Goal: Information Seeking & Learning: Learn about a topic

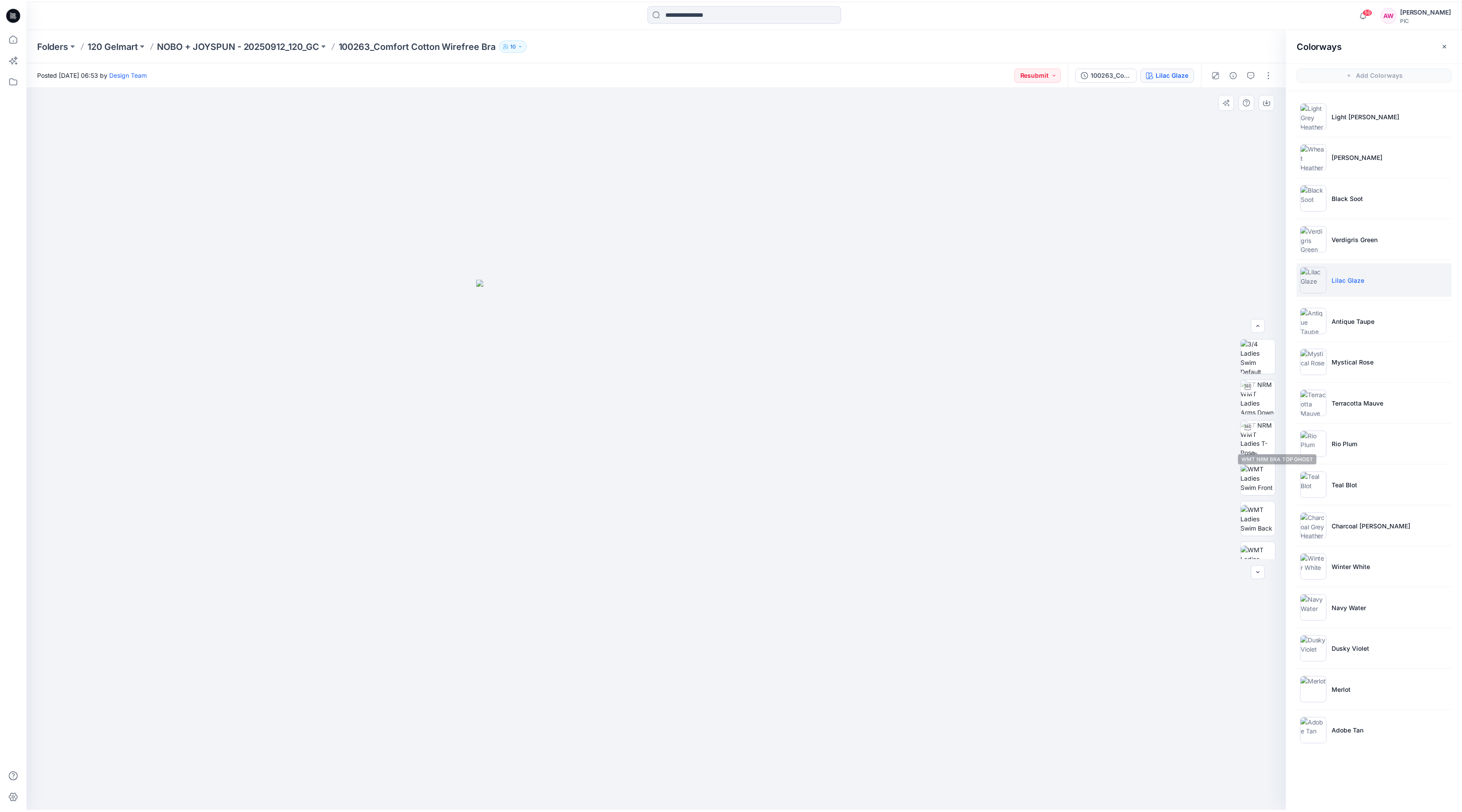
scroll to position [167, 0]
click at [1324, 283] on img at bounding box center [1319, 280] width 27 height 27
click at [1276, 101] on button "button" at bounding box center [1272, 101] width 16 height 16
click at [1324, 321] on img at bounding box center [1319, 321] width 27 height 27
click at [1259, 440] on img at bounding box center [1263, 433] width 34 height 34
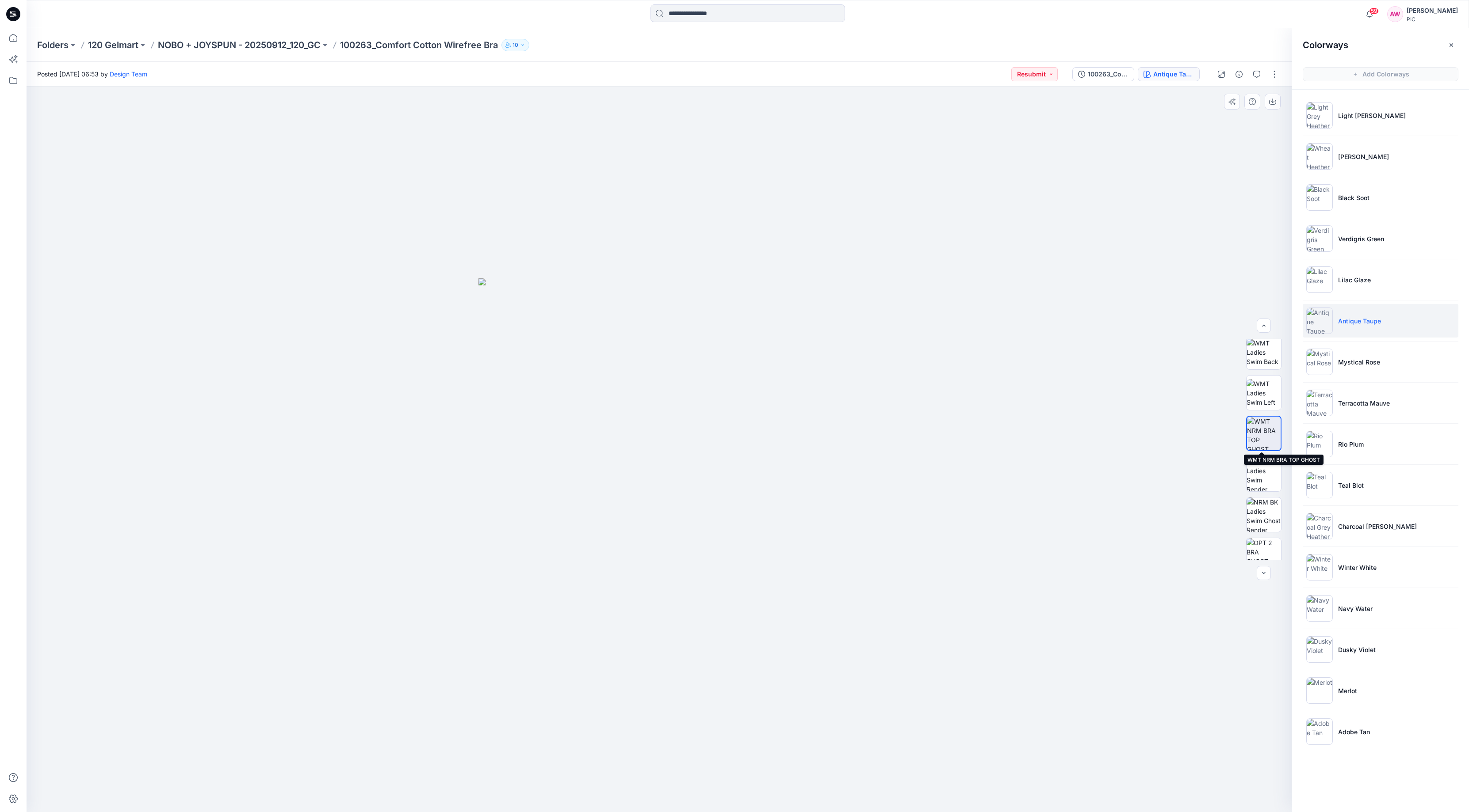
click at [1253, 440] on img at bounding box center [1264, 433] width 34 height 34
click at [1275, 101] on icon "button" at bounding box center [1273, 102] width 7 height 7
click at [1320, 321] on img at bounding box center [1319, 321] width 27 height 27
click at [1323, 359] on img at bounding box center [1319, 362] width 27 height 27
drag, startPoint x: 1272, startPoint y: 440, endPoint x: 1268, endPoint y: 437, distance: 5.0
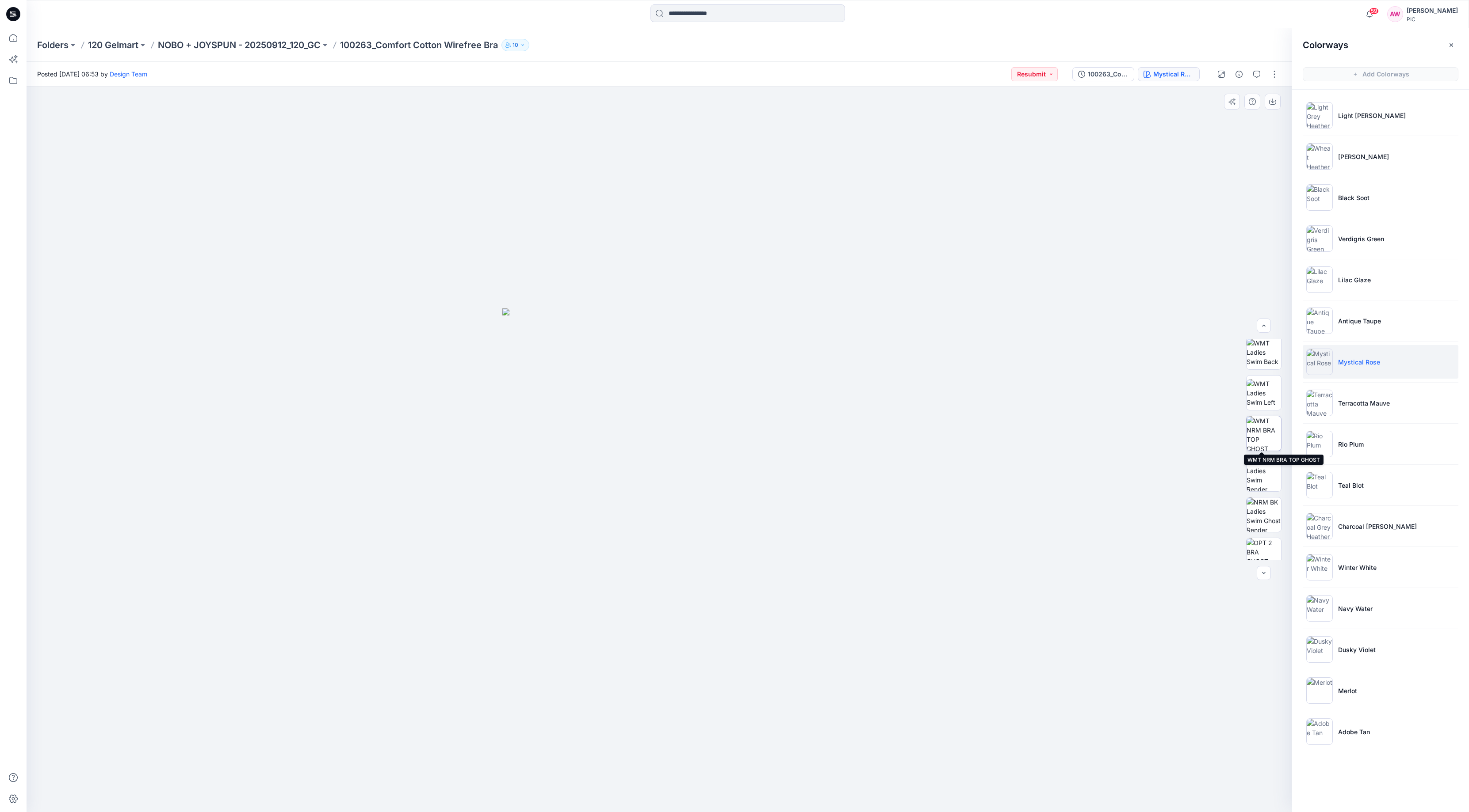
click at [1272, 440] on img at bounding box center [1264, 433] width 34 height 34
click at [1255, 427] on img at bounding box center [1264, 433] width 34 height 34
click at [1272, 98] on icon "button" at bounding box center [1273, 102] width 7 height 7
click at [1322, 405] on img at bounding box center [1319, 403] width 27 height 27
click at [1266, 444] on img at bounding box center [1264, 433] width 34 height 34
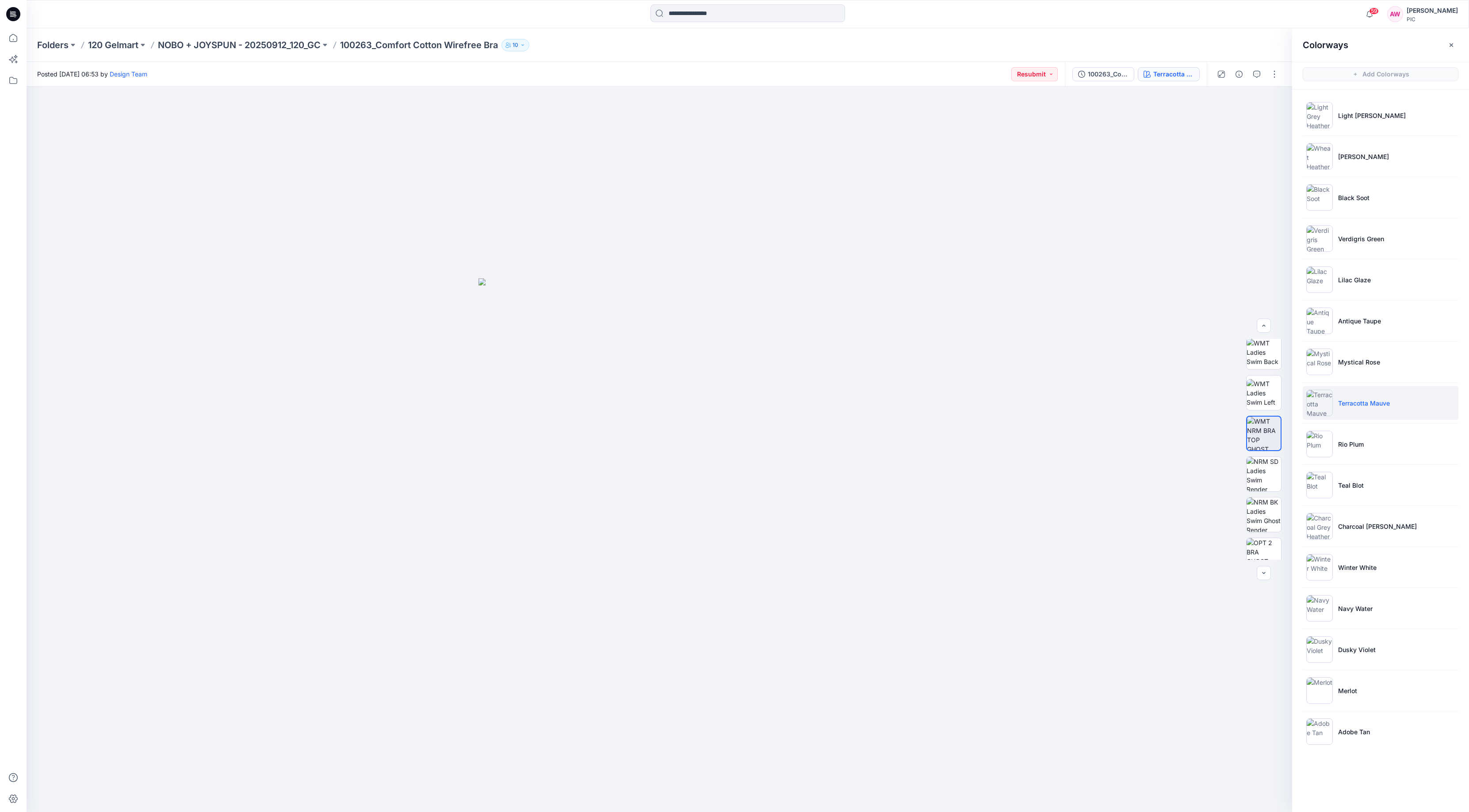
click at [1317, 403] on img at bounding box center [1319, 403] width 27 height 27
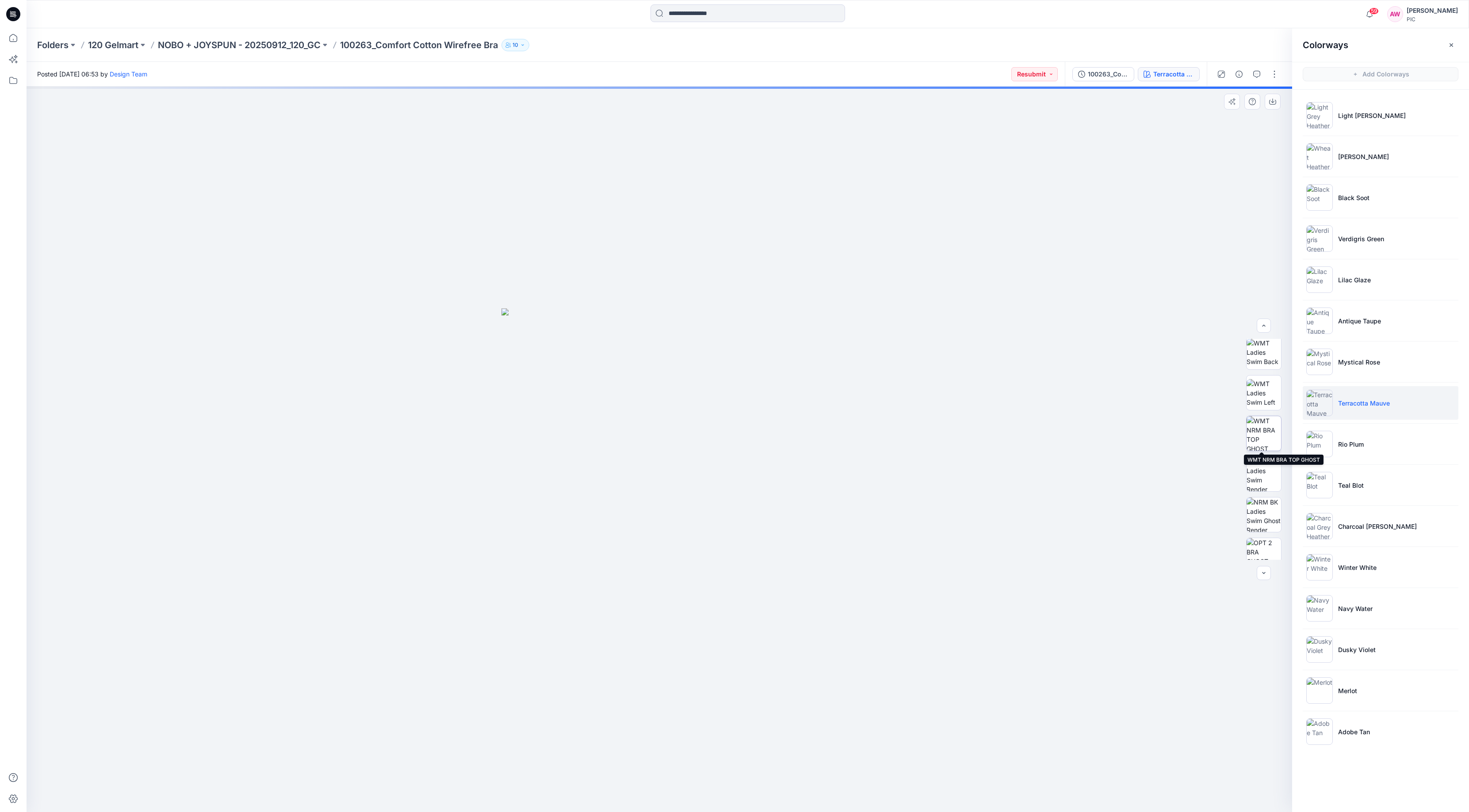
click at [1269, 437] on img at bounding box center [1264, 433] width 34 height 34
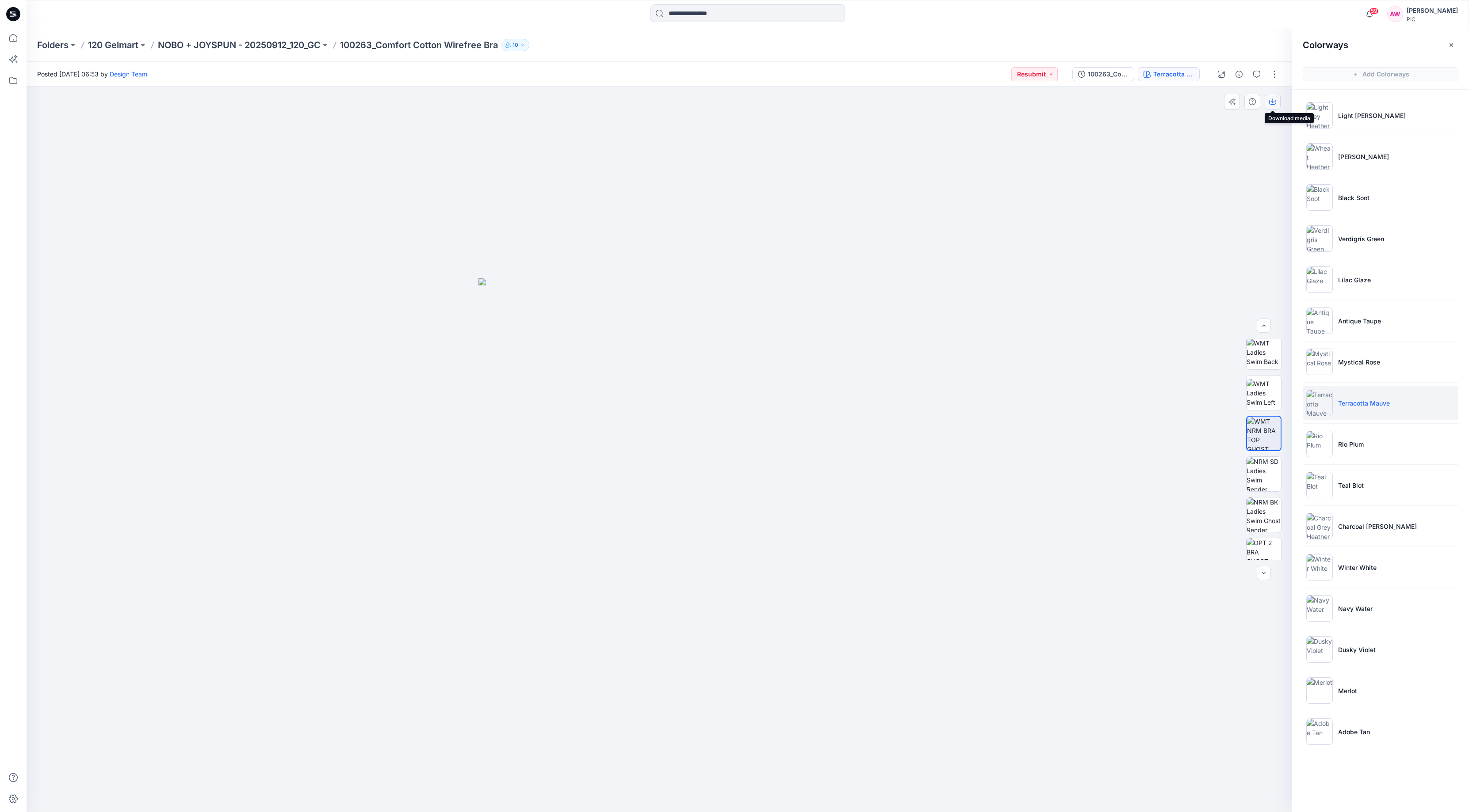
click at [1273, 99] on icon "button" at bounding box center [1273, 102] width 7 height 7
click at [1321, 405] on img at bounding box center [1319, 403] width 27 height 27
click at [1324, 442] on img at bounding box center [1319, 444] width 27 height 27
drag, startPoint x: 1267, startPoint y: 436, endPoint x: 1259, endPoint y: 431, distance: 9.4
click at [1268, 436] on img at bounding box center [1264, 433] width 34 height 34
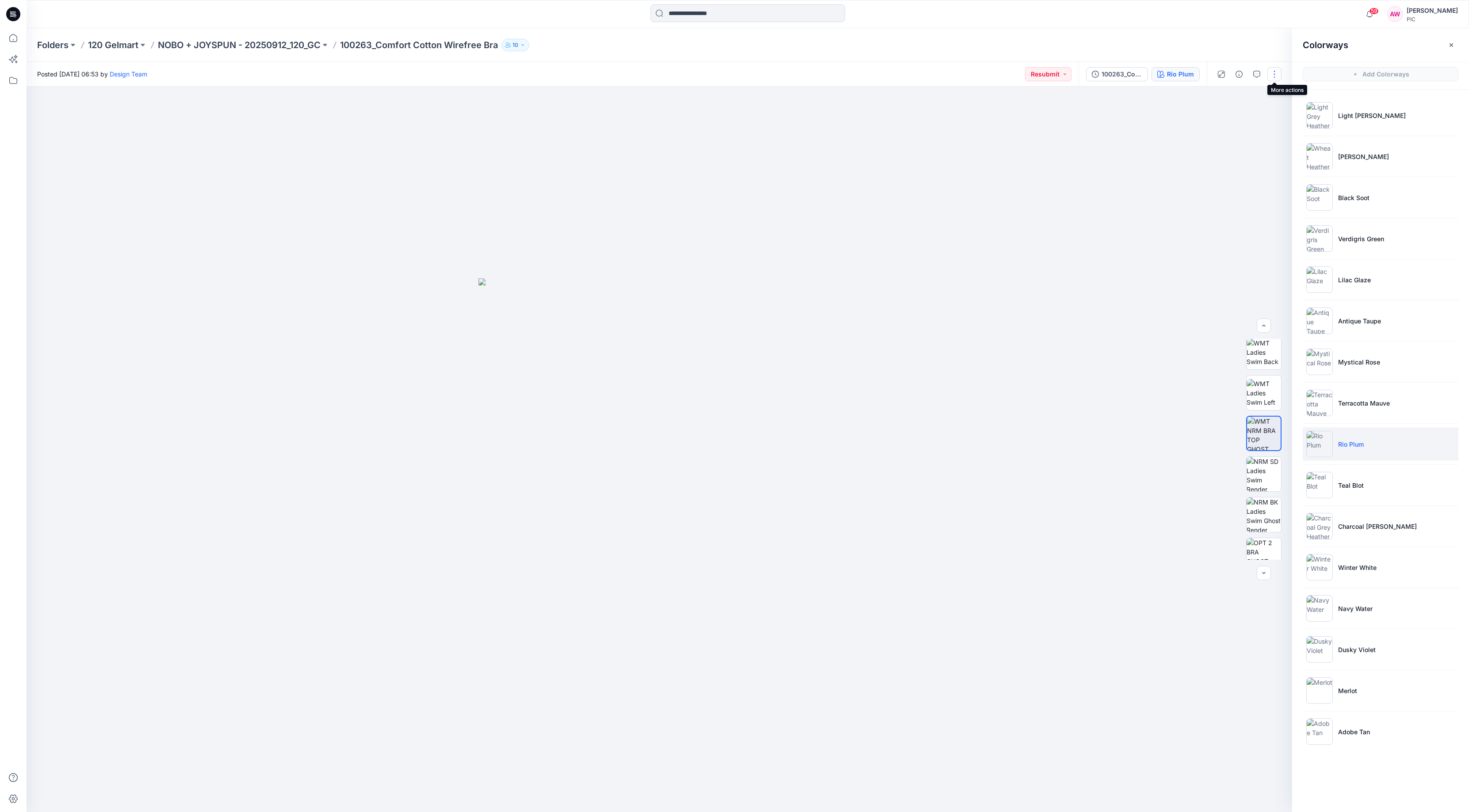
click at [1276, 75] on button "button" at bounding box center [1274, 74] width 14 height 14
click at [1279, 71] on button "button" at bounding box center [1274, 74] width 14 height 14
click at [1275, 100] on icon "button" at bounding box center [1273, 103] width 7 height 5
click at [1332, 487] on img at bounding box center [1319, 485] width 27 height 27
click at [1262, 442] on img at bounding box center [1264, 433] width 34 height 34
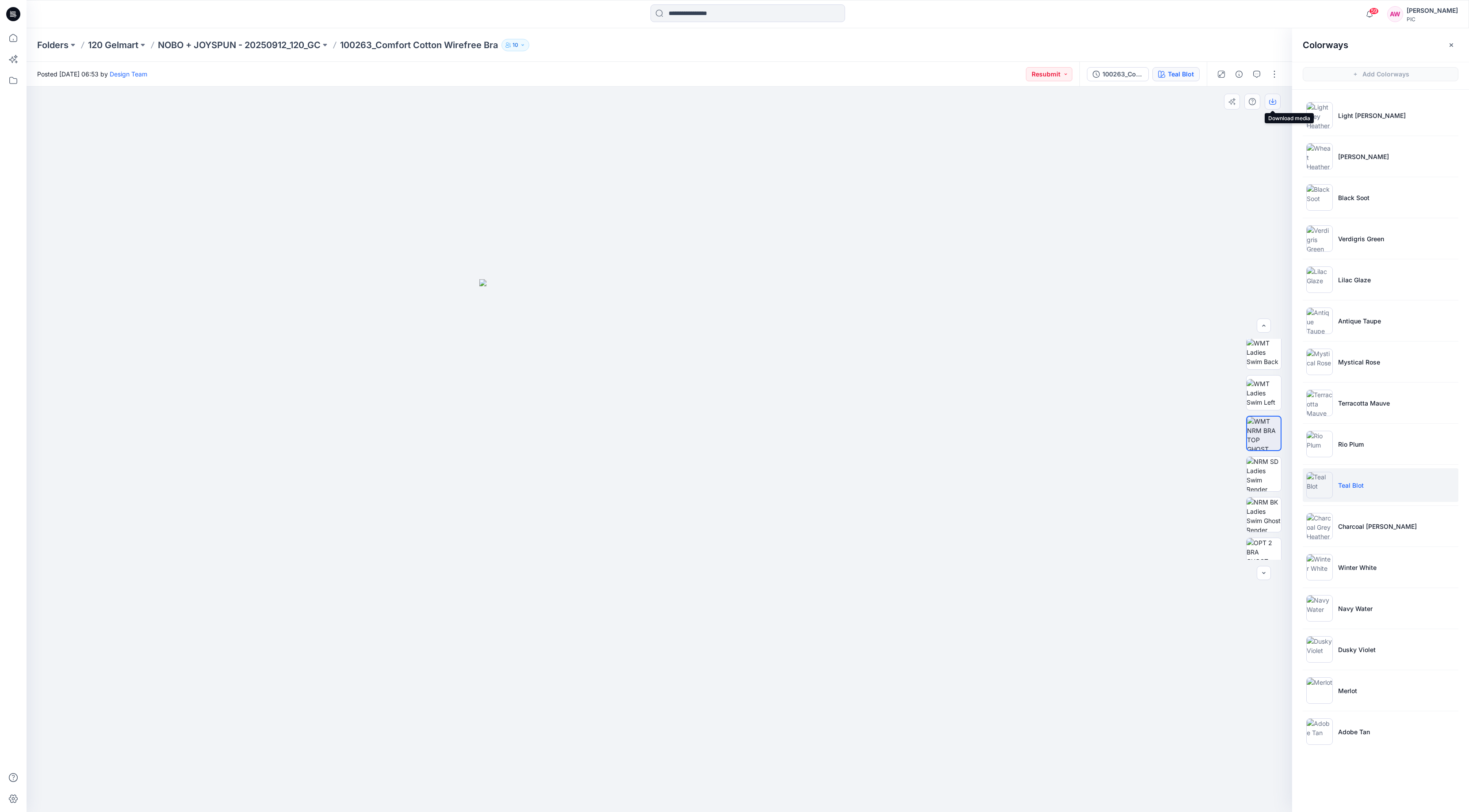
click at [1272, 101] on icon "button" at bounding box center [1273, 102] width 7 height 7
click at [1319, 481] on img at bounding box center [1319, 485] width 27 height 27
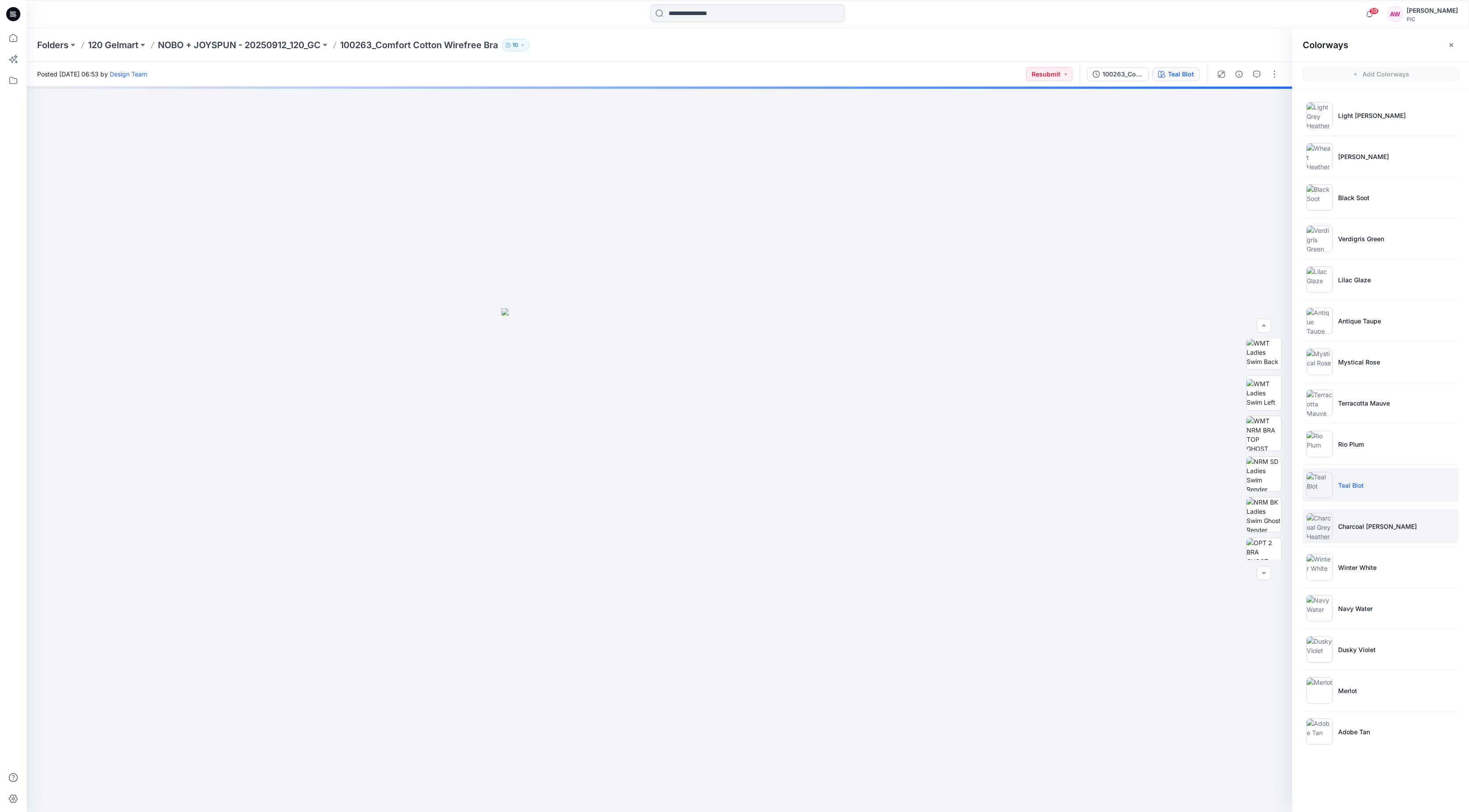
click at [1325, 526] on img at bounding box center [1319, 526] width 27 height 27
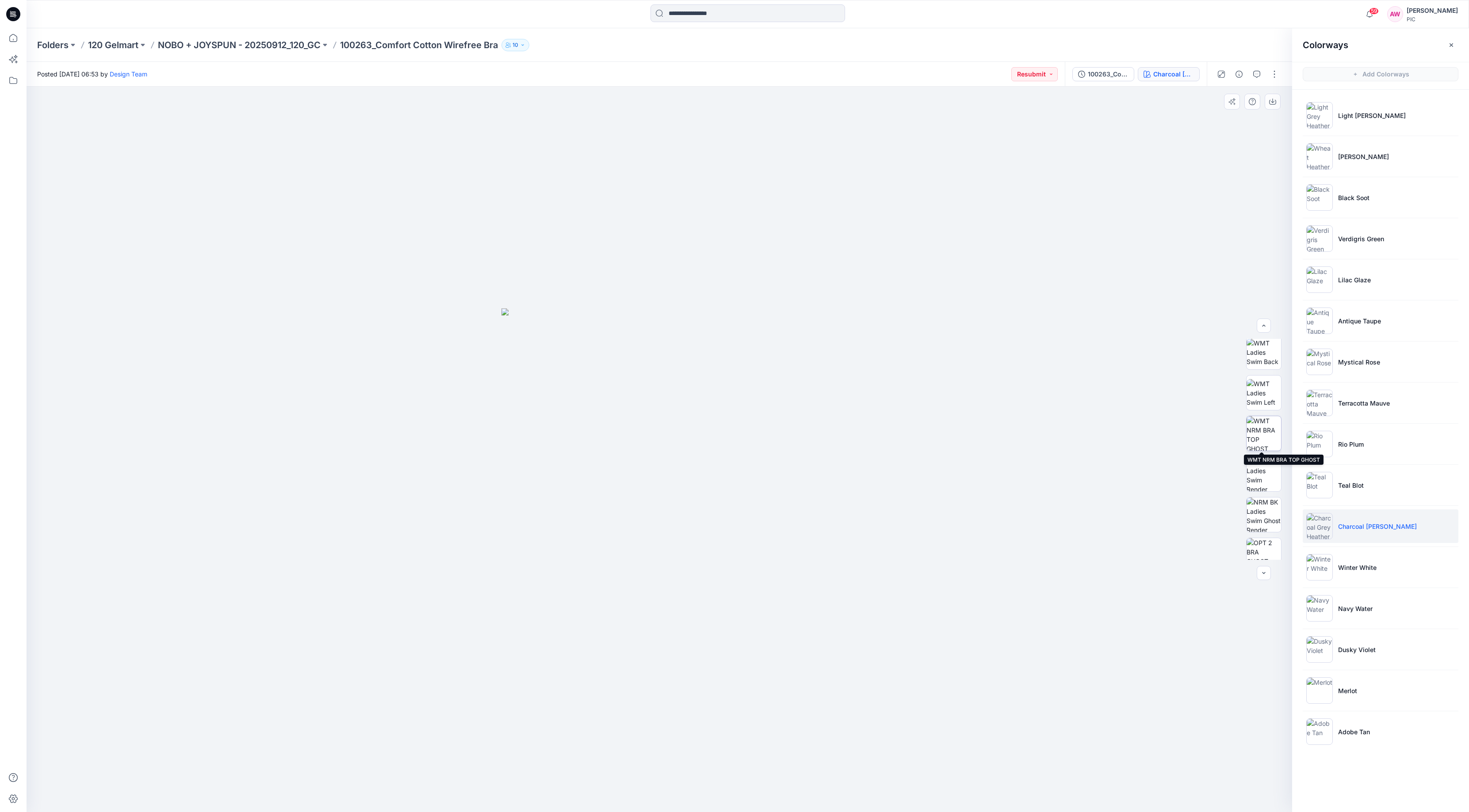
click at [1260, 440] on img at bounding box center [1264, 433] width 34 height 34
click at [1277, 98] on button "button" at bounding box center [1272, 101] width 16 height 16
click at [1313, 525] on img at bounding box center [1319, 526] width 27 height 27
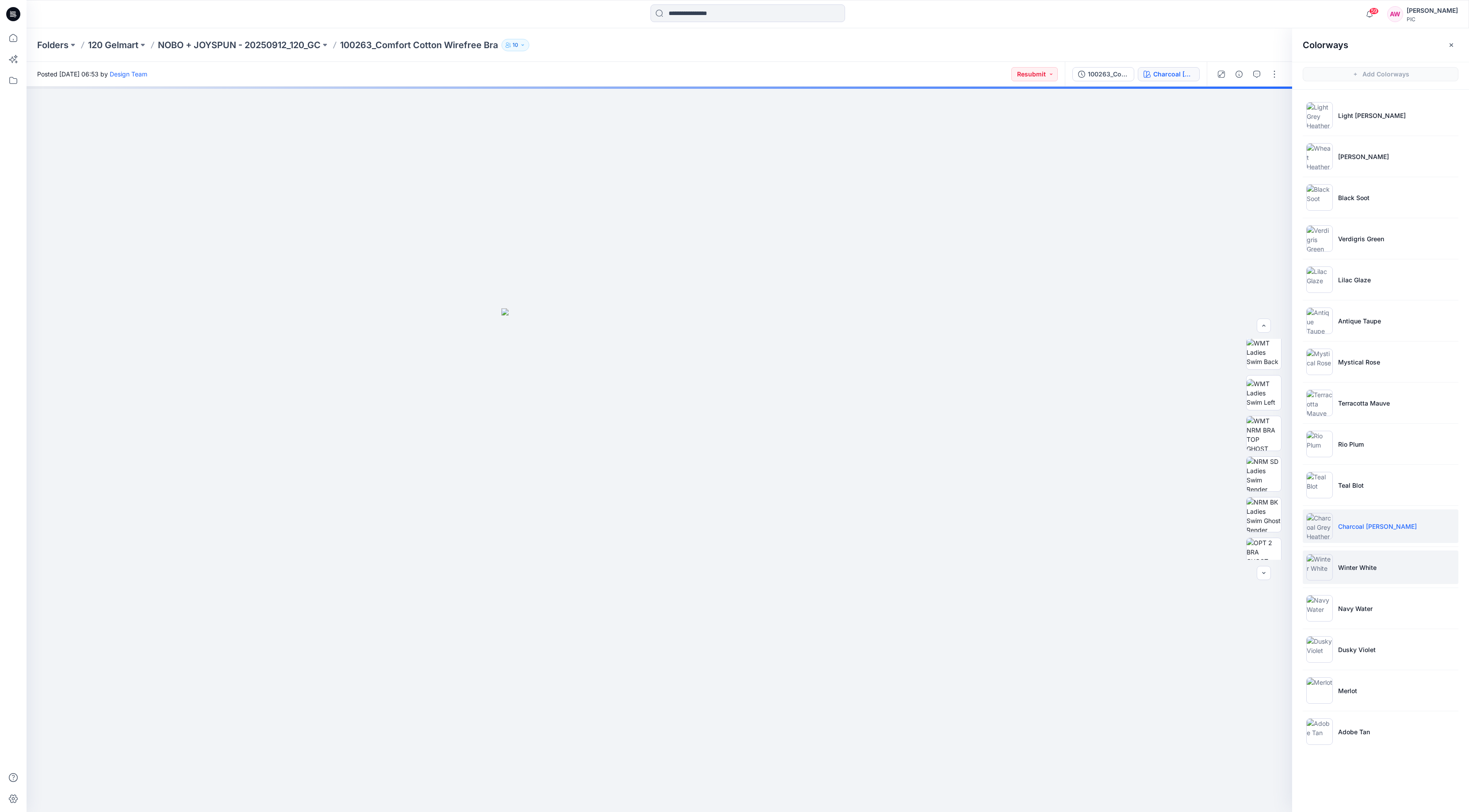
click at [1327, 565] on img at bounding box center [1319, 567] width 27 height 27
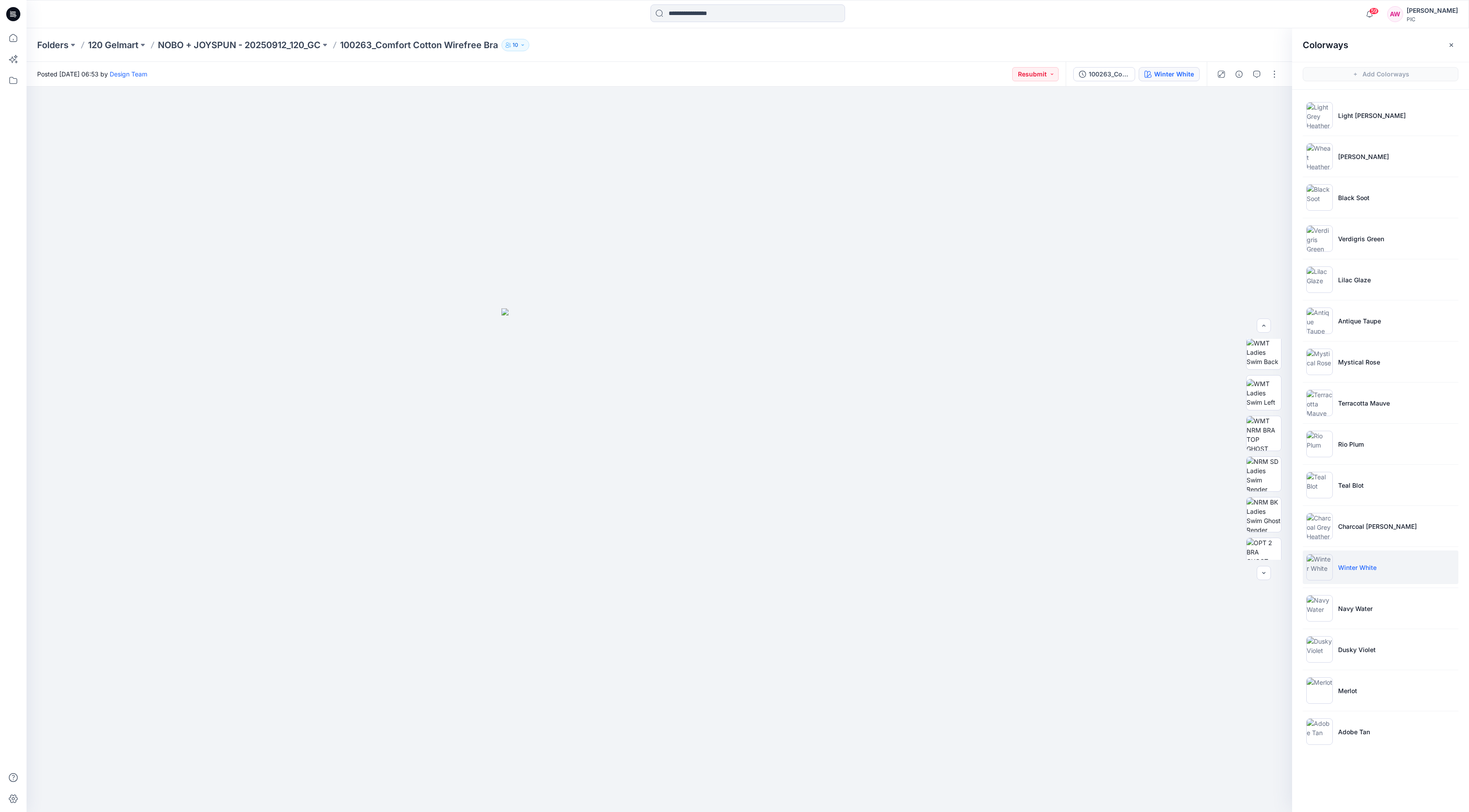
click at [1322, 572] on img at bounding box center [1319, 567] width 27 height 27
click at [1264, 436] on img at bounding box center [1264, 433] width 34 height 34
click at [1272, 101] on icon "button" at bounding box center [1273, 100] width 4 height 4
click at [1321, 612] on img at bounding box center [1319, 608] width 27 height 27
click at [1263, 431] on img at bounding box center [1264, 433] width 34 height 34
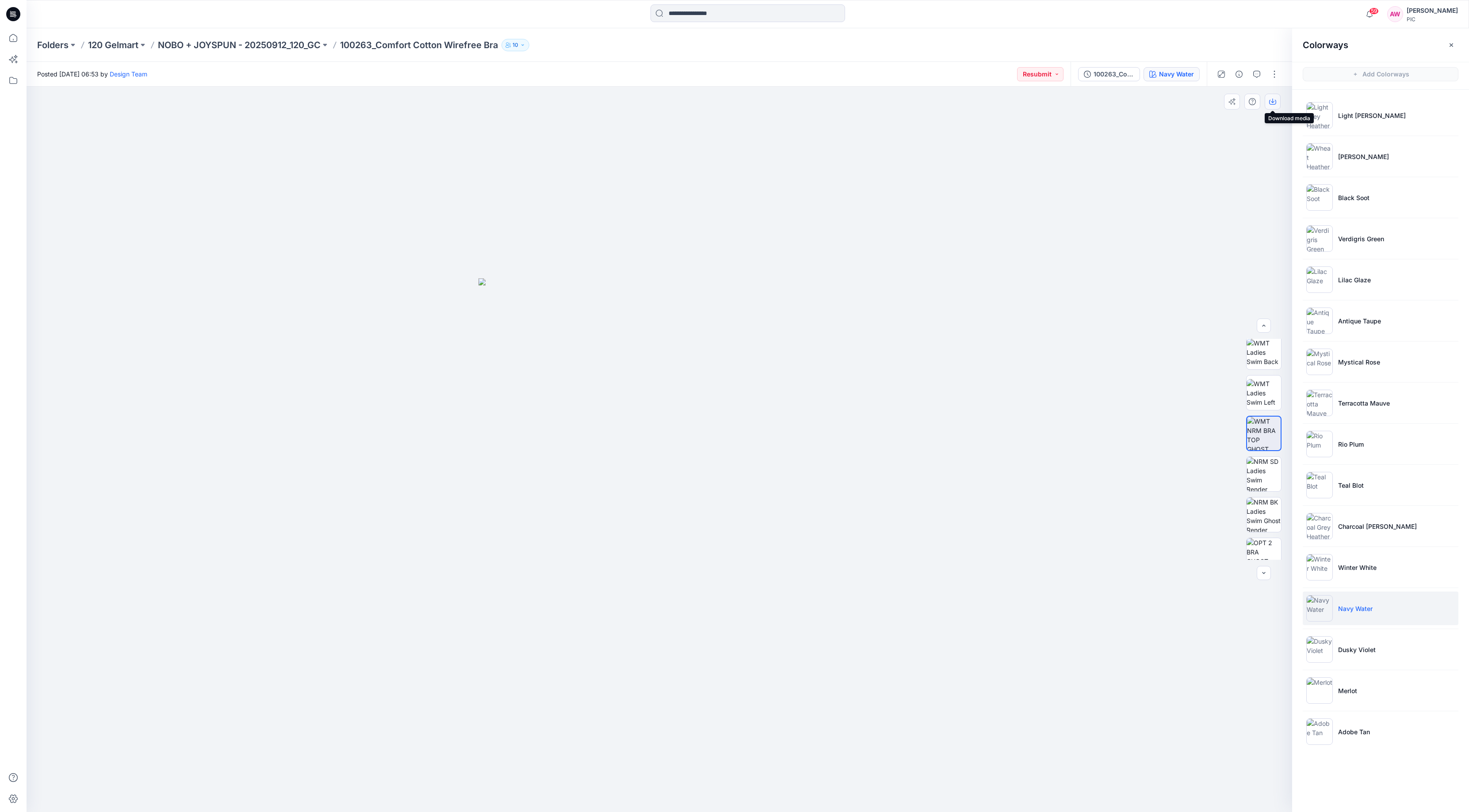
click at [1274, 100] on icon "button" at bounding box center [1273, 102] width 7 height 7
click at [1327, 656] on img at bounding box center [1319, 650] width 27 height 27
click at [1265, 431] on img at bounding box center [1264, 433] width 34 height 34
click at [1270, 99] on icon "button" at bounding box center [1273, 102] width 7 height 7
click at [1333, 690] on li "Merlot" at bounding box center [1380, 690] width 155 height 34
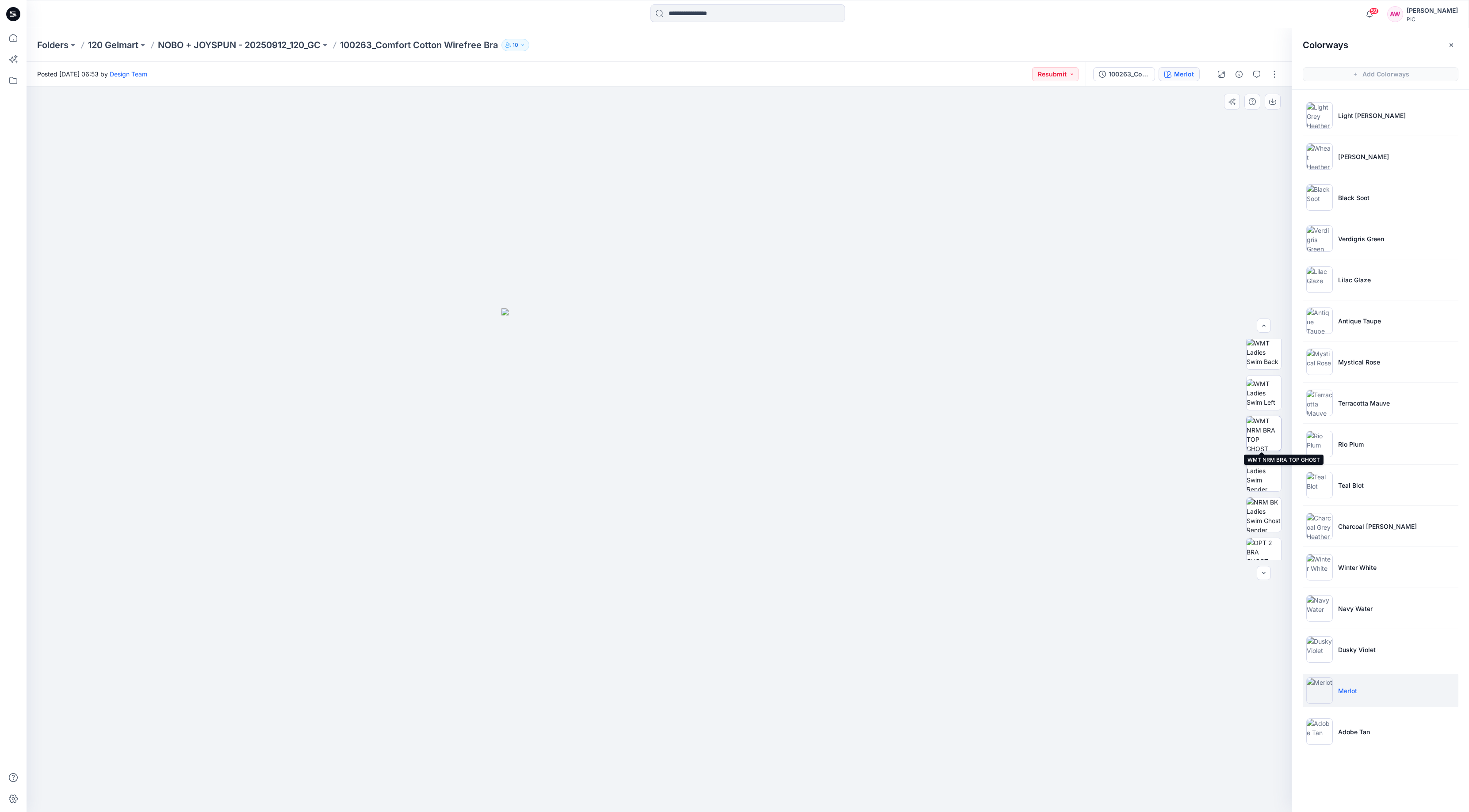
click at [1263, 431] on img at bounding box center [1264, 433] width 34 height 34
click at [1273, 99] on icon "button" at bounding box center [1273, 102] width 7 height 7
click at [1330, 734] on img at bounding box center [1319, 731] width 27 height 27
click at [1261, 429] on img at bounding box center [1264, 433] width 34 height 34
click at [1273, 103] on icon "button" at bounding box center [1273, 102] width 7 height 7
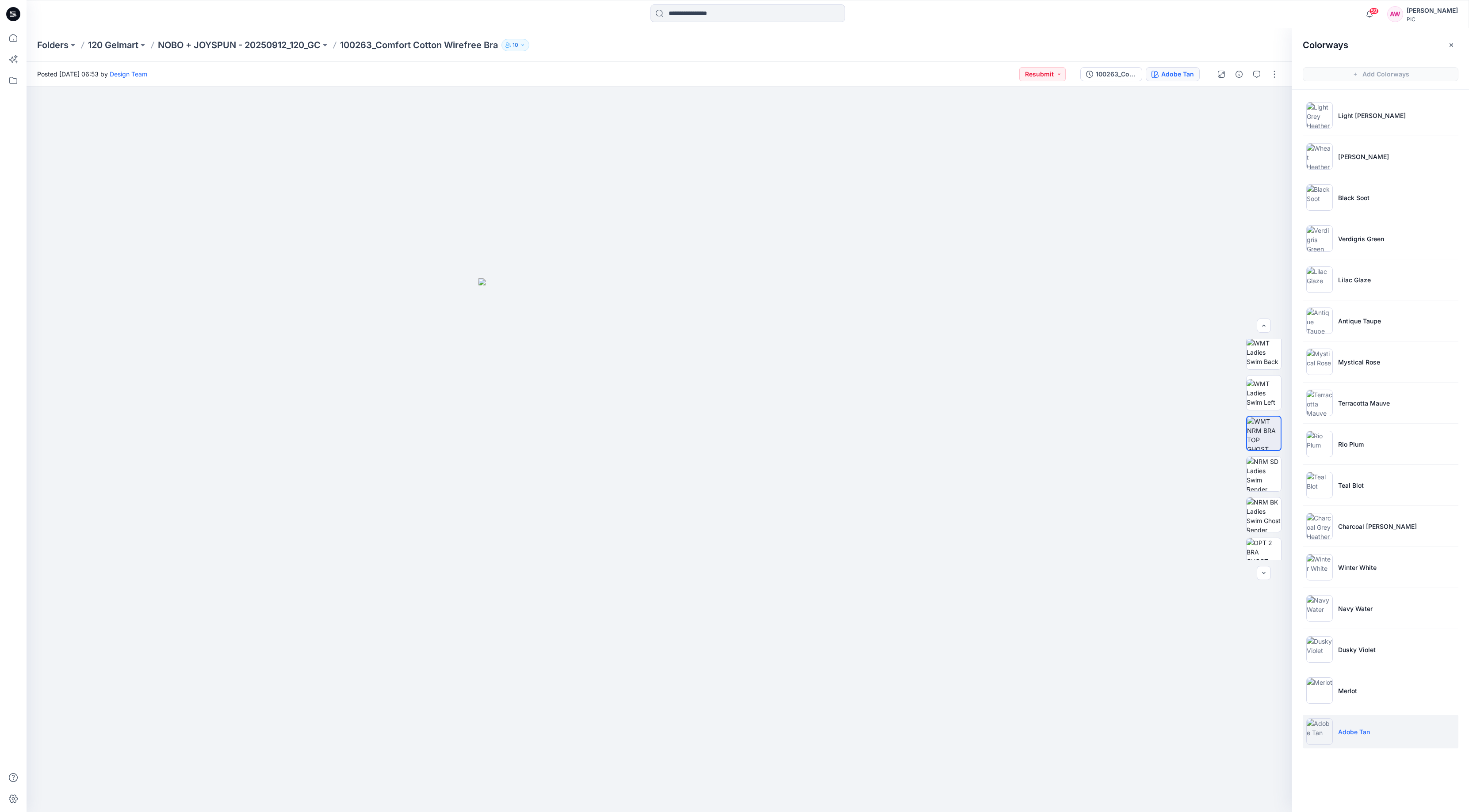
click at [1202, 46] on div "Folders 120 Gelmart NOBO + JOYSPUN - 20250912_120_GC 100263_Comfort Cotton Wire…" at bounding box center [713, 45] width 1352 height 12
click at [284, 46] on p "NOBO + JOYSPUN - 20250912_120_GC" at bounding box center [239, 45] width 162 height 12
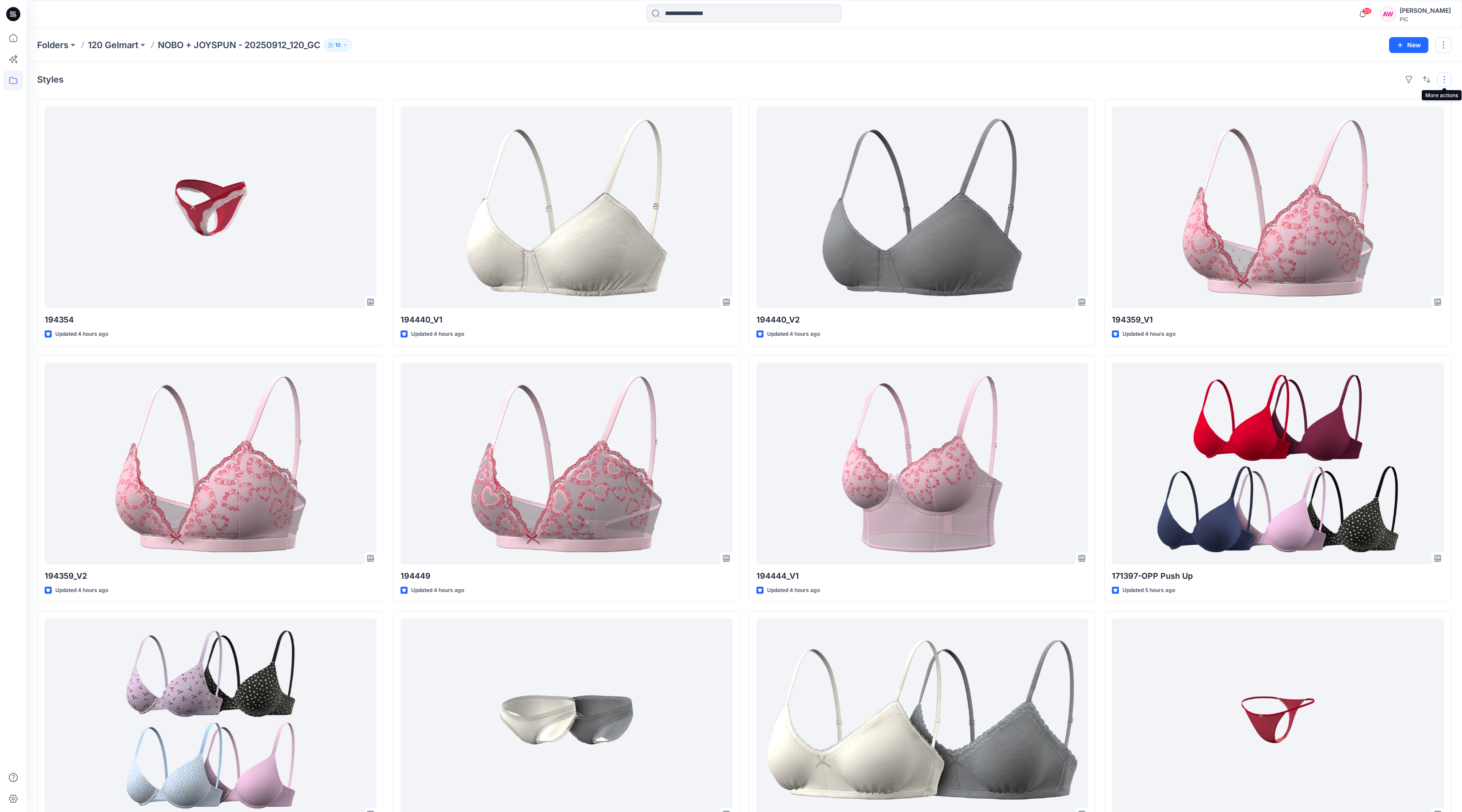
click at [1441, 81] on button "button" at bounding box center [1444, 79] width 14 height 14
click at [1443, 81] on button "button" at bounding box center [1444, 79] width 14 height 14
click at [1408, 81] on button "button" at bounding box center [1409, 79] width 14 height 14
click at [1352, 129] on input at bounding box center [1349, 129] width 119 height 16
type input "******"
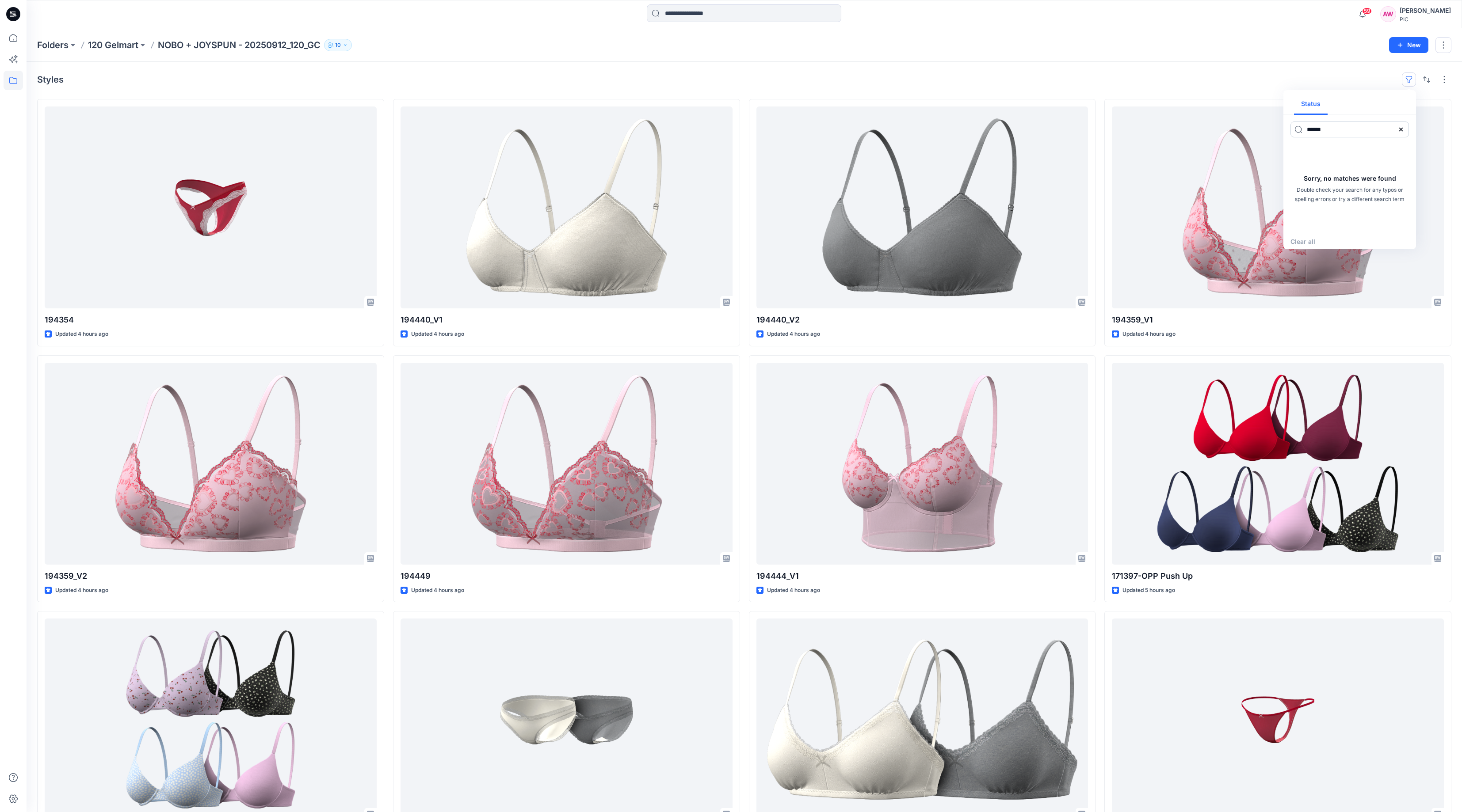
click at [1403, 129] on icon at bounding box center [1401, 129] width 7 height 7
click at [1384, 95] on div "Status" at bounding box center [1349, 104] width 133 height 21
click at [1410, 81] on button "button" at bounding box center [1409, 79] width 14 height 14
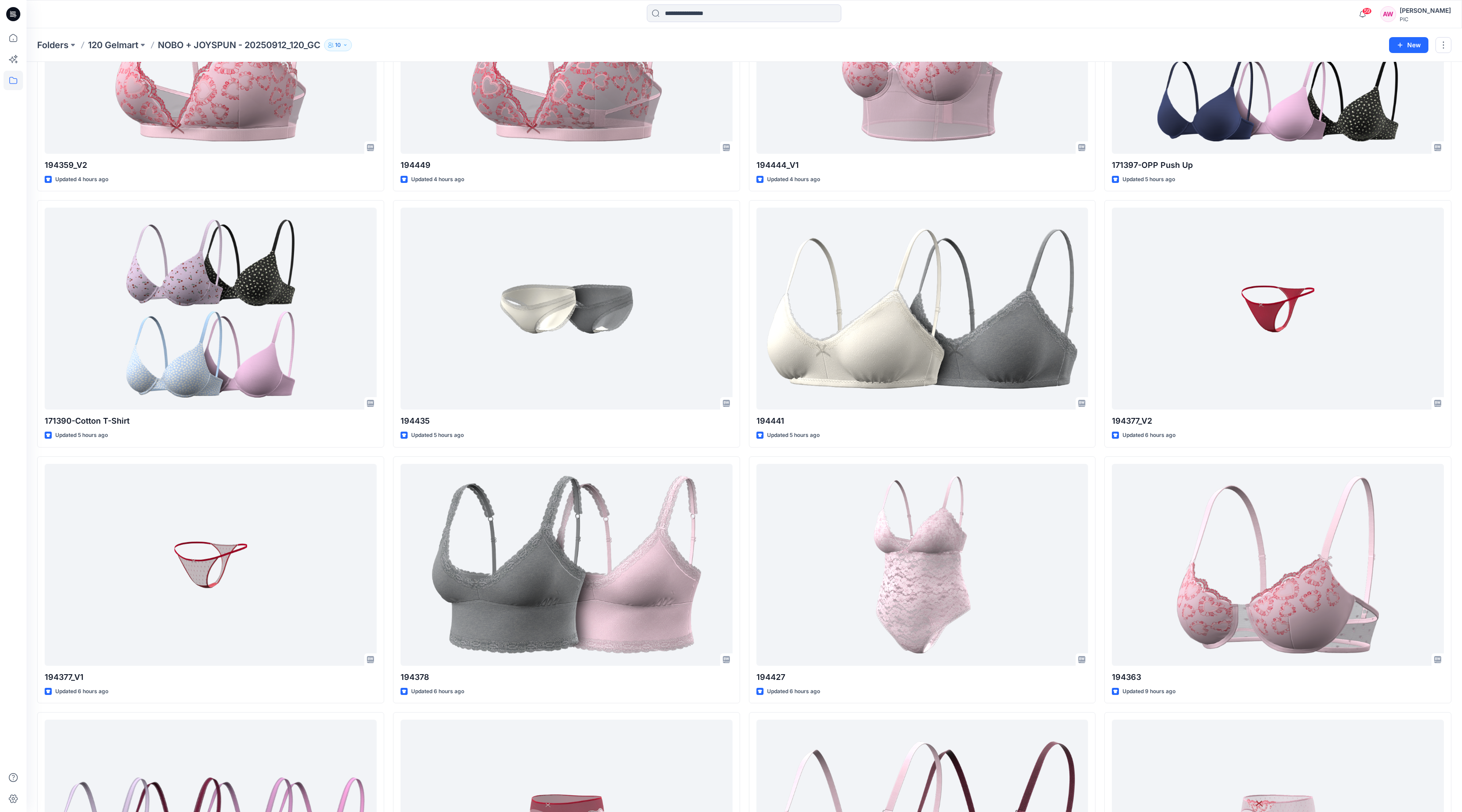
scroll to position [410, 0]
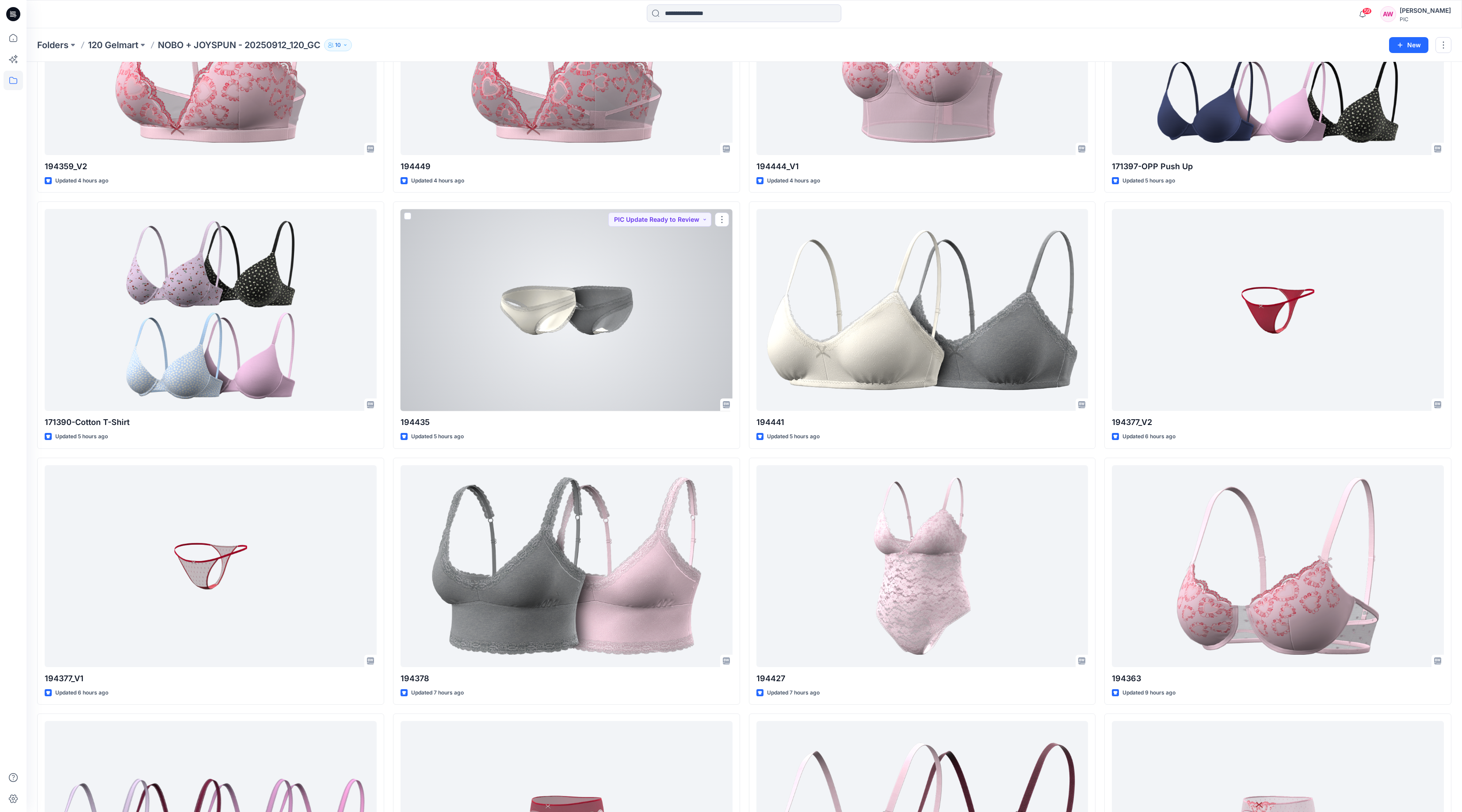
click at [616, 306] on div at bounding box center [567, 310] width 332 height 202
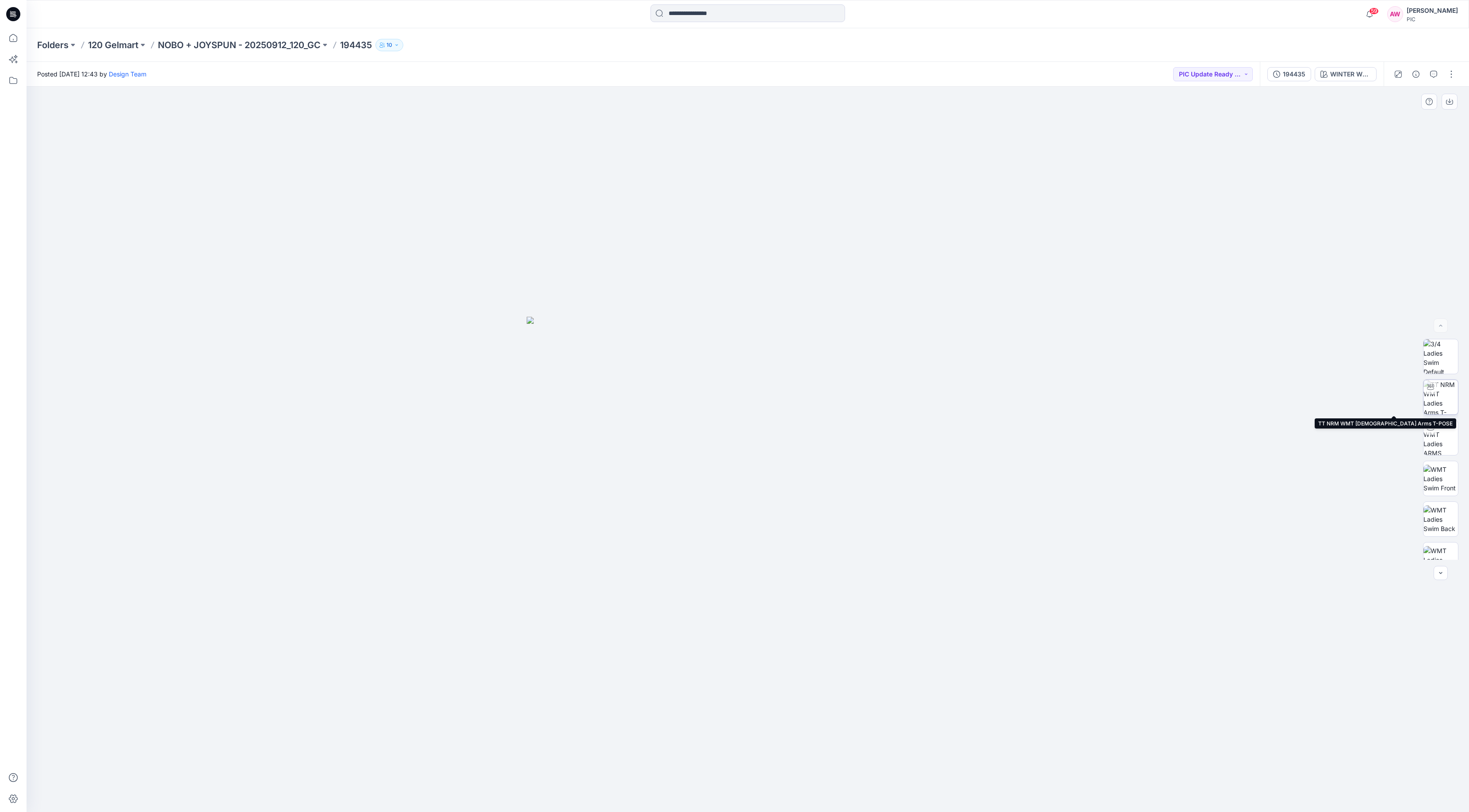
click at [1445, 390] on img at bounding box center [1441, 397] width 34 height 34
drag, startPoint x: 872, startPoint y: 785, endPoint x: 602, endPoint y: 776, distance: 270.1
click at [602, 776] on div at bounding box center [748, 449] width 1442 height 725
drag, startPoint x: 1443, startPoint y: 429, endPoint x: 1438, endPoint y: 427, distance: 5.4
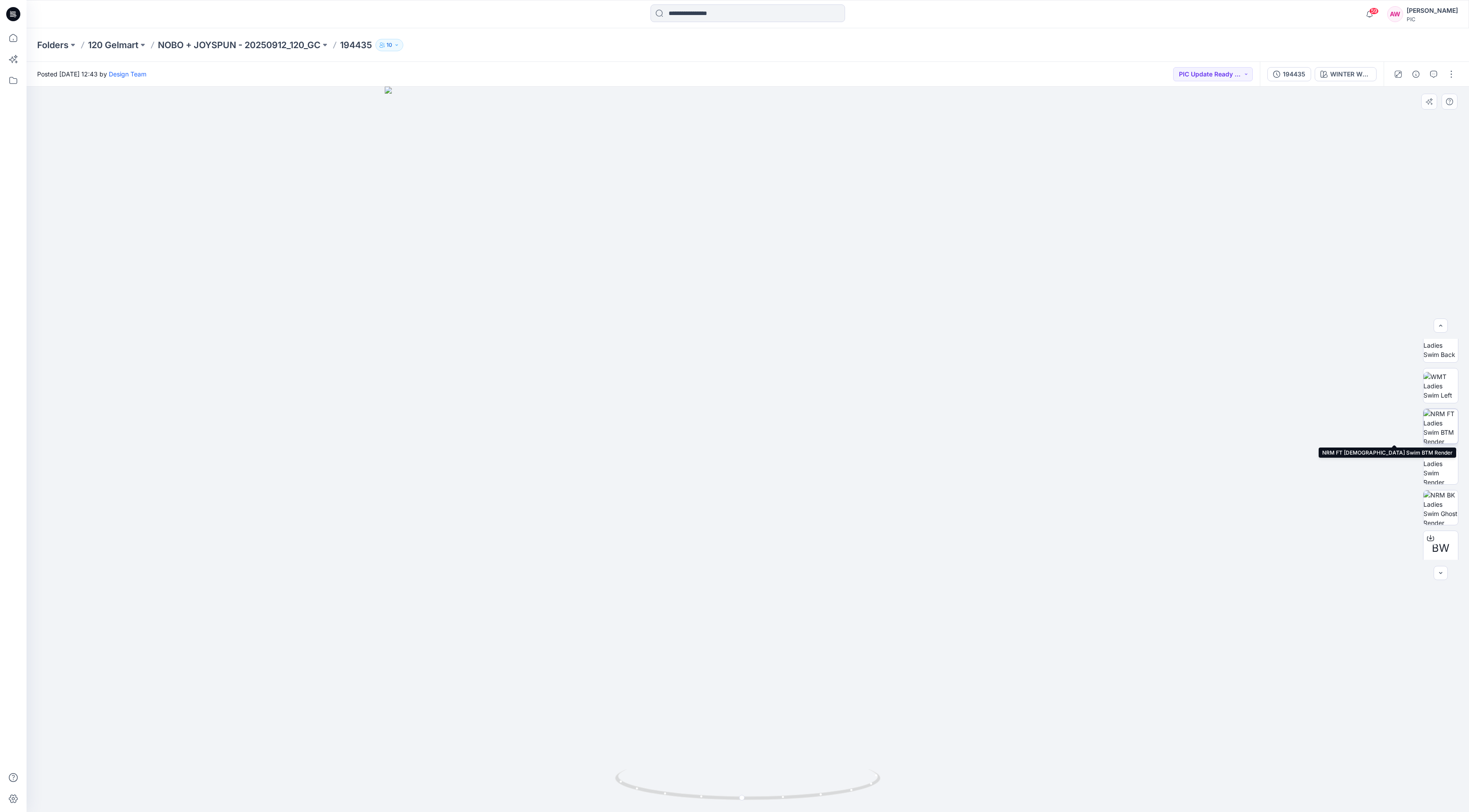
click at [1443, 429] on img at bounding box center [1441, 426] width 34 height 34
click at [1449, 463] on img at bounding box center [1441, 467] width 34 height 34
click at [1437, 498] on img at bounding box center [1441, 508] width 34 height 34
click at [1442, 535] on div "BW" at bounding box center [1441, 548] width 36 height 36
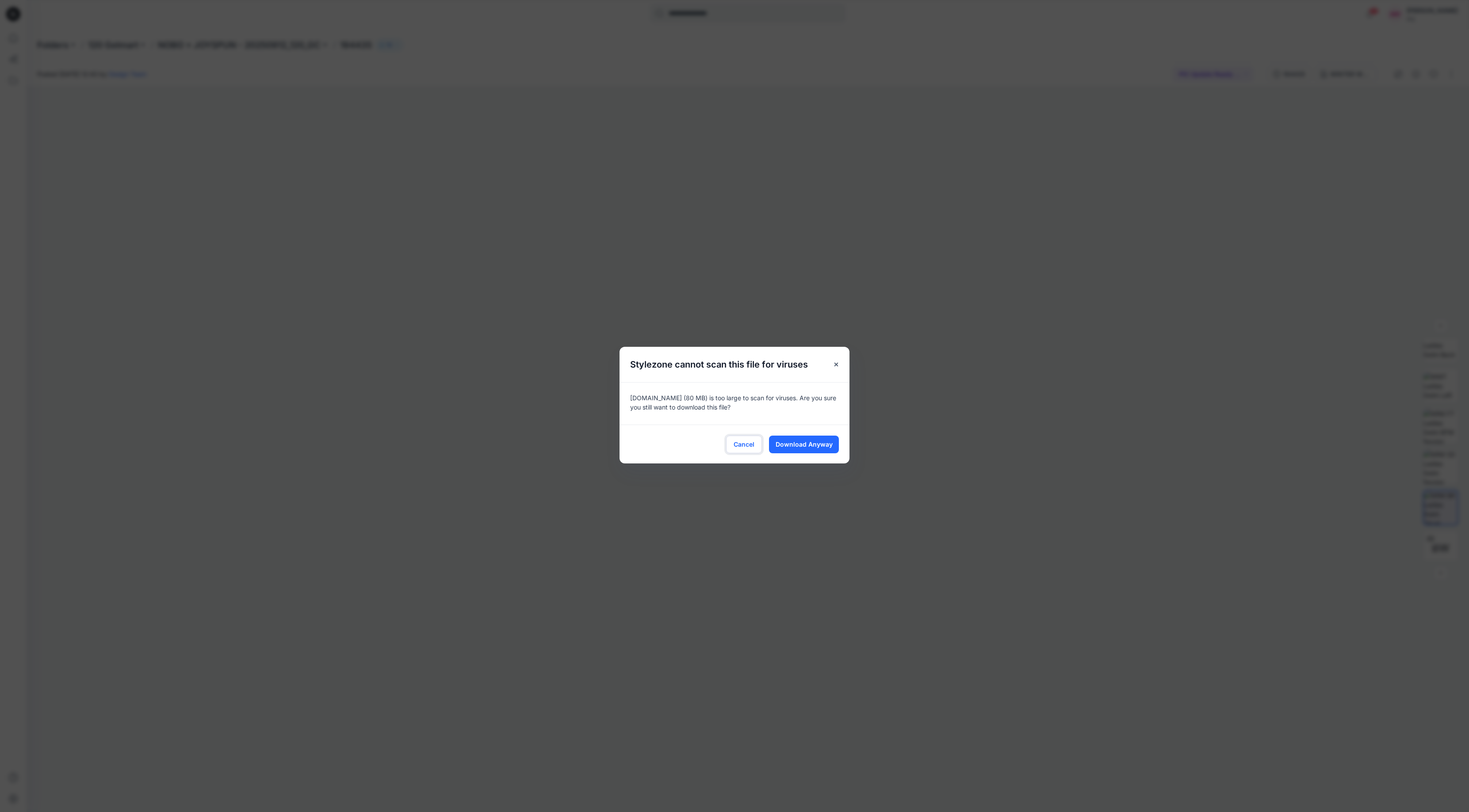
click at [752, 446] on span "Cancel" at bounding box center [744, 445] width 21 height 9
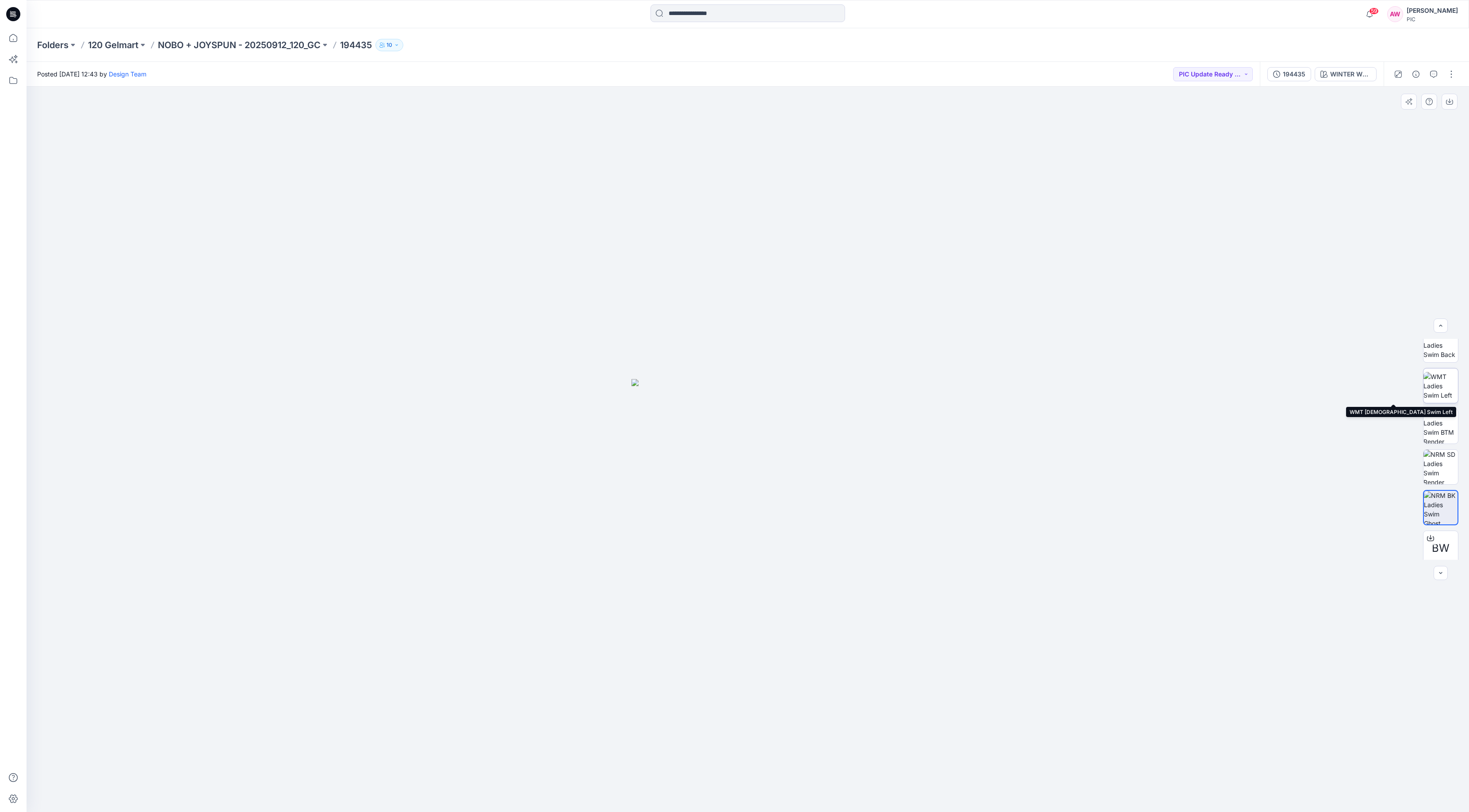
click at [1438, 382] on img at bounding box center [1441, 386] width 34 height 28
click at [1440, 433] on img at bounding box center [1441, 426] width 34 height 34
click at [1451, 99] on icon "button" at bounding box center [1449, 102] width 7 height 7
click at [1442, 325] on icon "button" at bounding box center [1441, 326] width 7 height 7
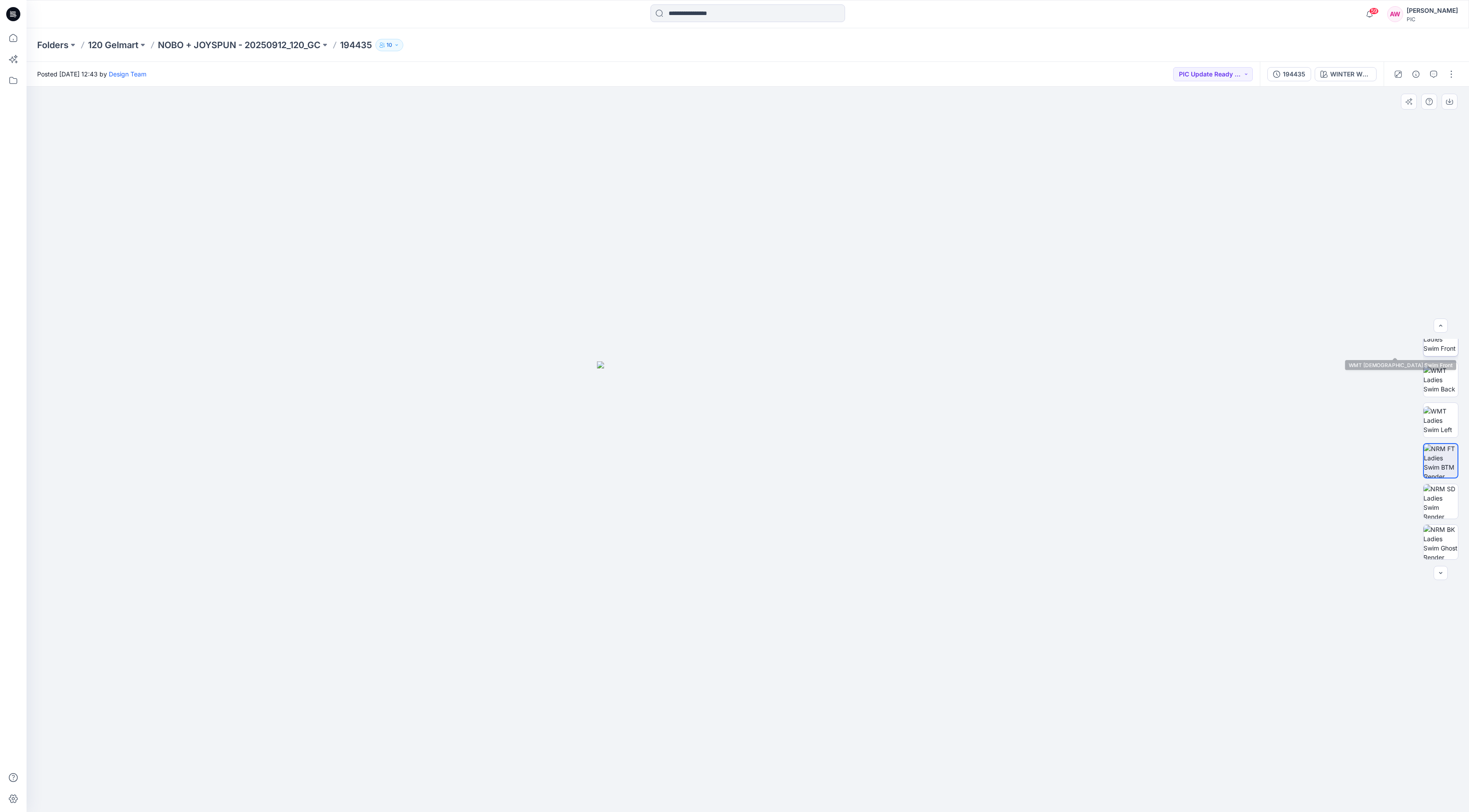
click at [1442, 351] on img at bounding box center [1441, 339] width 34 height 28
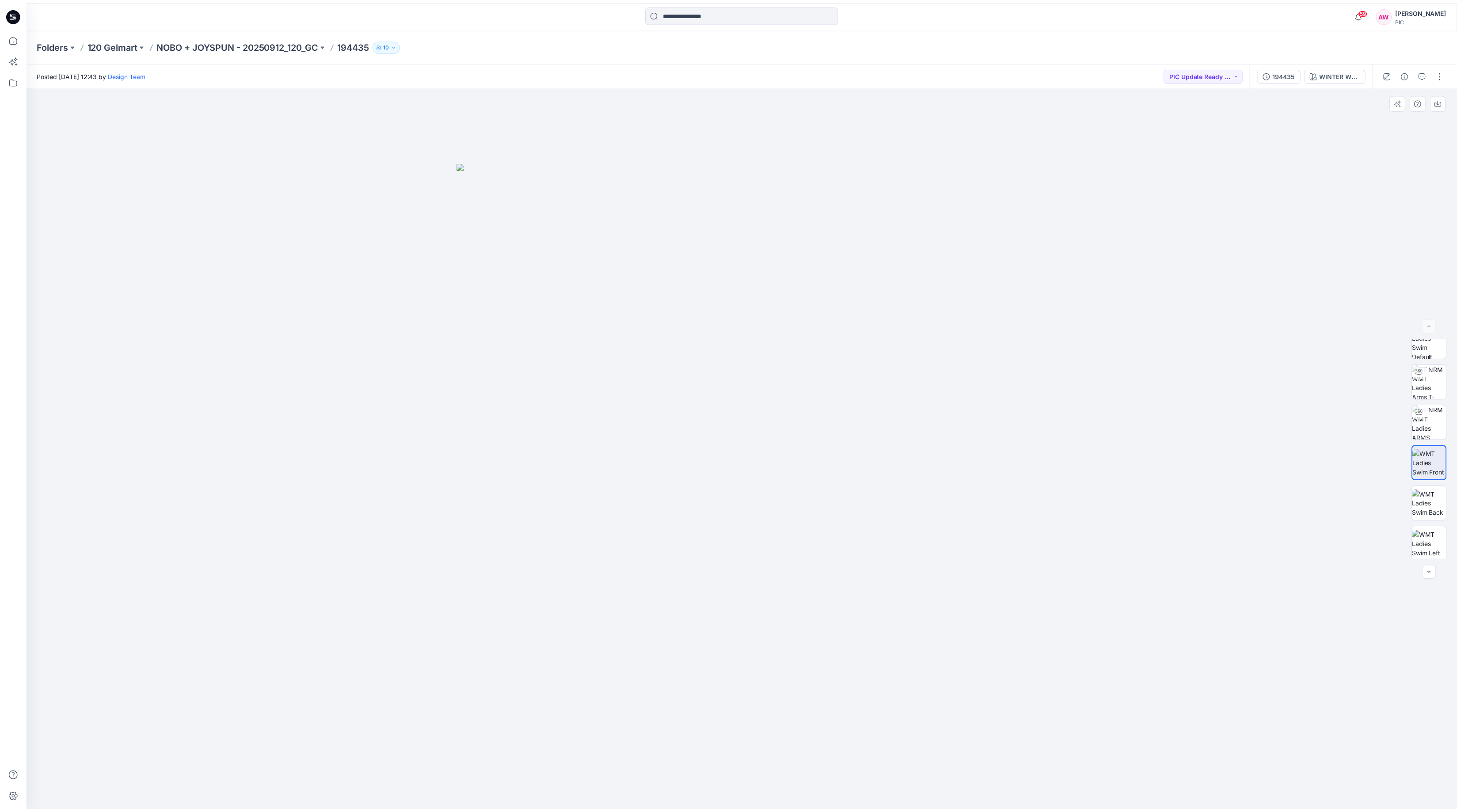
scroll to position [0, 0]
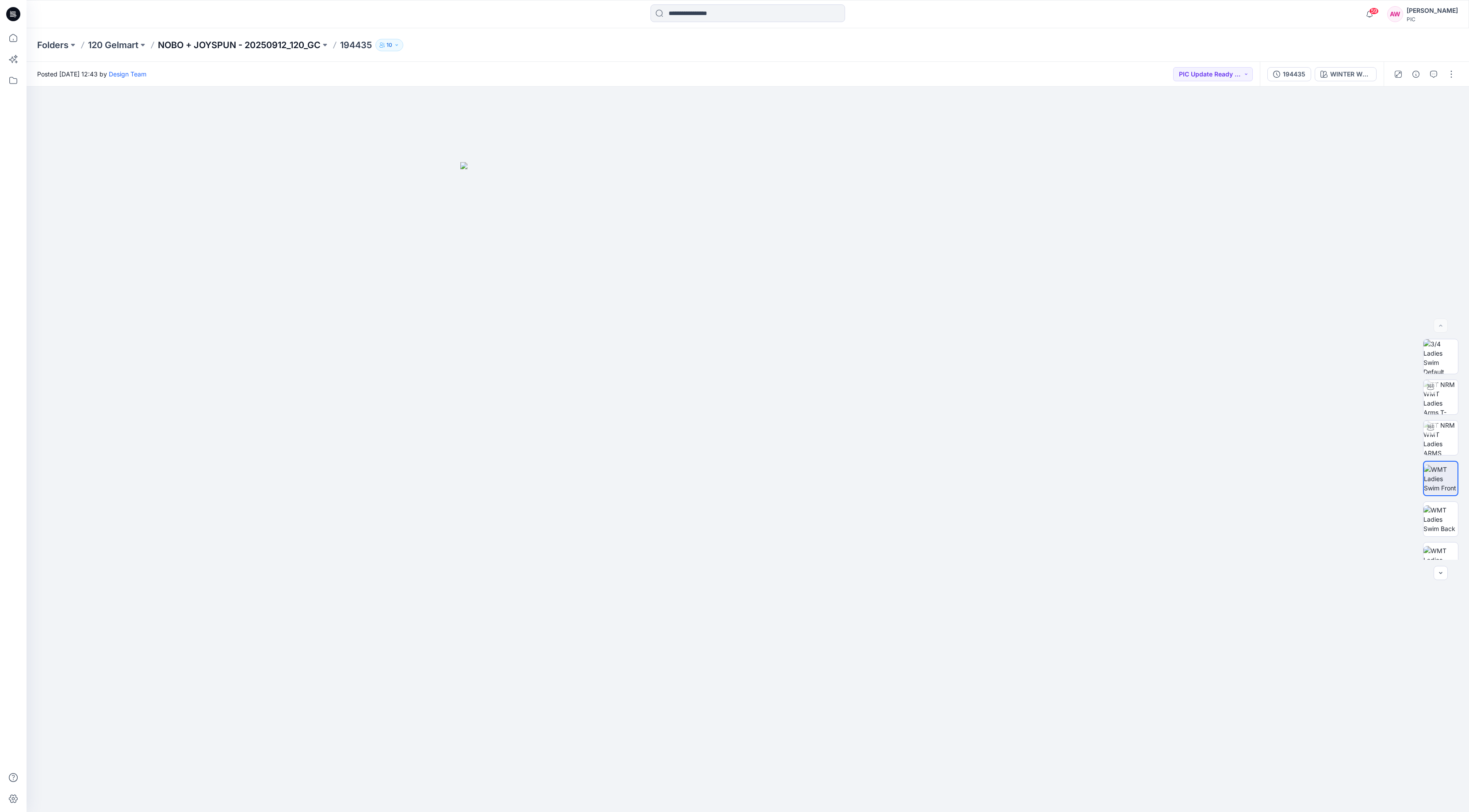
click at [271, 46] on p "NOBO + JOYSPUN - 20250912_120_GC" at bounding box center [239, 45] width 162 height 12
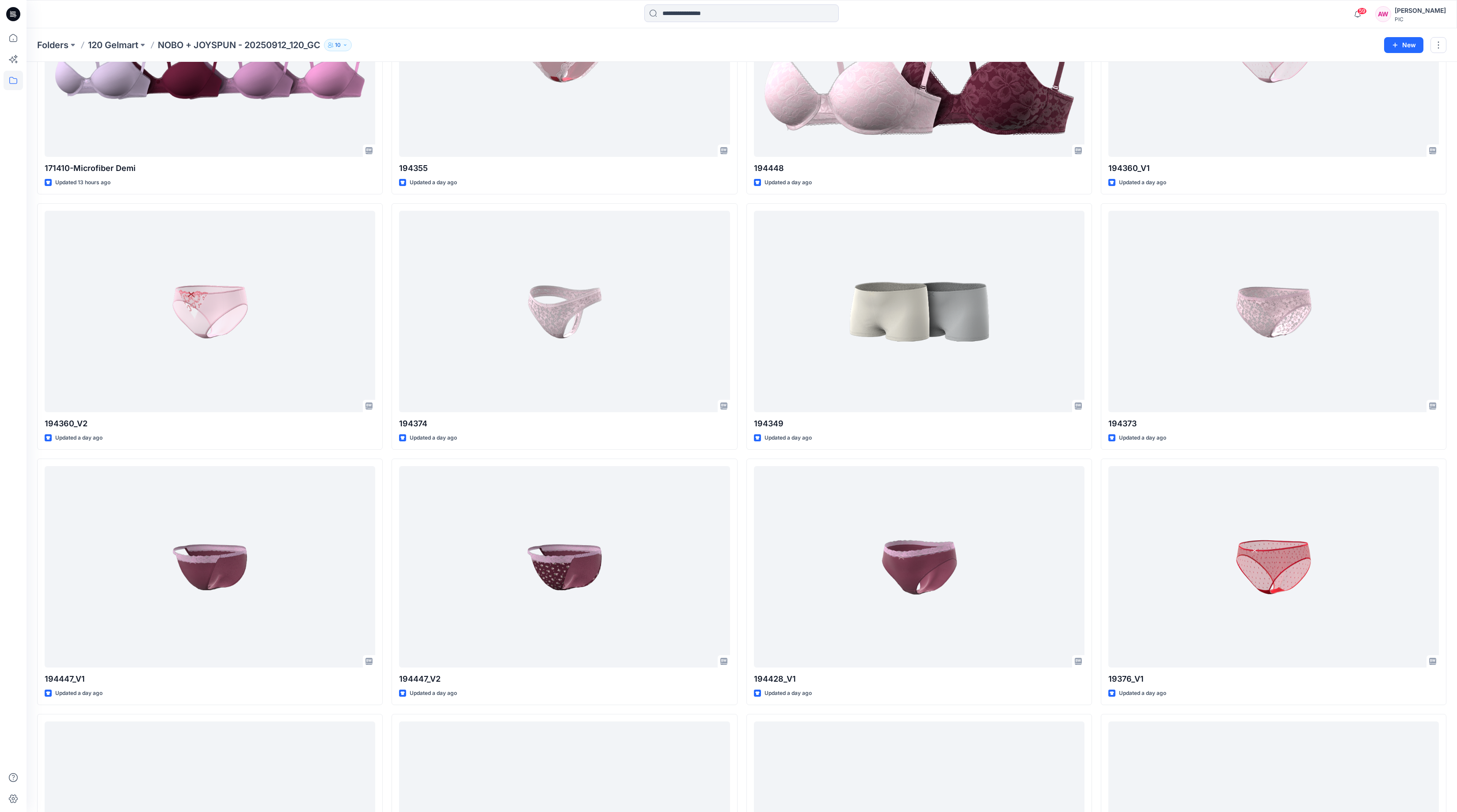
scroll to position [1264, 0]
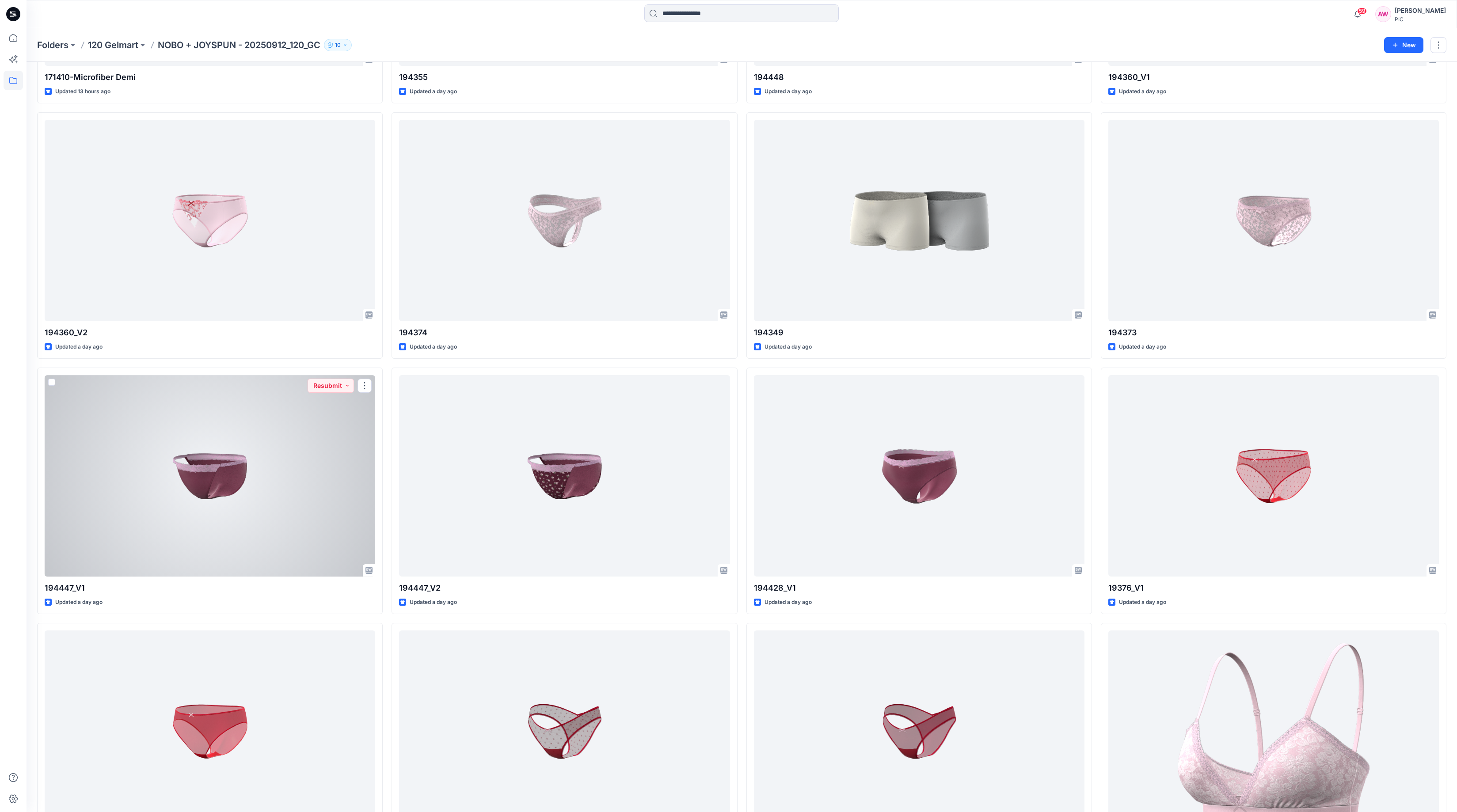
click at [225, 470] on div at bounding box center [210, 476] width 331 height 202
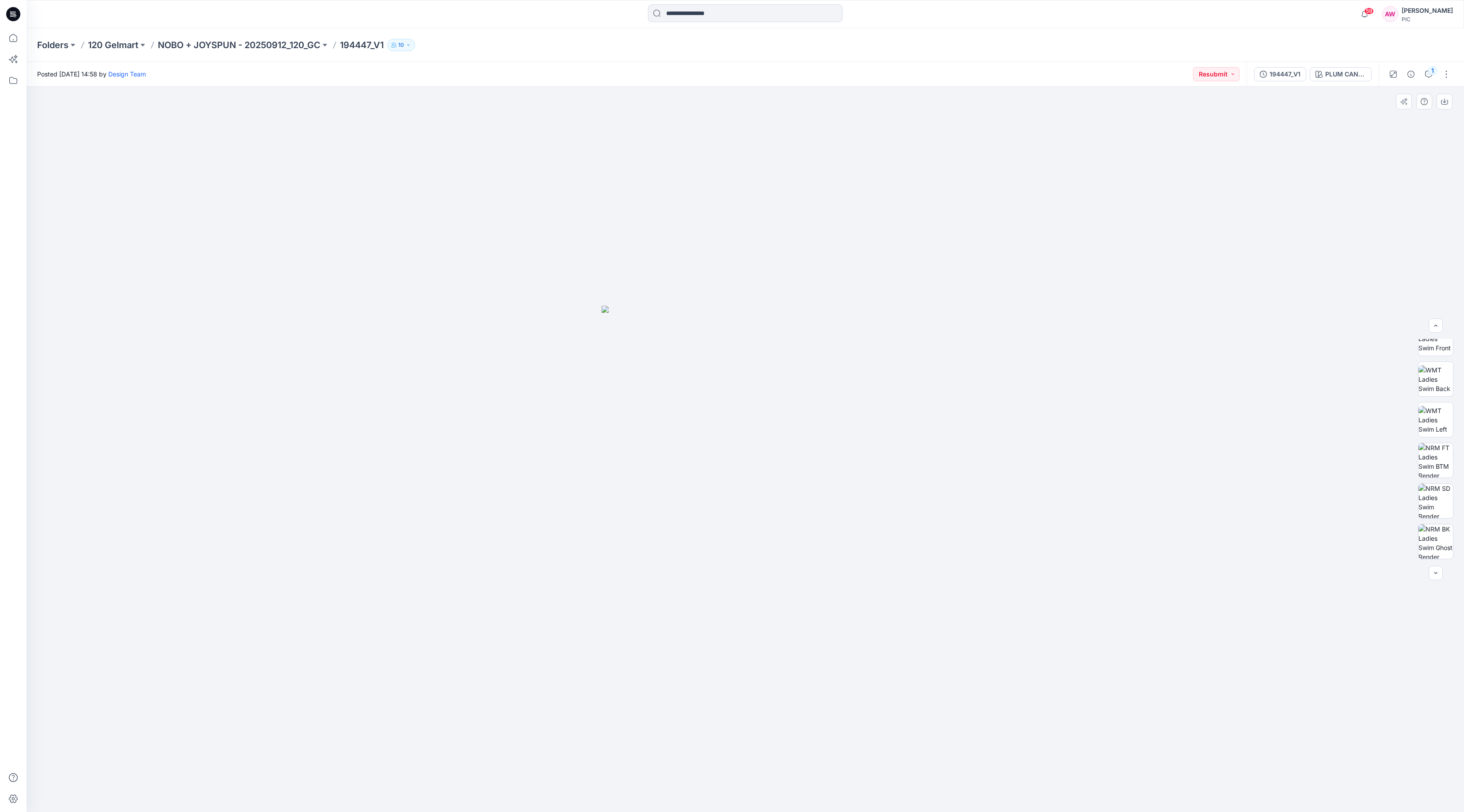
scroll to position [146, 0]
click at [1438, 456] on img at bounding box center [1436, 455] width 34 height 34
click at [1444, 488] on img at bounding box center [1436, 487] width 34 height 34
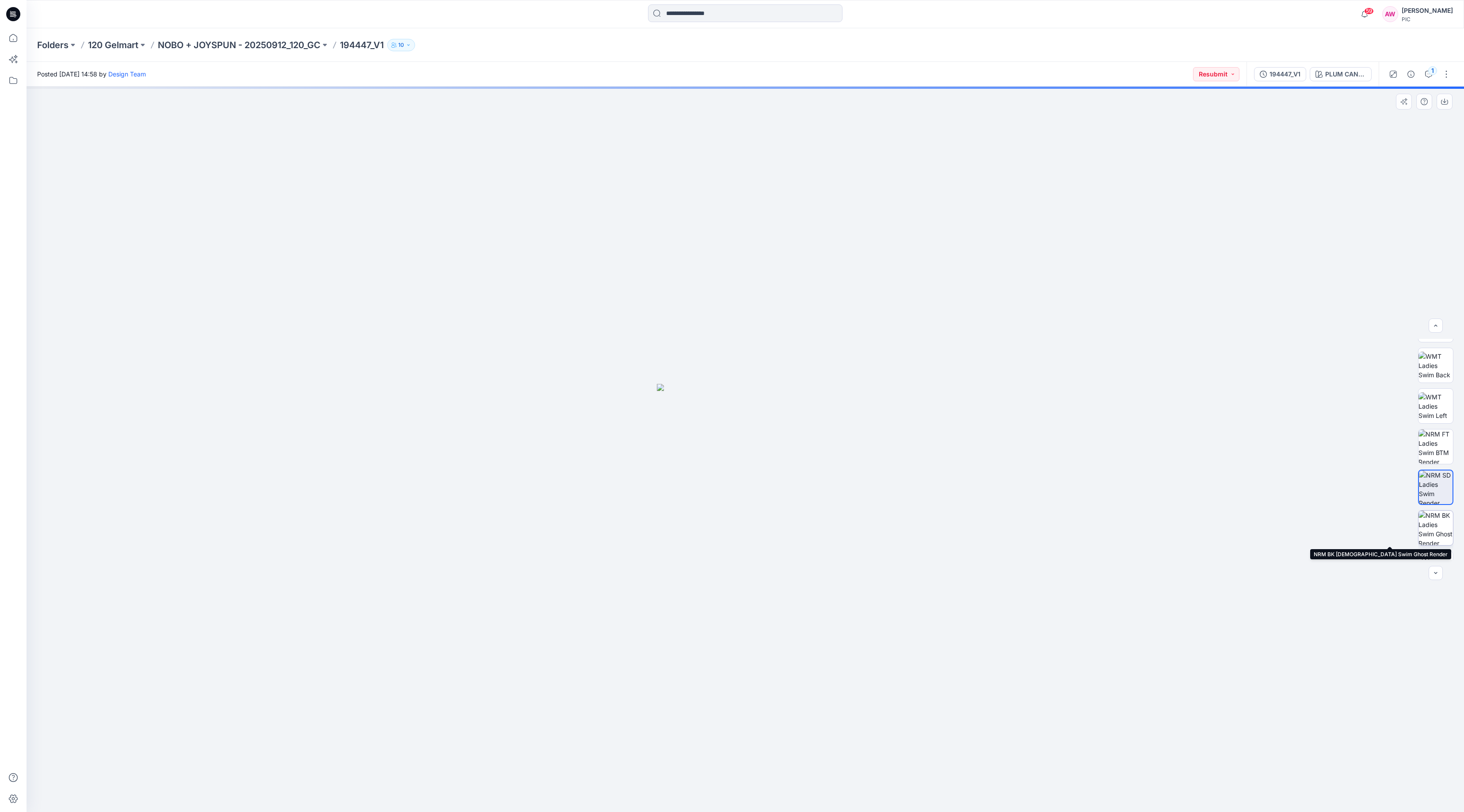
click at [1439, 524] on img at bounding box center [1436, 528] width 34 height 34
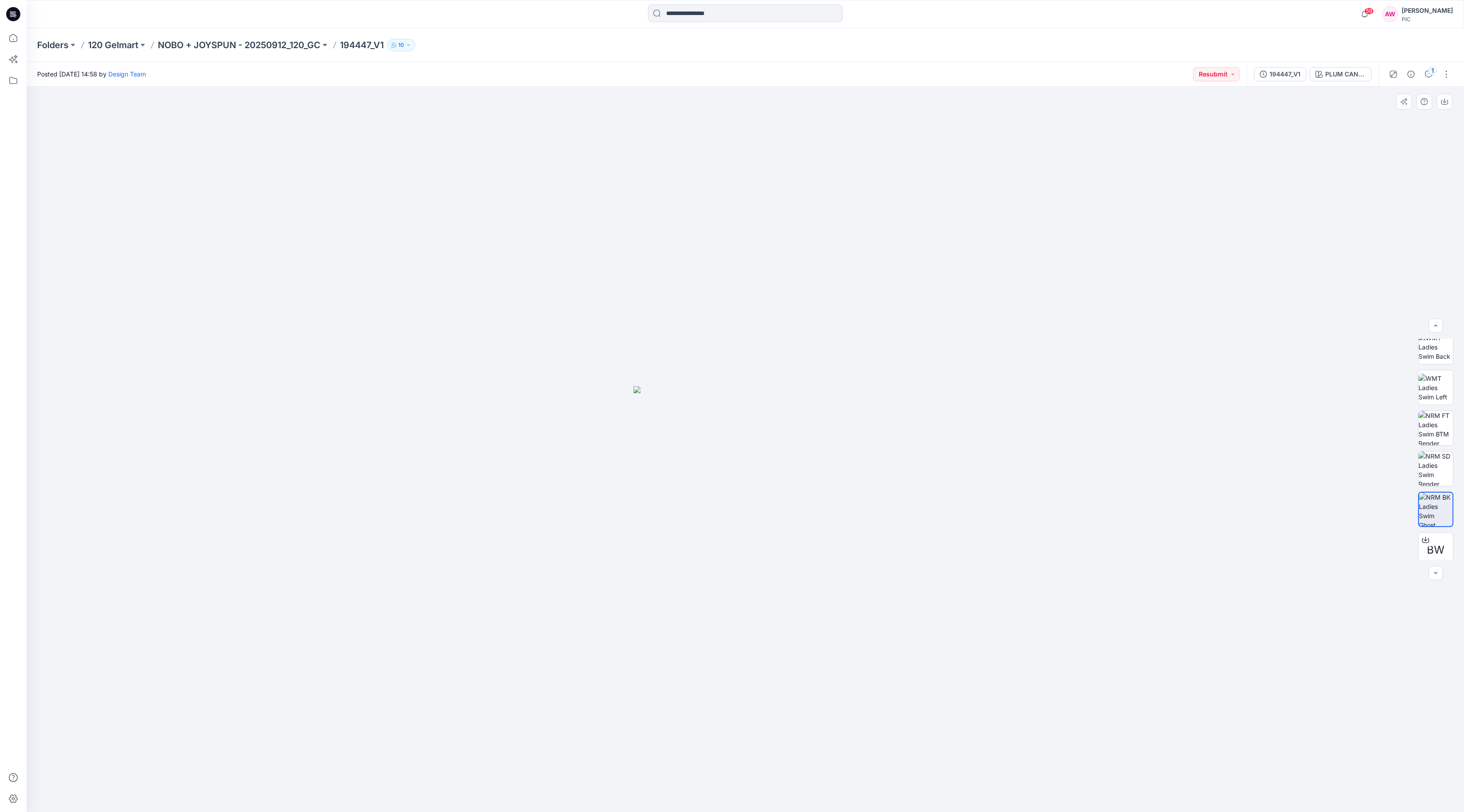
scroll to position [180, 0]
click at [1436, 430] on img at bounding box center [1436, 420] width 34 height 34
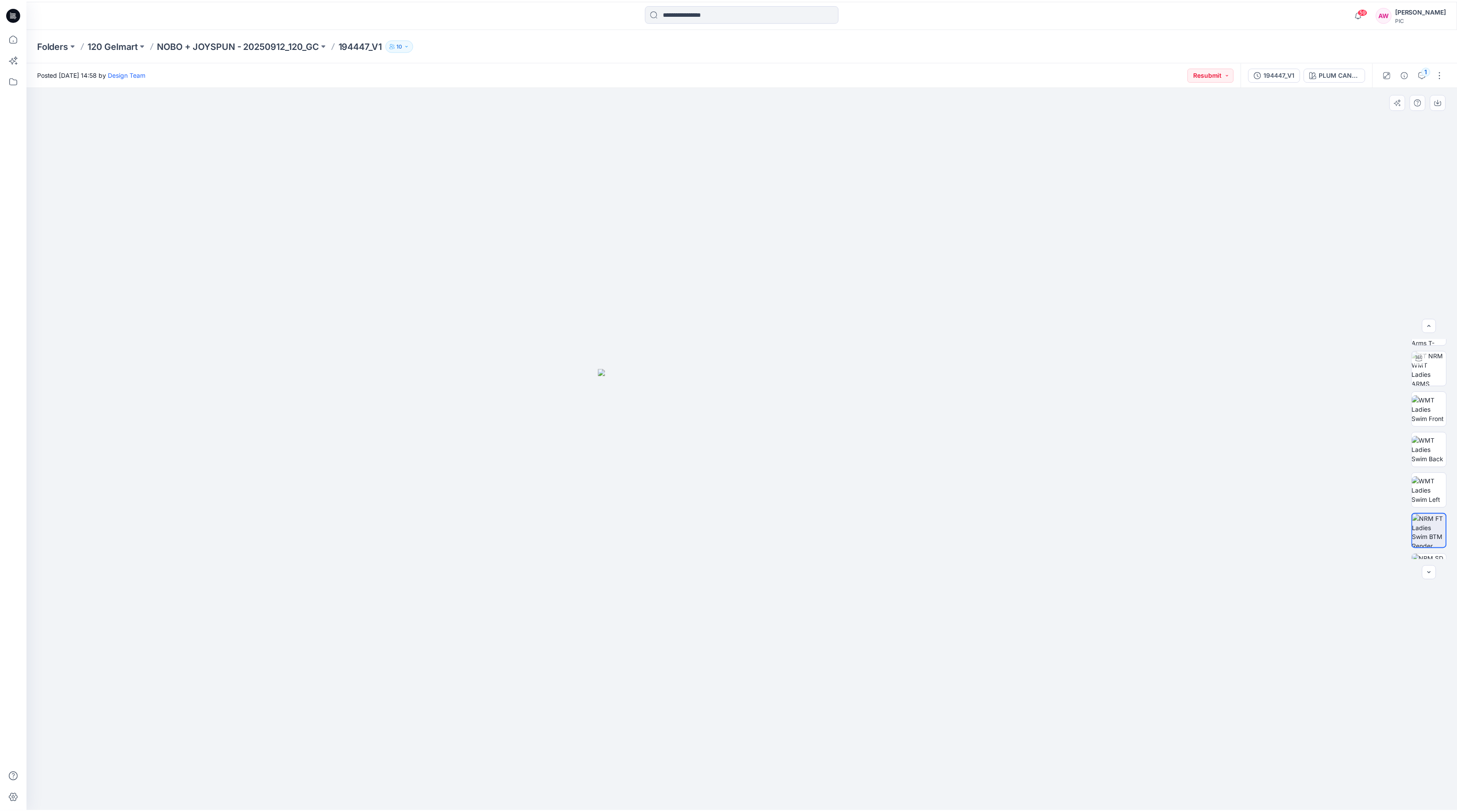
scroll to position [0, 0]
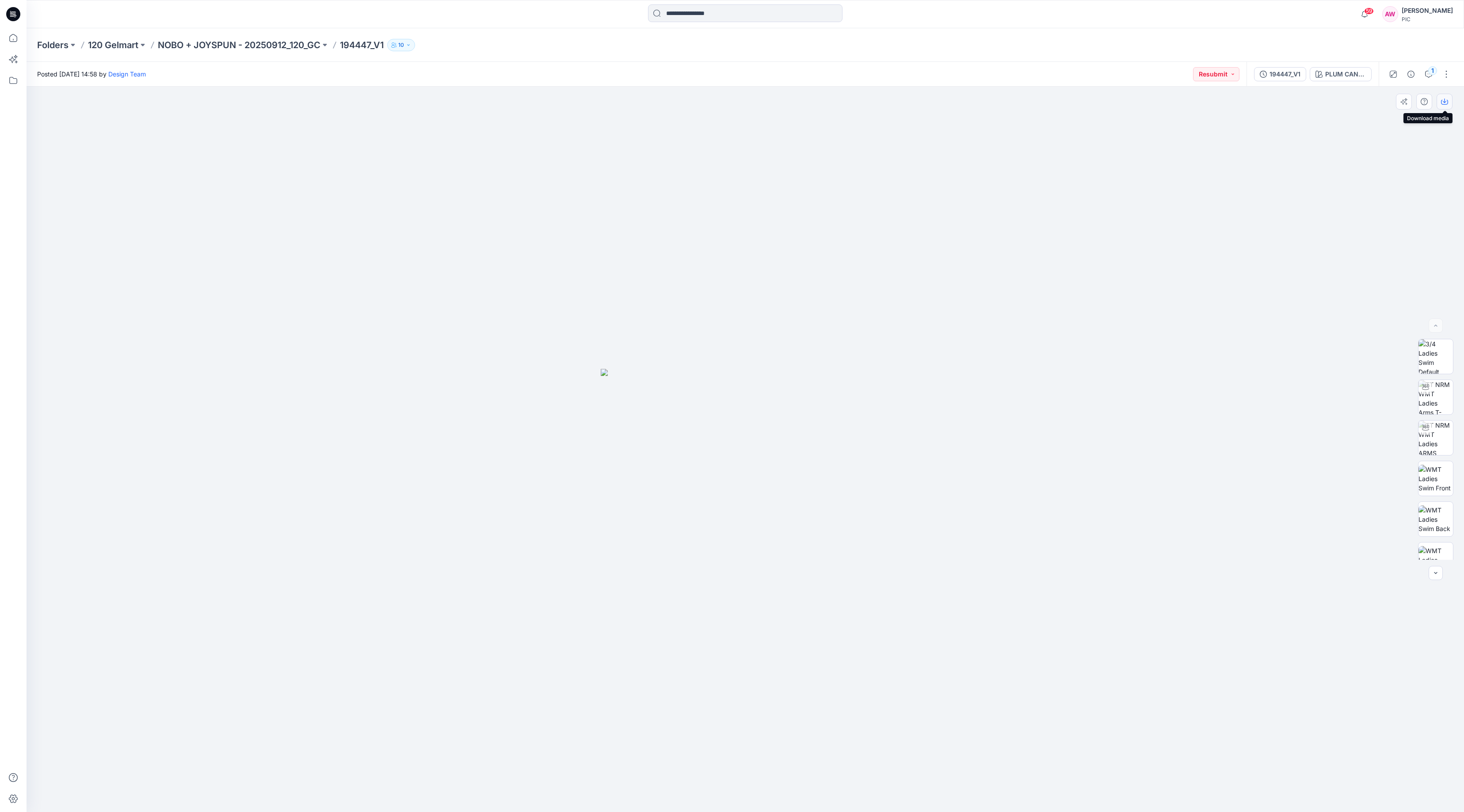
click at [1444, 101] on icon "button" at bounding box center [1445, 102] width 7 height 7
click at [1429, 72] on div "1" at bounding box center [1433, 71] width 9 height 9
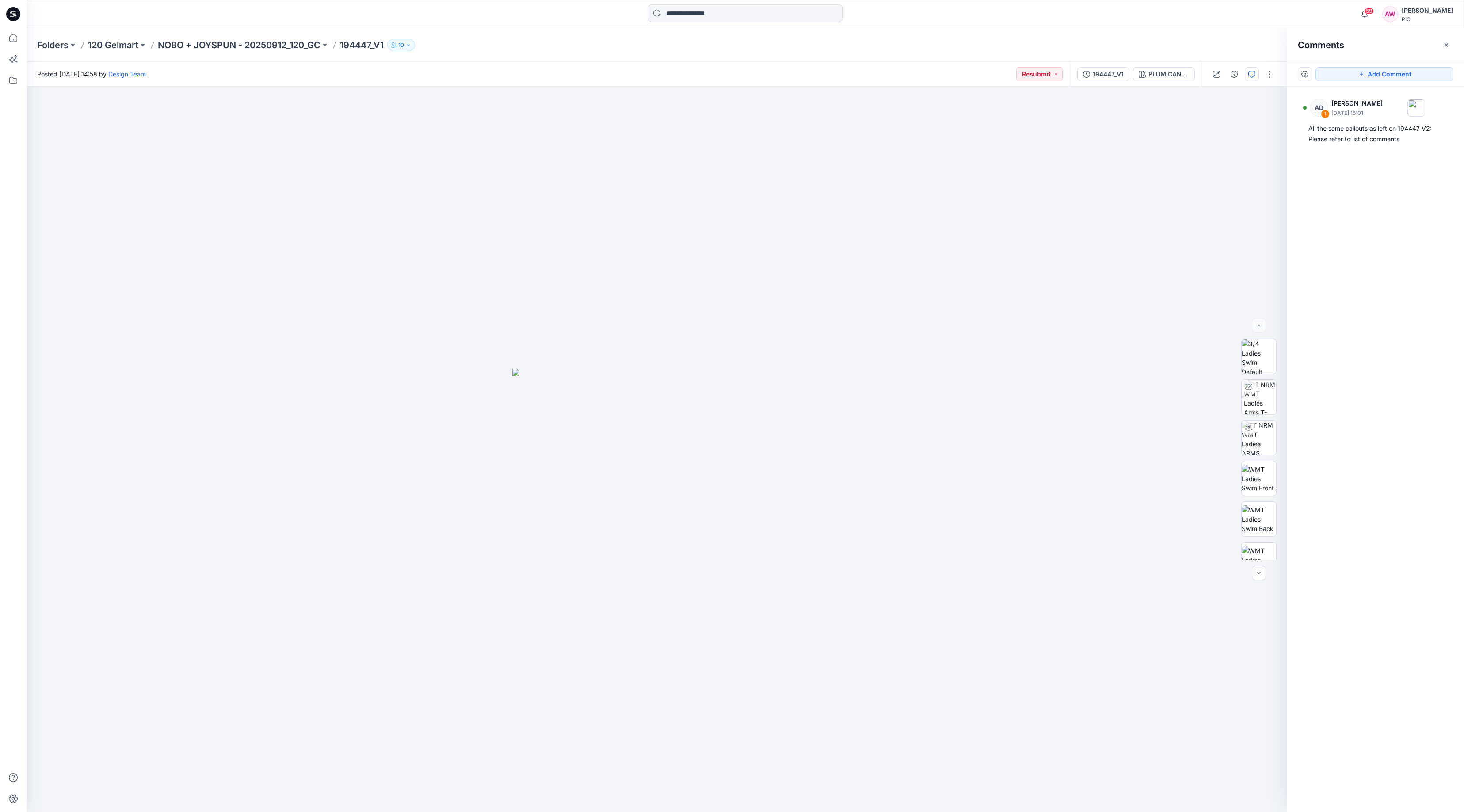
click at [1447, 43] on icon "button" at bounding box center [1447, 45] width 7 height 7
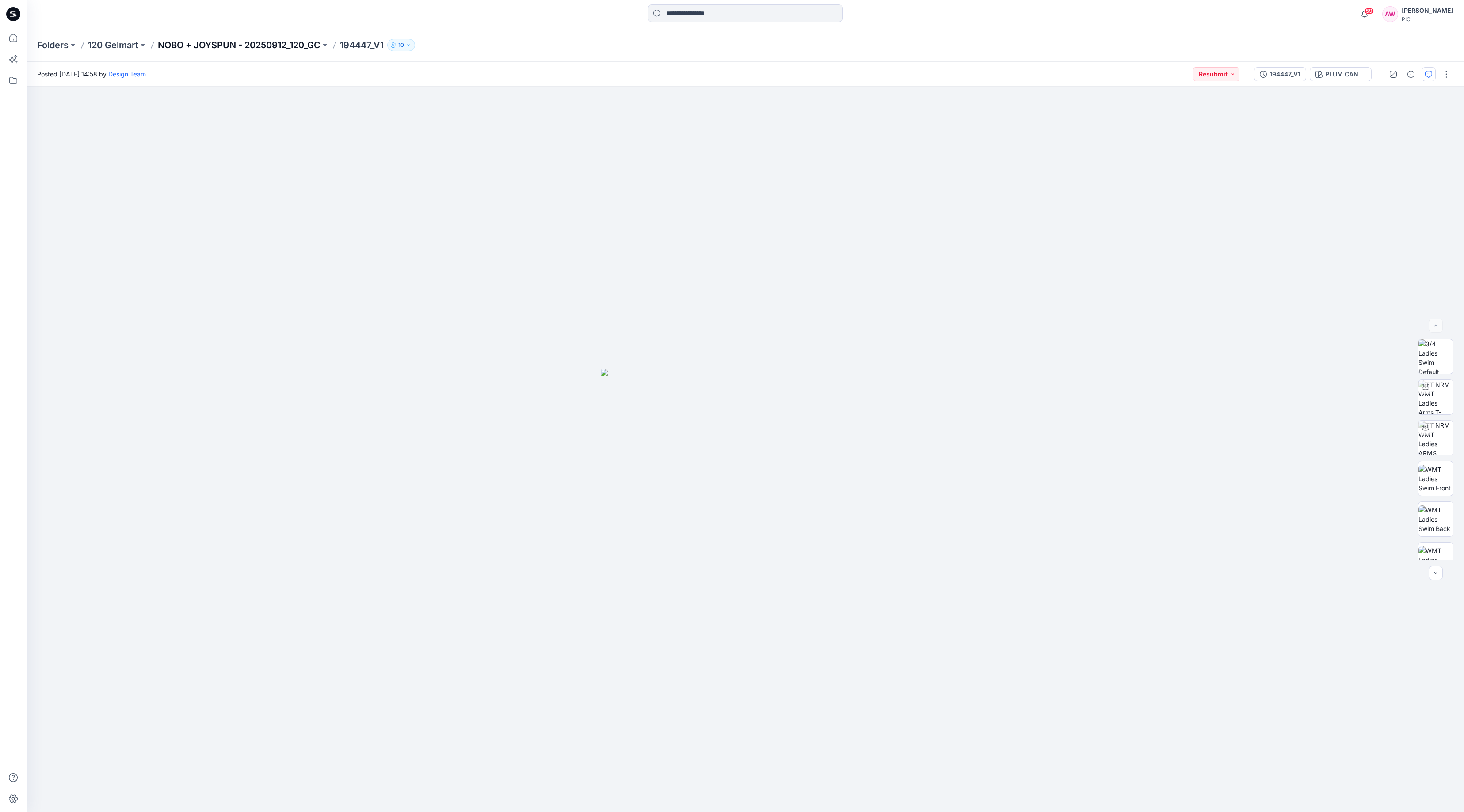
click at [269, 42] on p "NOBO + JOYSPUN - 20250912_120_GC" at bounding box center [239, 45] width 162 height 12
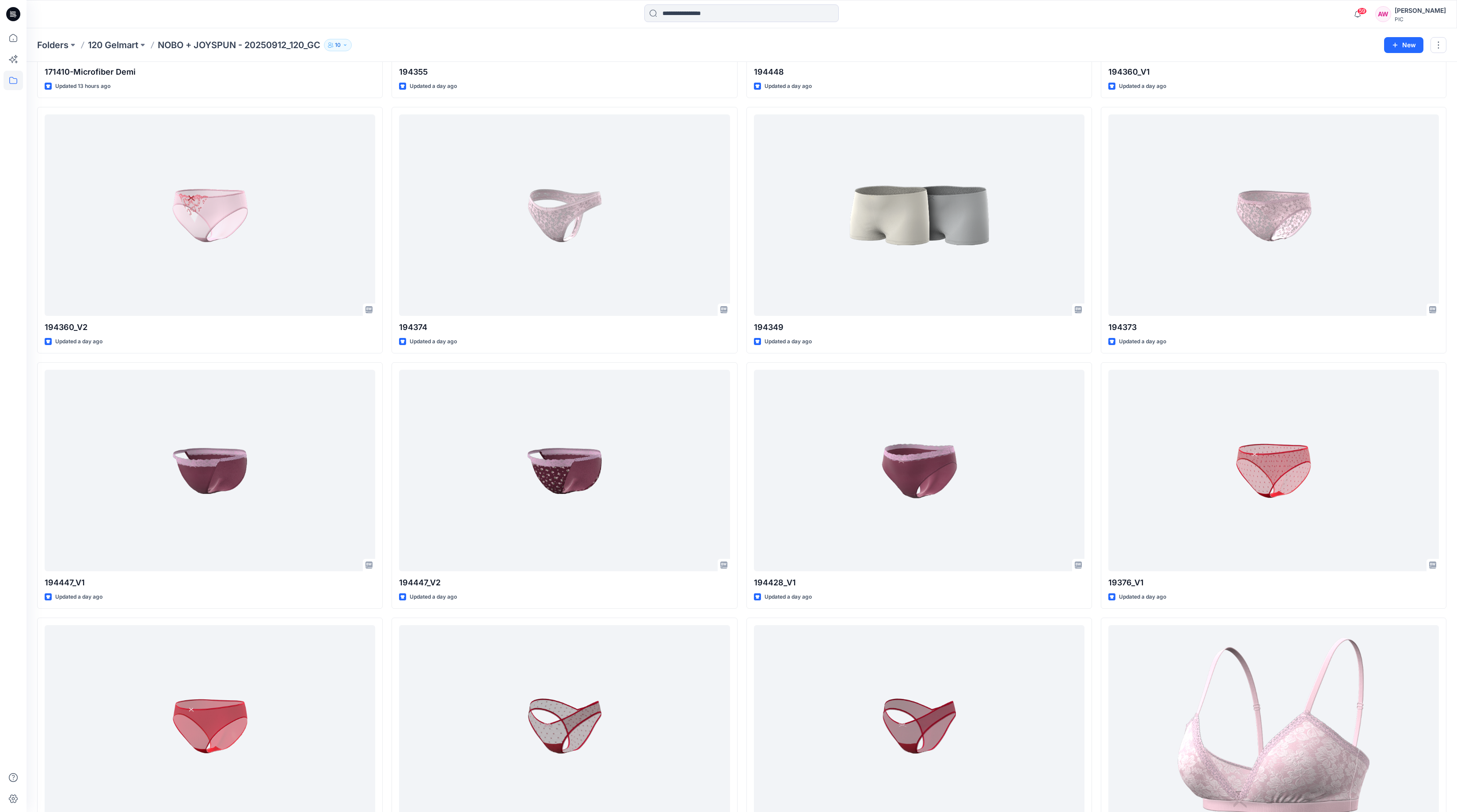
scroll to position [1268, 0]
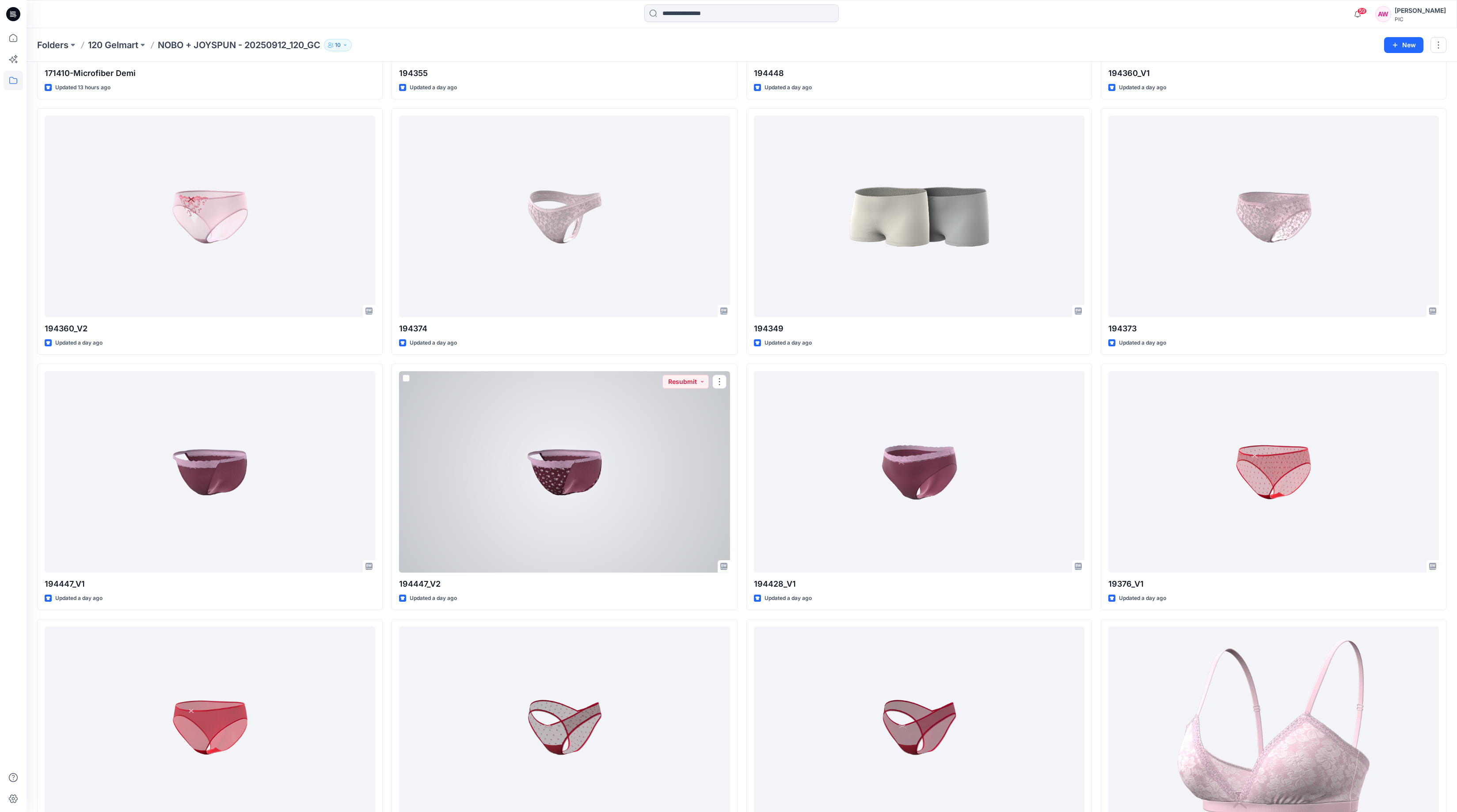
click at [543, 478] on div at bounding box center [564, 472] width 331 height 202
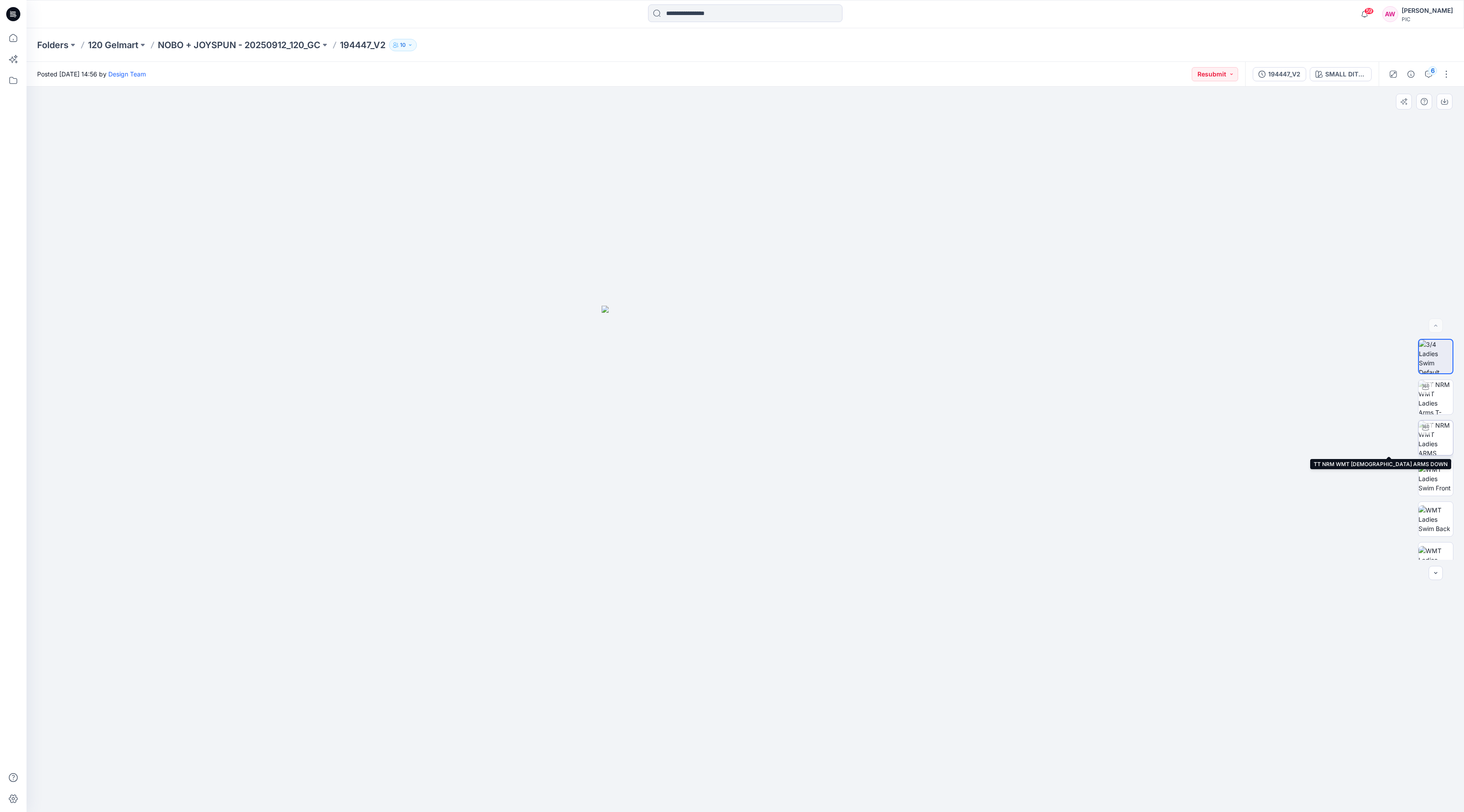
drag, startPoint x: 1436, startPoint y: 440, endPoint x: 1434, endPoint y: 433, distance: 7.3
click at [1437, 441] on img at bounding box center [1436, 438] width 34 height 34
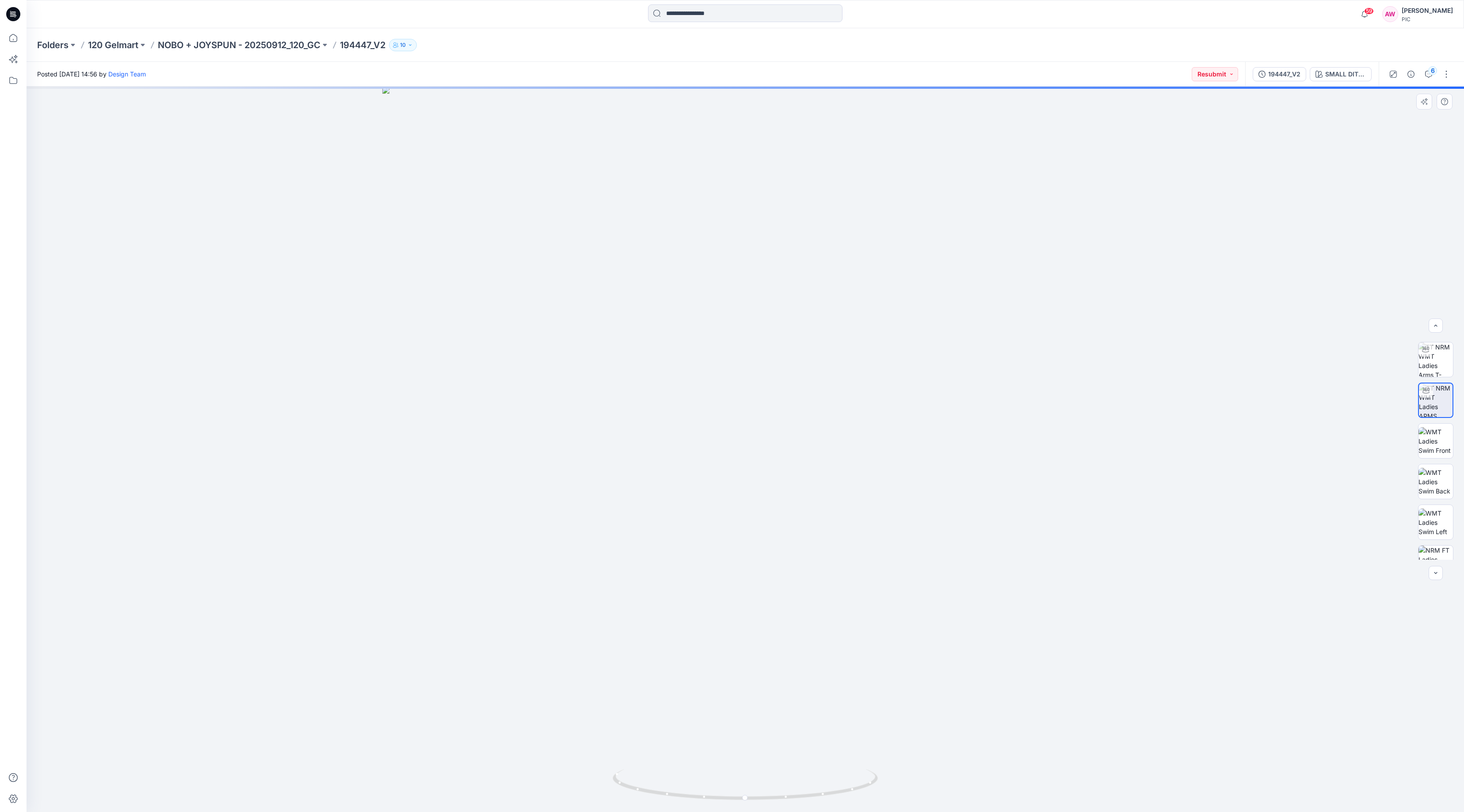
scroll to position [39, 0]
drag, startPoint x: 1440, startPoint y: 450, endPoint x: 1441, endPoint y: 461, distance: 11.0
click at [1440, 451] on img at bounding box center [1436, 439] width 34 height 28
click at [1441, 479] on img at bounding box center [1436, 480] width 34 height 28
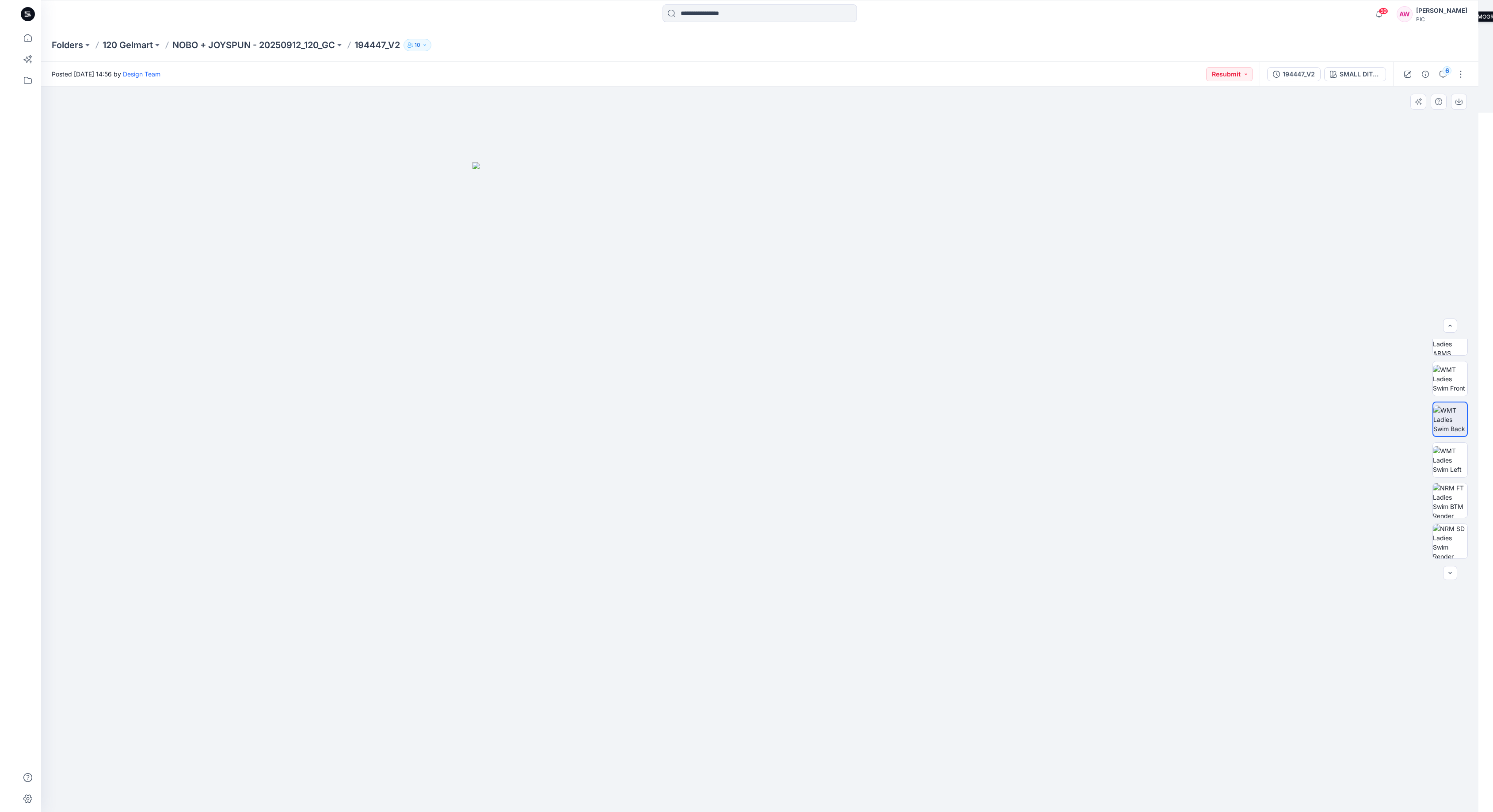
scroll to position [126, 0]
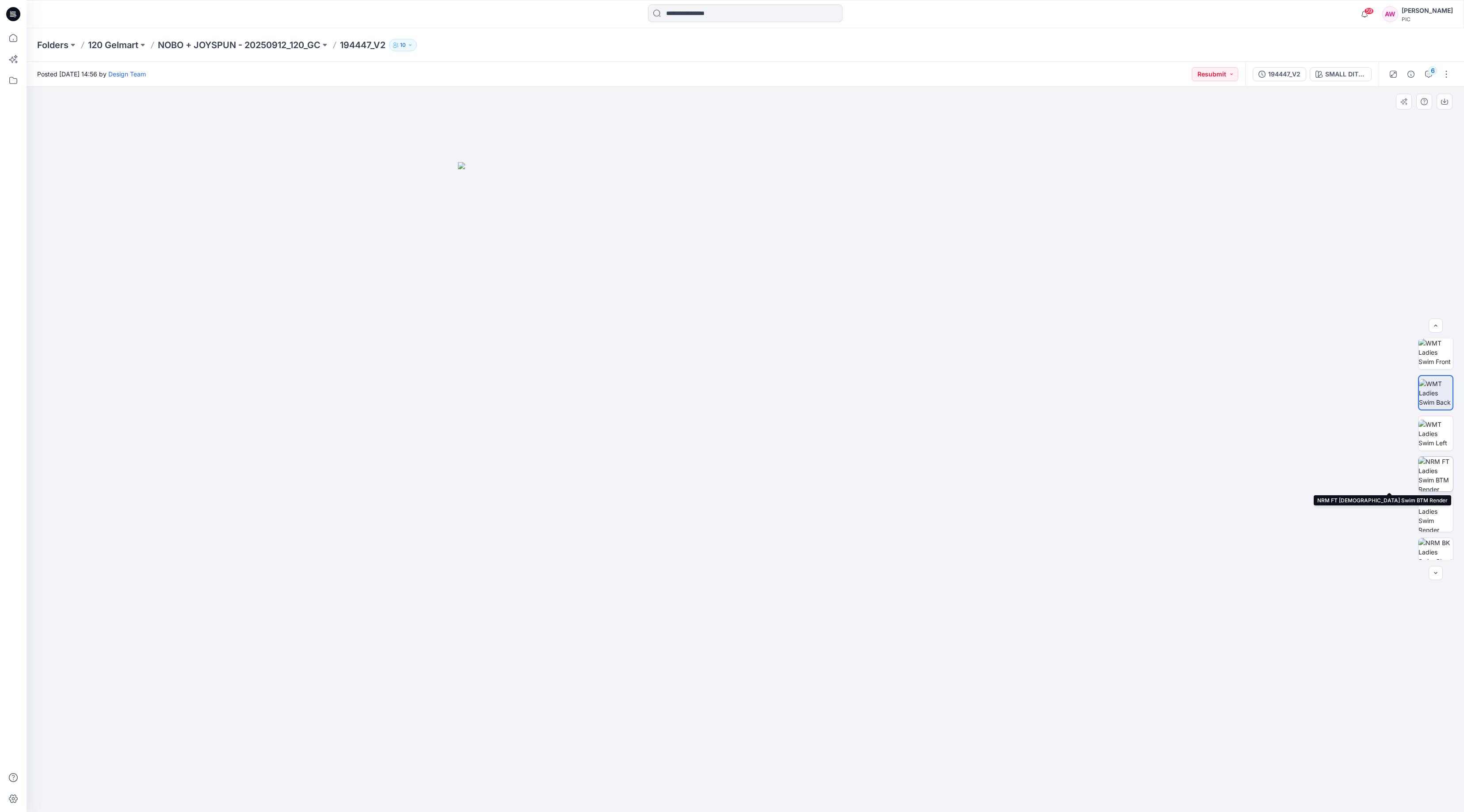
click at [1436, 477] on img at bounding box center [1436, 474] width 34 height 34
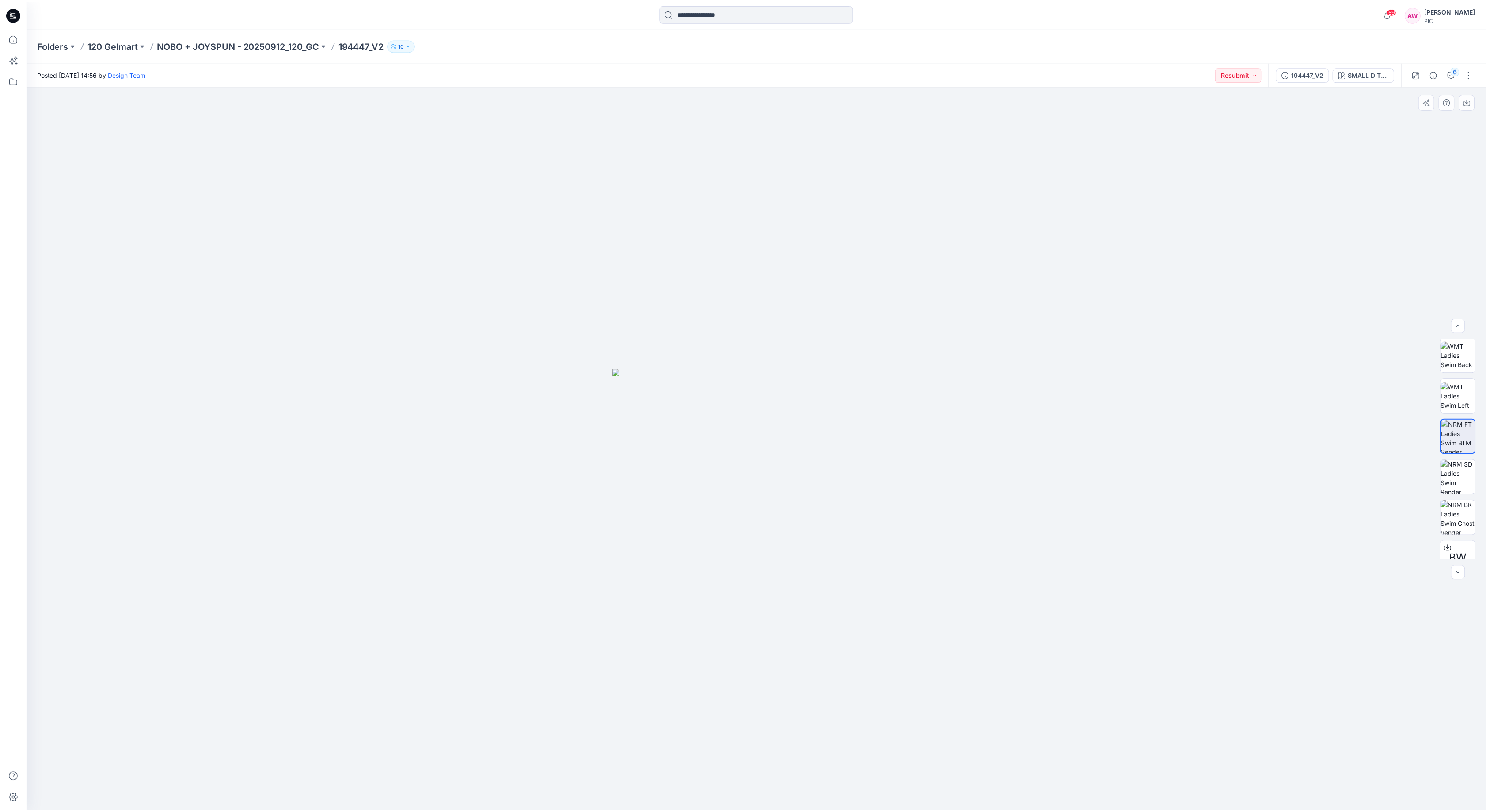
scroll to position [169, 0]
click at [1468, 99] on icon "button" at bounding box center [1474, 102] width 7 height 7
click at [280, 44] on p "NOBO + JOYSPUN - 20250912_120_GC" at bounding box center [239, 45] width 162 height 12
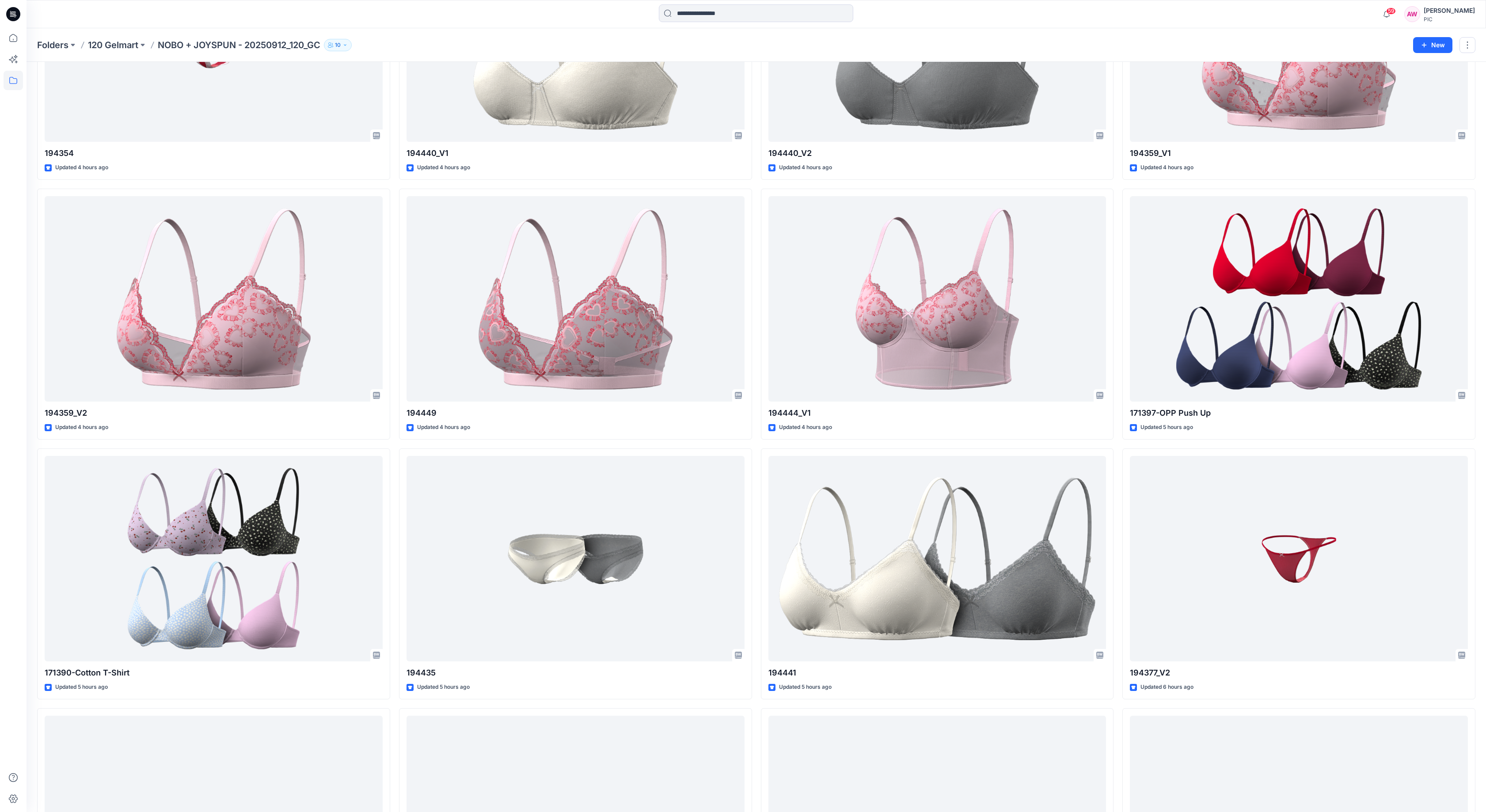
scroll to position [168, 0]
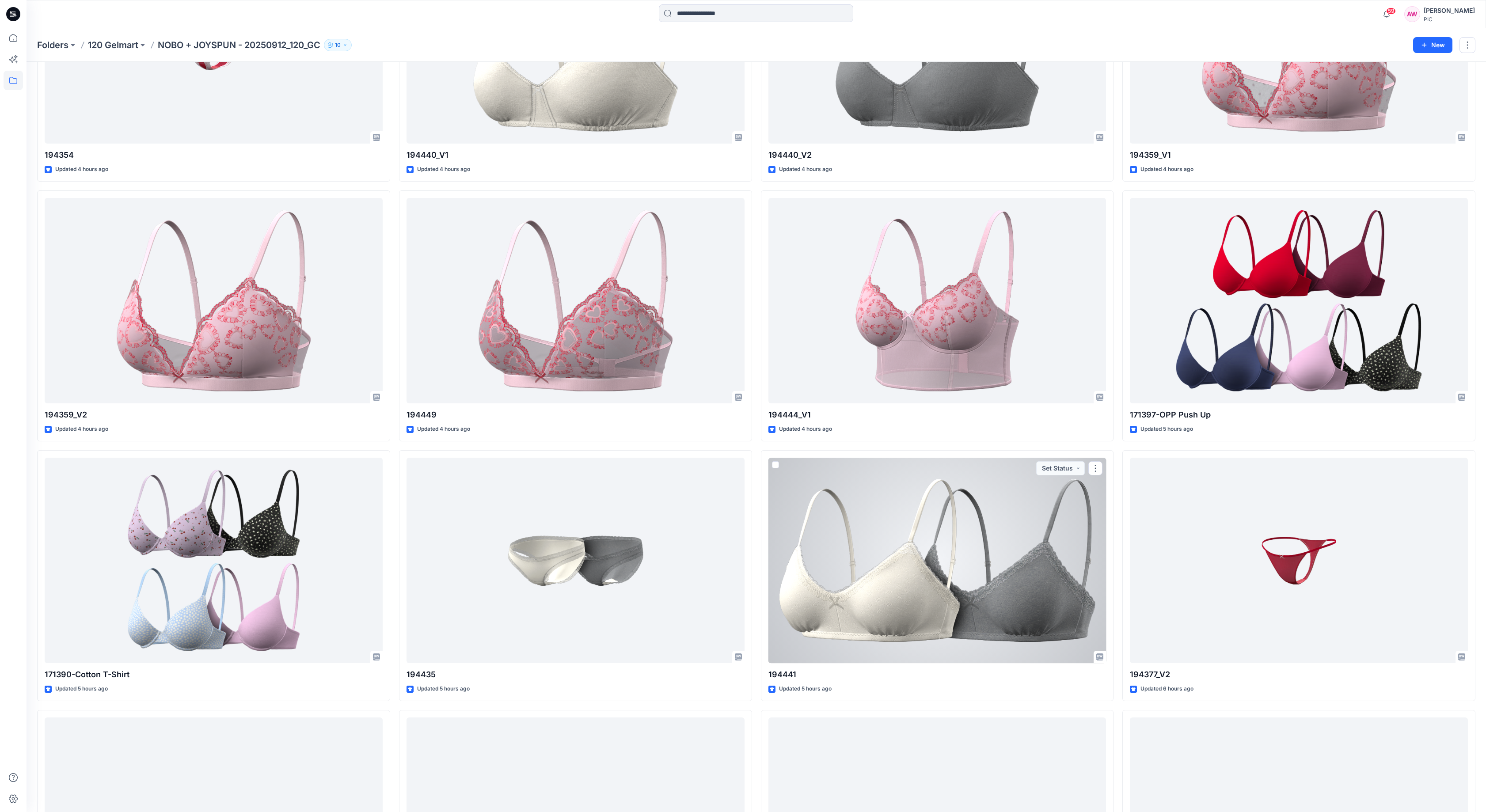
click at [1038, 575] on div at bounding box center [938, 560] width 338 height 206
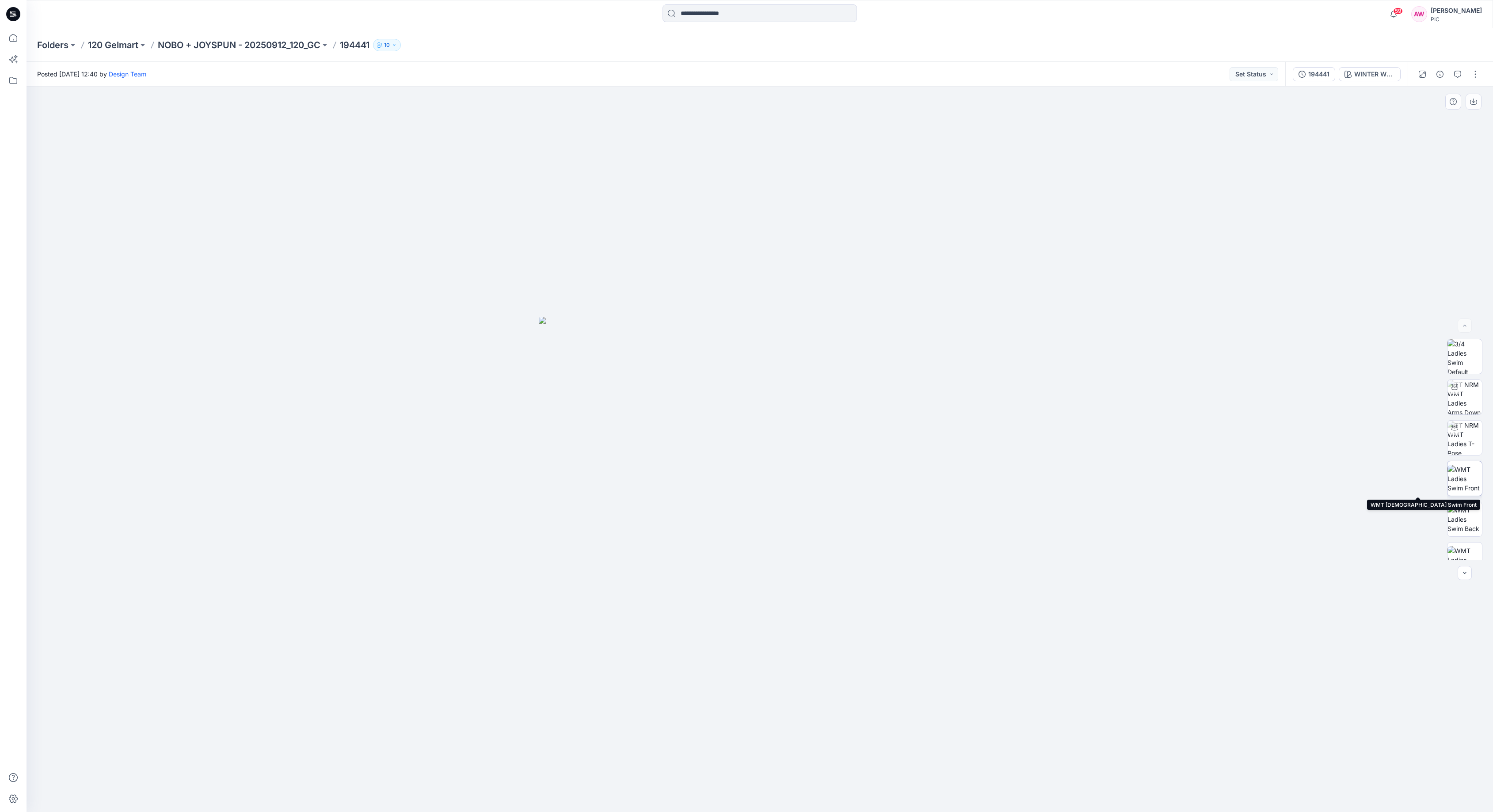
click at [1465, 475] on img at bounding box center [1465, 478] width 34 height 28
click at [1463, 428] on img at bounding box center [1465, 438] width 34 height 34
click at [1468, 459] on img at bounding box center [1465, 450] width 34 height 34
click at [1468, 101] on icon "button" at bounding box center [1473, 102] width 7 height 7
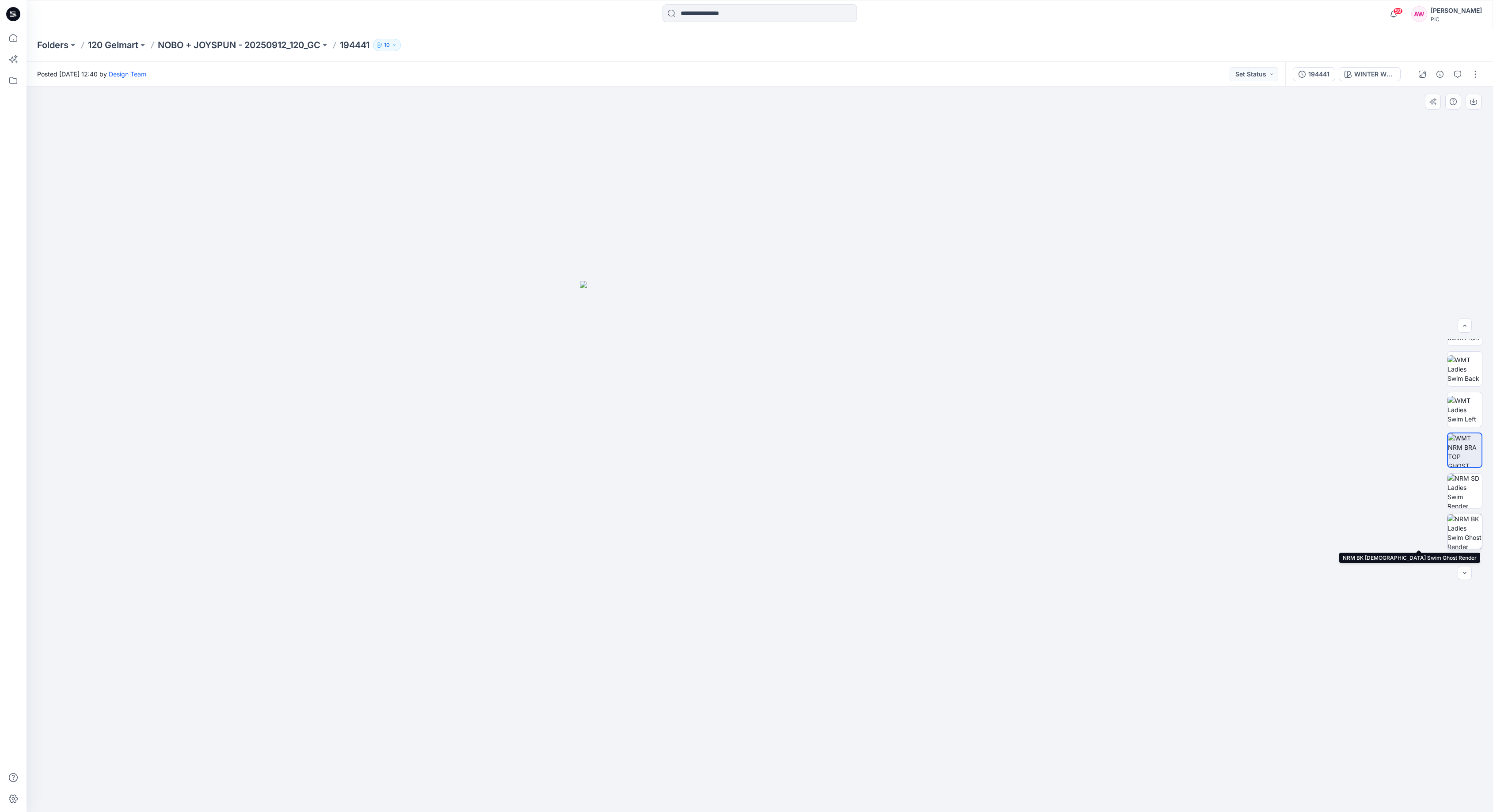
click at [1468, 540] on img at bounding box center [1465, 532] width 34 height 34
click at [1466, 491] on img at bounding box center [1465, 491] width 34 height 34
click at [290, 46] on p "NOBO + JOYSPUN - 20250912_120_GC" at bounding box center [239, 45] width 162 height 12
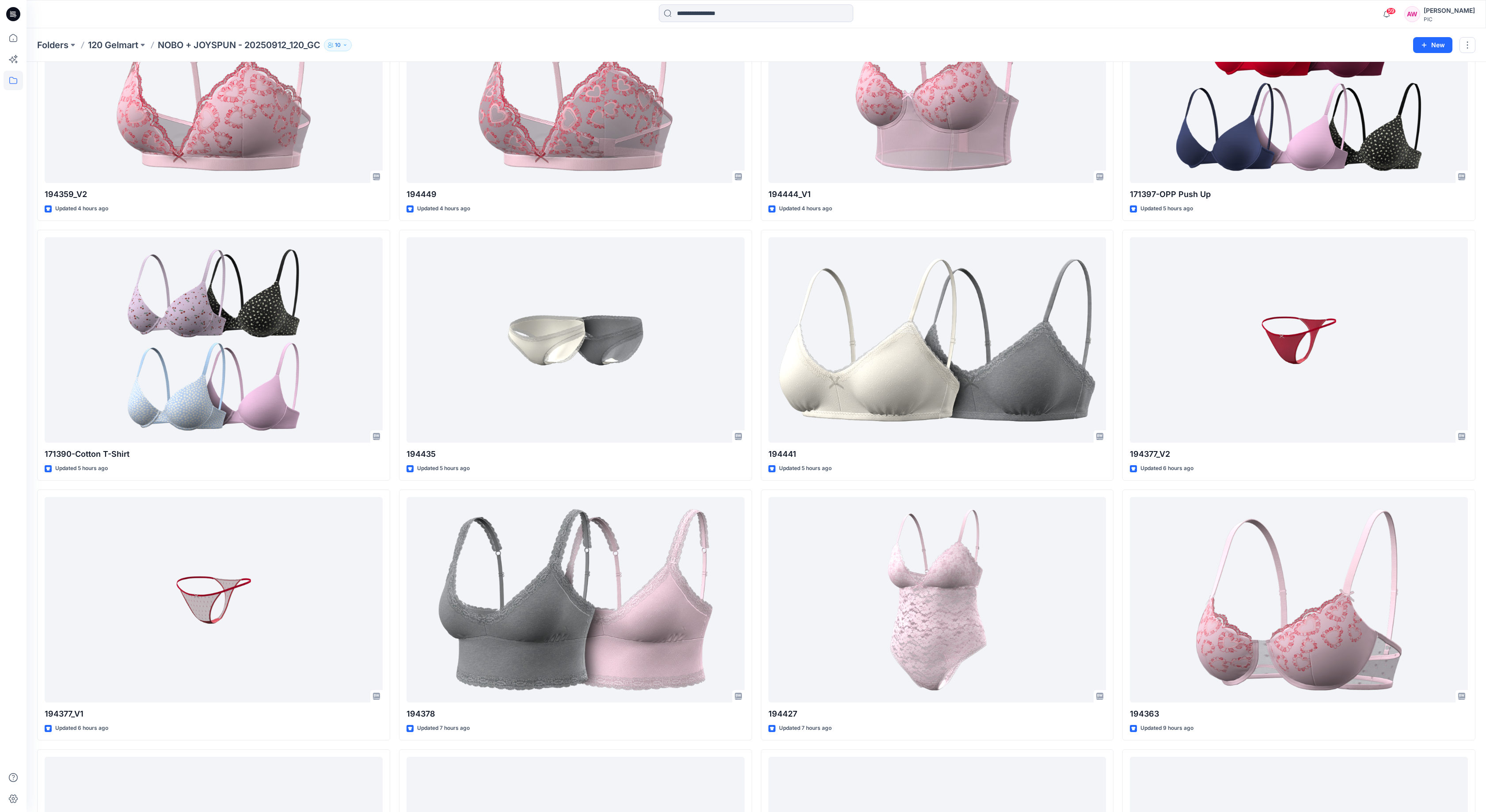
scroll to position [394, 0]
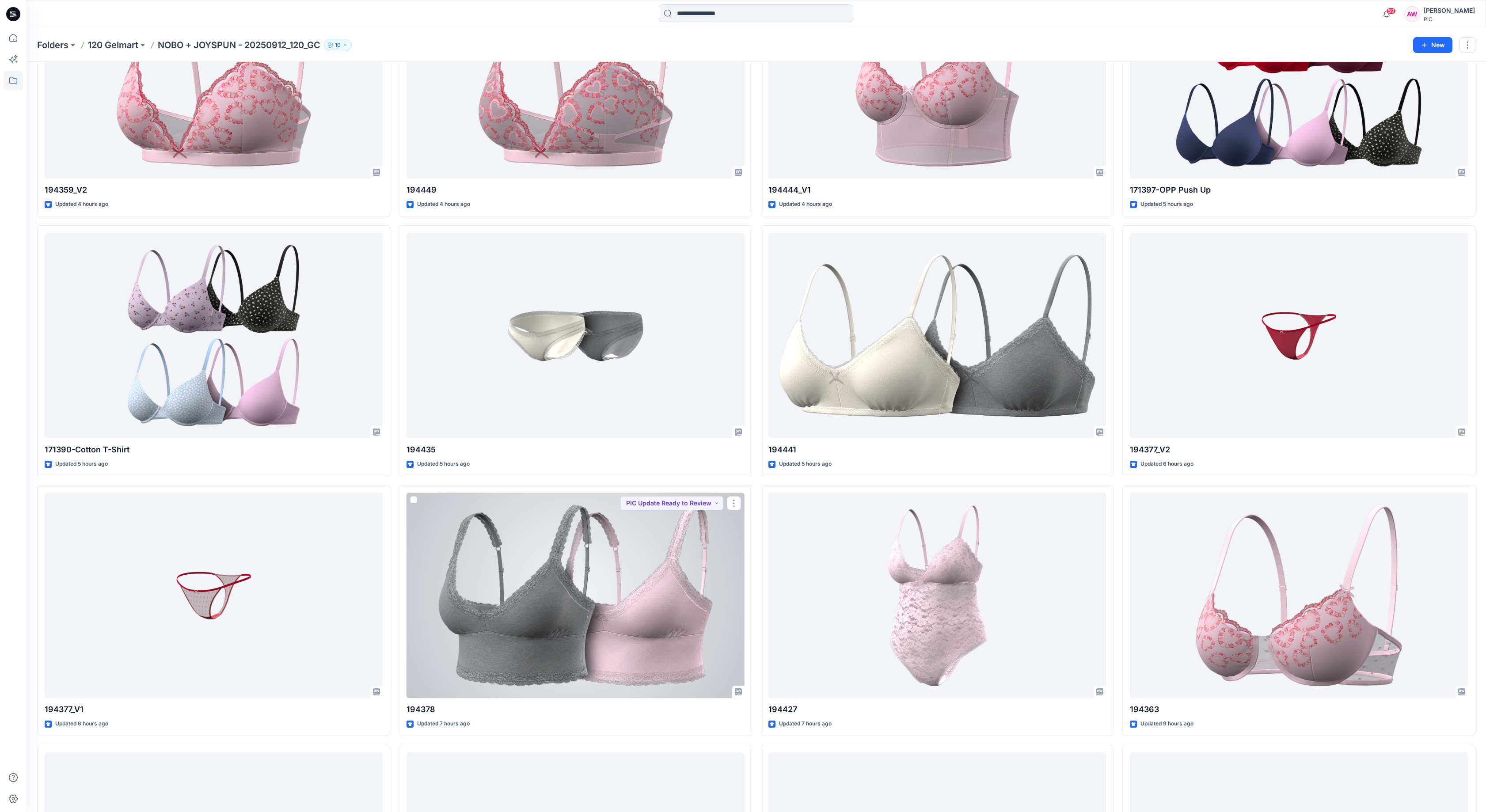
click at [633, 584] on div at bounding box center [576, 595] width 338 height 206
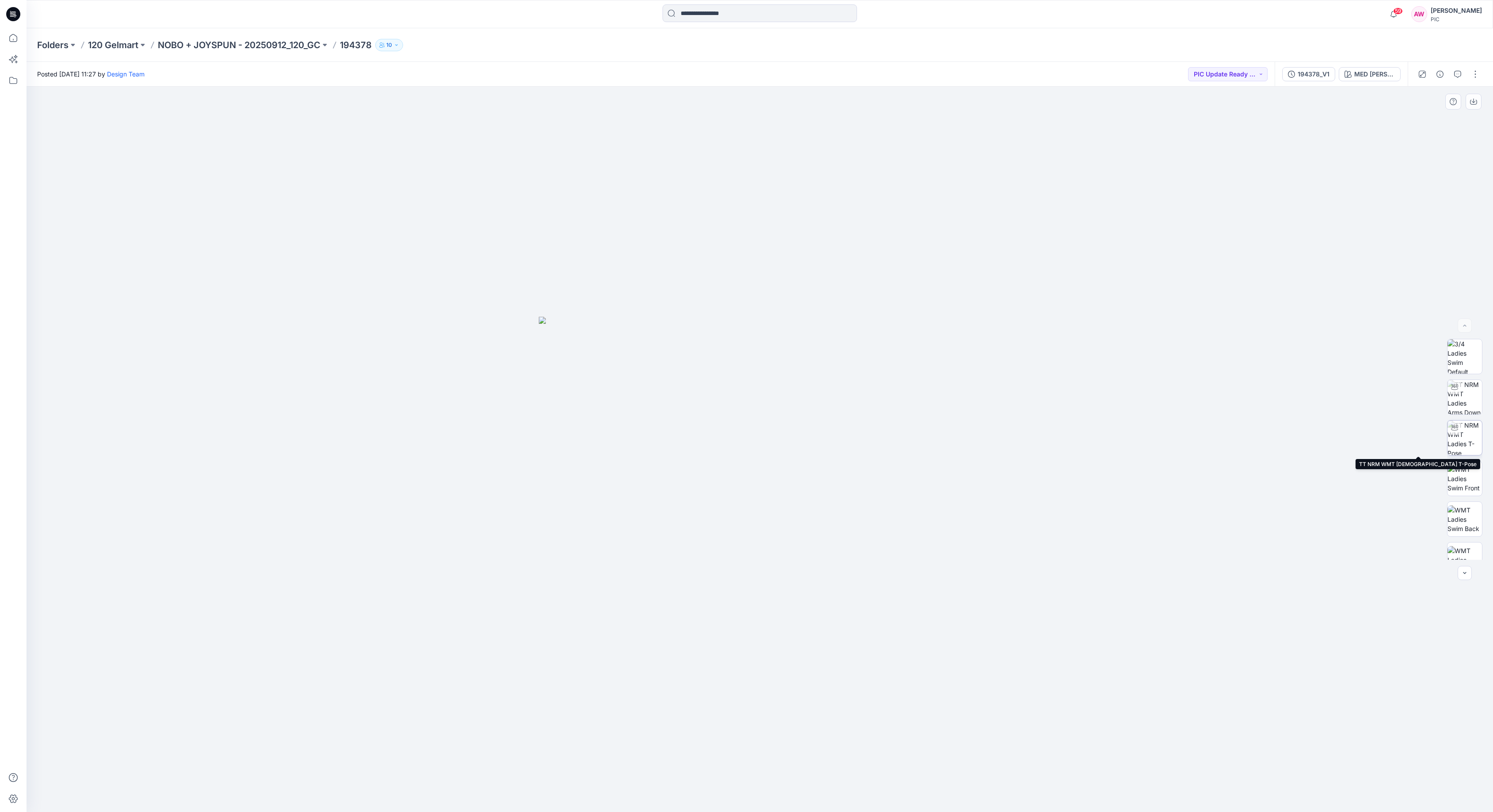
click at [1468, 438] on img at bounding box center [1465, 438] width 34 height 34
click at [1468, 449] on img at bounding box center [1465, 443] width 34 height 34
drag, startPoint x: 1441, startPoint y: 504, endPoint x: 1441, endPoint y: 498, distance: 6.0
click at [1442, 503] on div at bounding box center [1464, 449] width 56 height 221
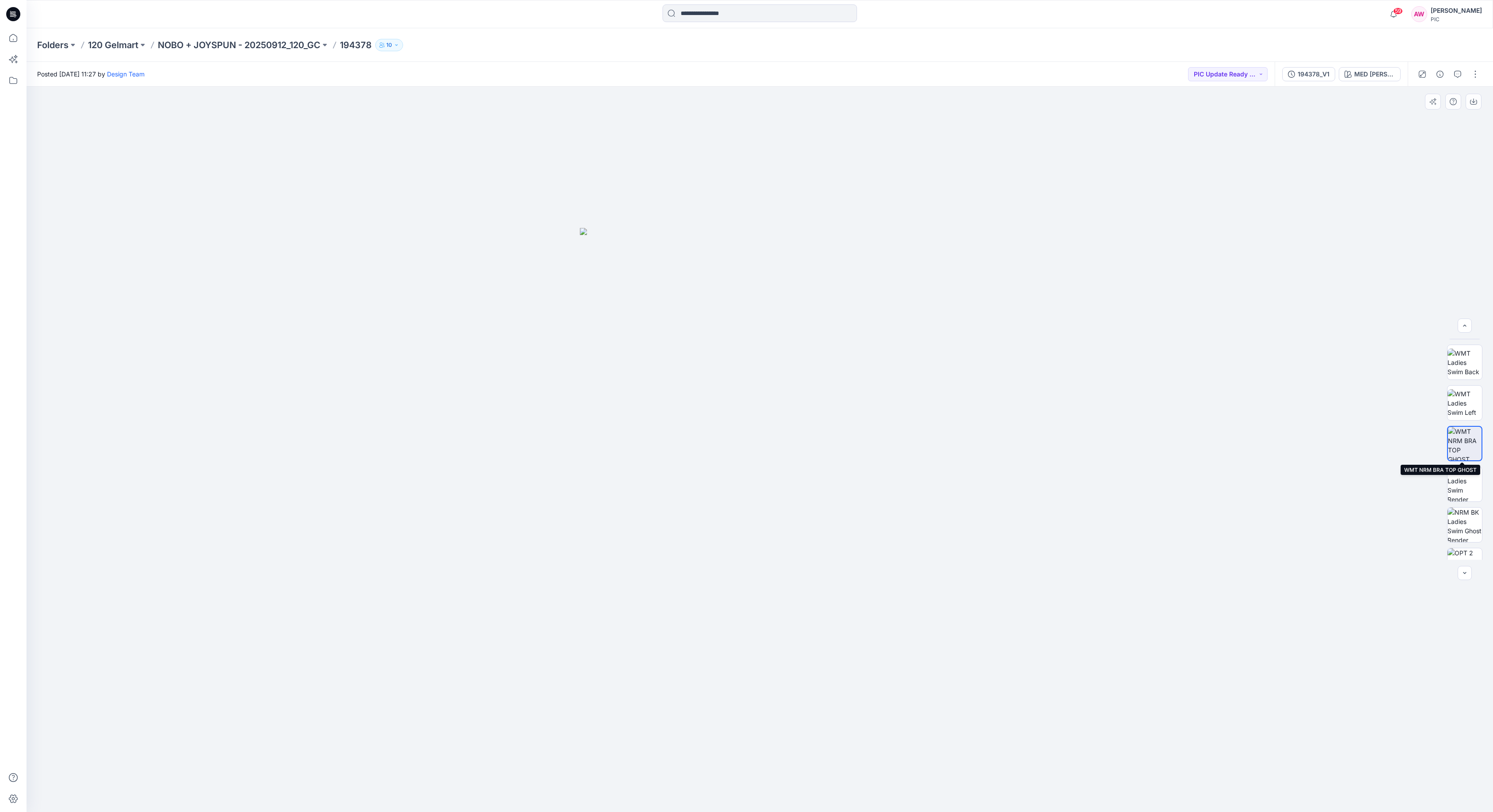
click at [1463, 444] on img at bounding box center [1465, 443] width 34 height 34
click at [1468, 103] on icon "button" at bounding box center [1473, 102] width 7 height 7
click at [1468, 99] on icon "button" at bounding box center [1473, 102] width 7 height 7
click at [272, 44] on p "NOBO + JOYSPUN - 20250912_120_GC" at bounding box center [239, 45] width 162 height 12
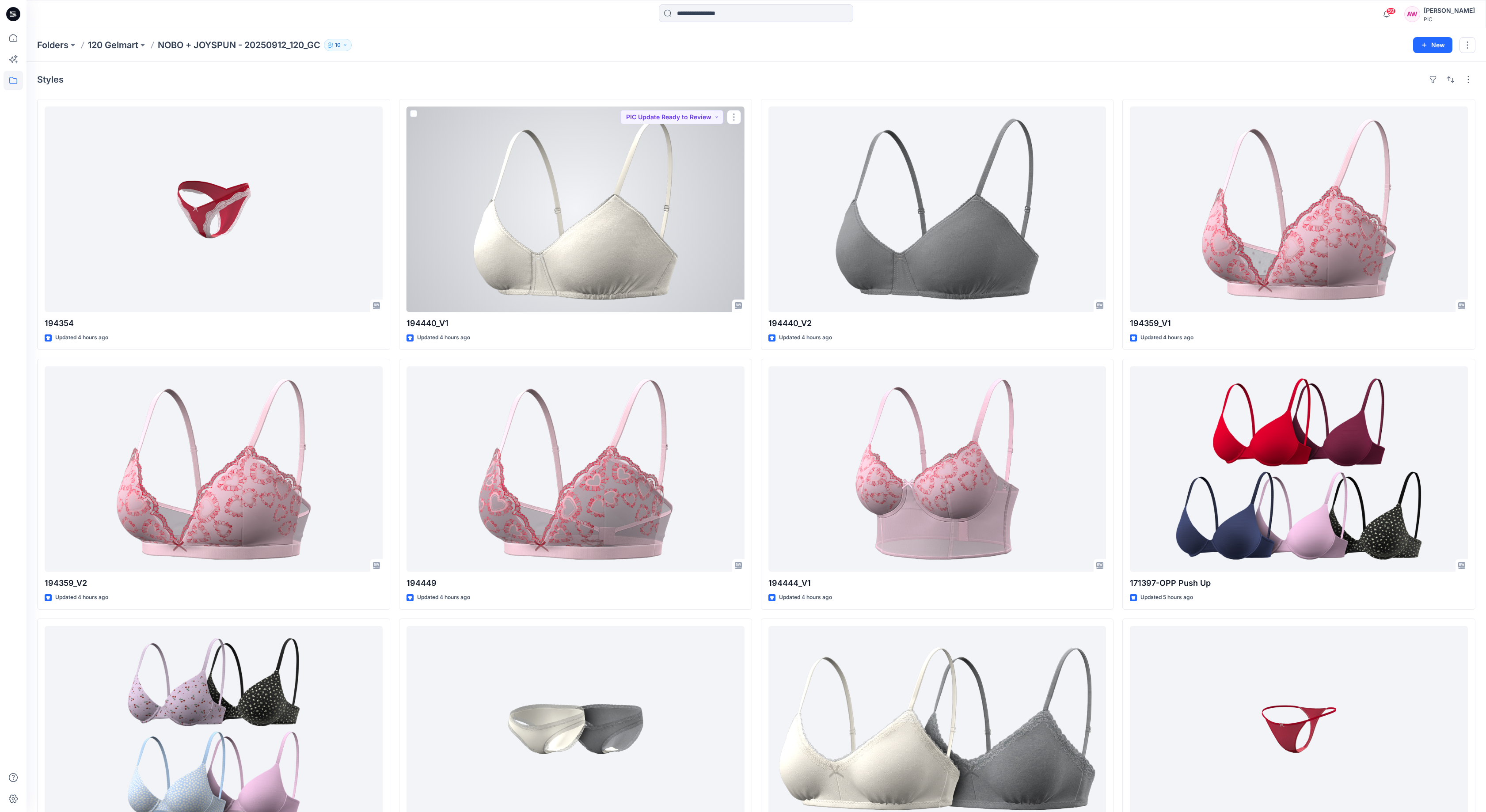
drag, startPoint x: 644, startPoint y: 242, endPoint x: 647, endPoint y: 256, distance: 14.3
click at [644, 242] on div at bounding box center [576, 209] width 338 height 206
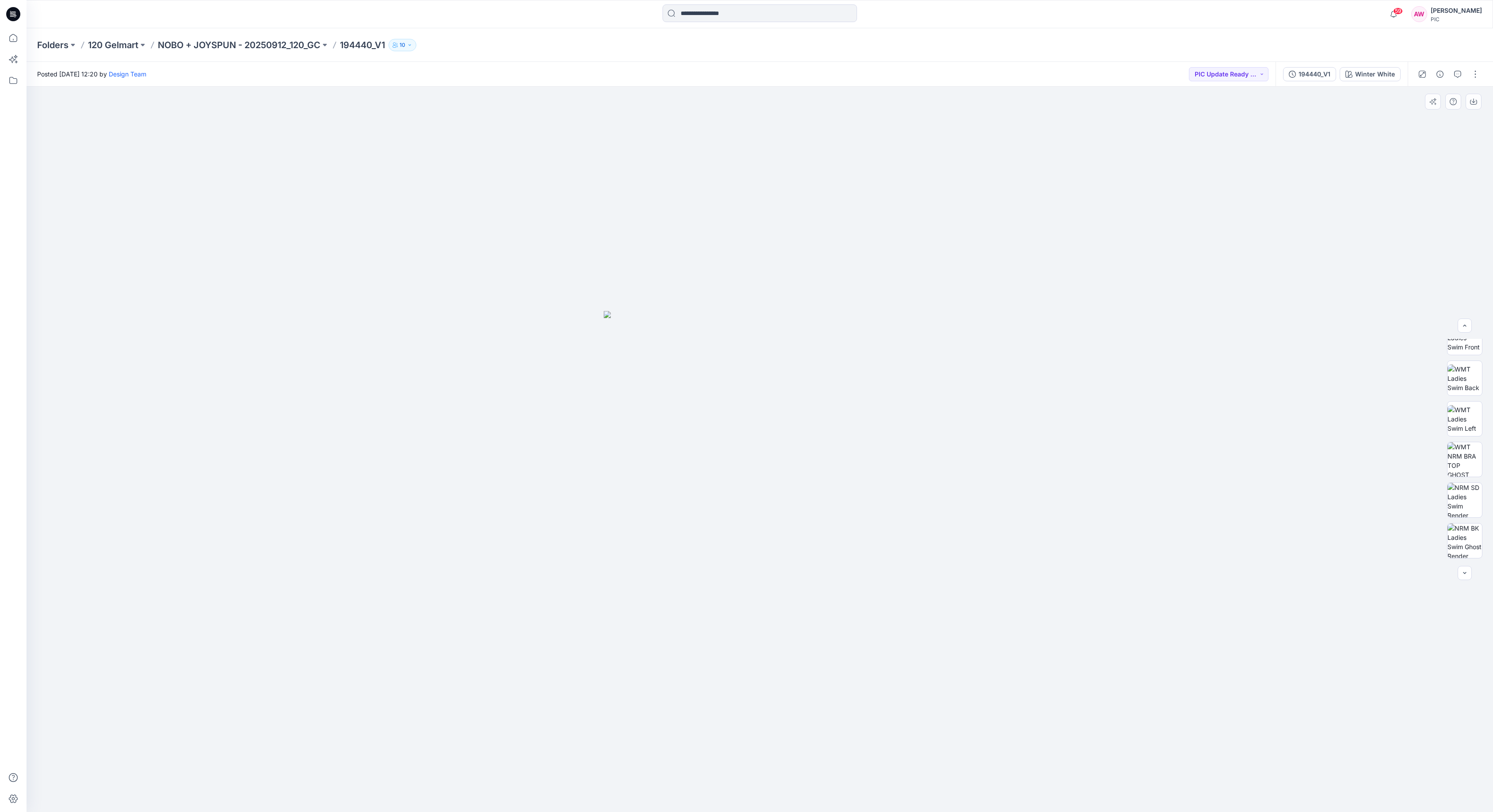
scroll to position [145, 0]
drag, startPoint x: 1467, startPoint y: 463, endPoint x: 1462, endPoint y: 463, distance: 5.0
click at [1467, 463] on img at bounding box center [1465, 456] width 34 height 34
click at [1468, 103] on button "button" at bounding box center [1473, 101] width 16 height 16
click at [1468, 103] on icon "button" at bounding box center [1473, 102] width 7 height 7
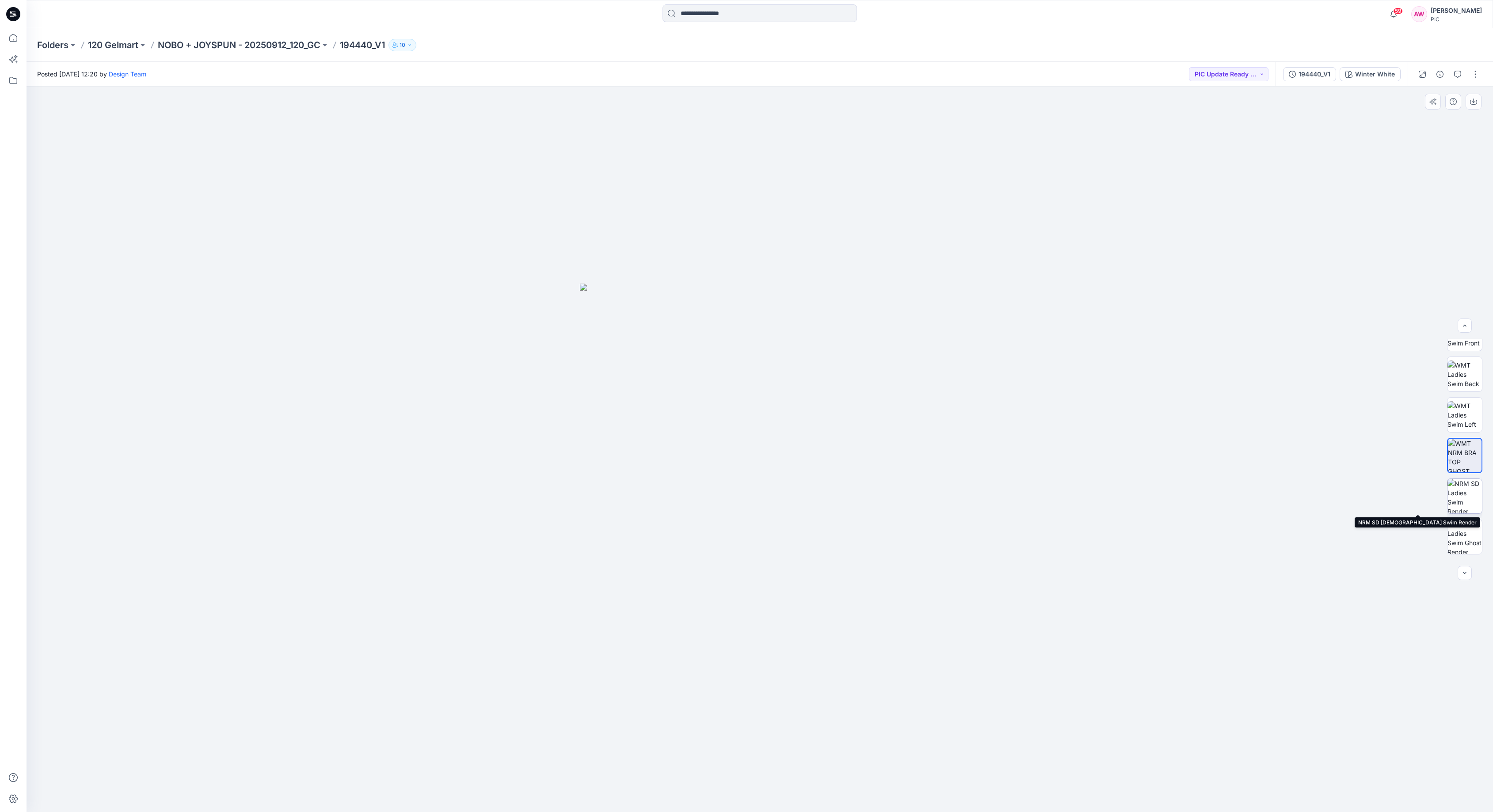
click at [1463, 492] on img at bounding box center [1465, 496] width 34 height 34
click at [1468, 551] on img at bounding box center [1465, 542] width 34 height 34
click at [1460, 418] on img at bounding box center [1465, 420] width 34 height 34
click at [1468, 546] on img at bounding box center [1465, 542] width 34 height 34
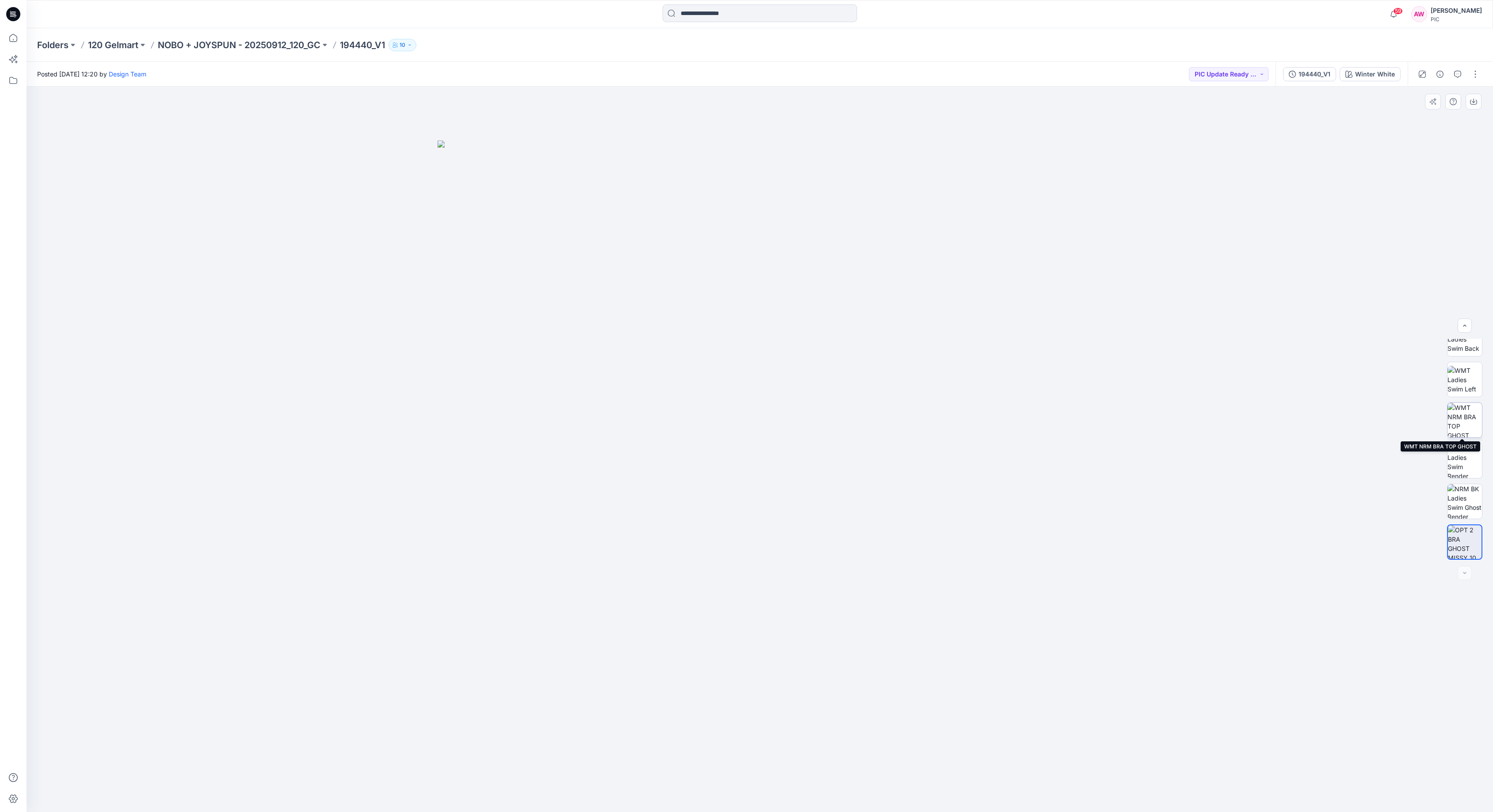
click at [1468, 421] on img at bounding box center [1465, 420] width 34 height 34
click at [287, 50] on p "NOBO + JOYSPUN - 20250912_120_GC" at bounding box center [239, 45] width 162 height 12
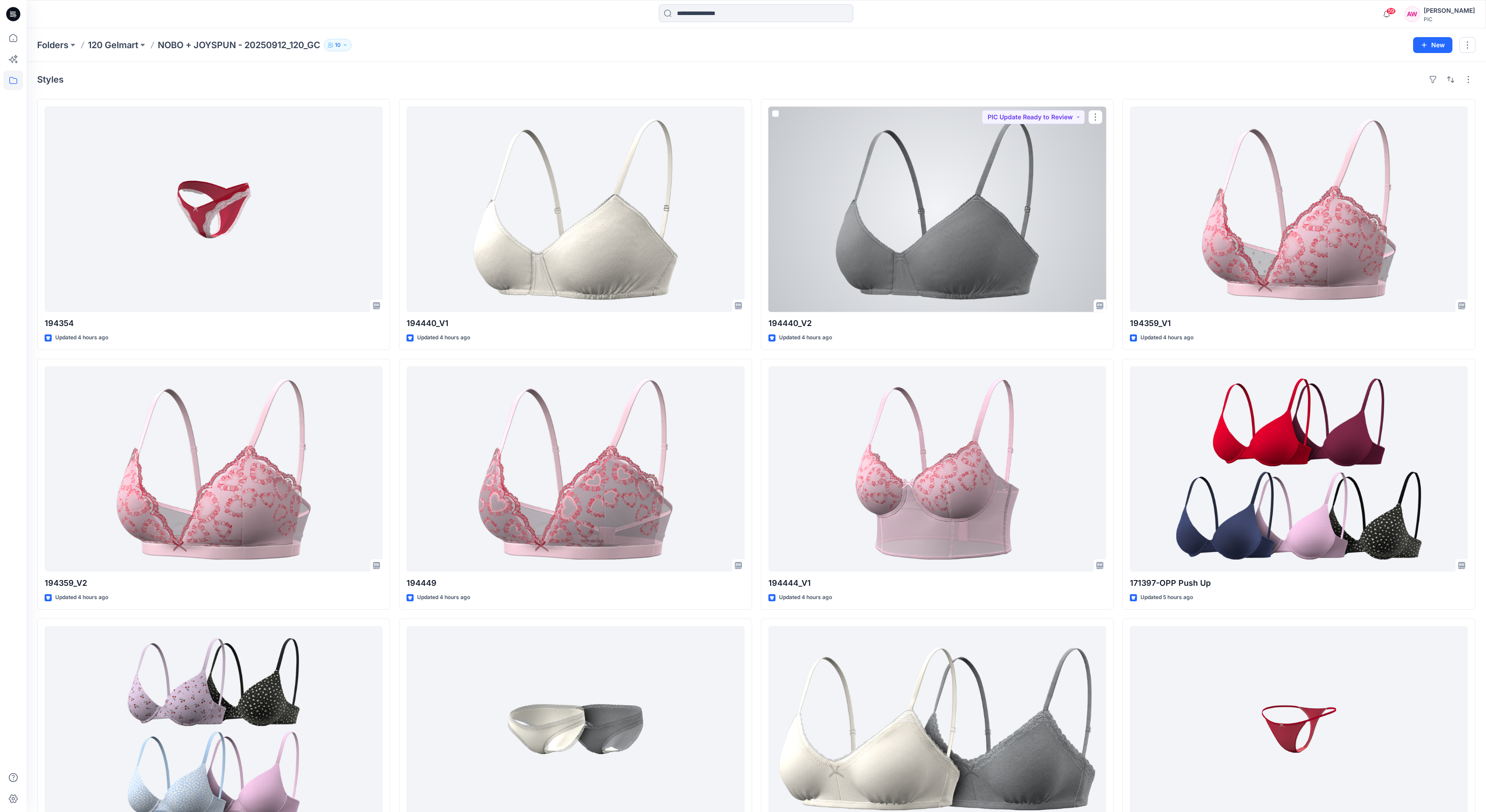
click at [1022, 257] on div at bounding box center [938, 209] width 338 height 206
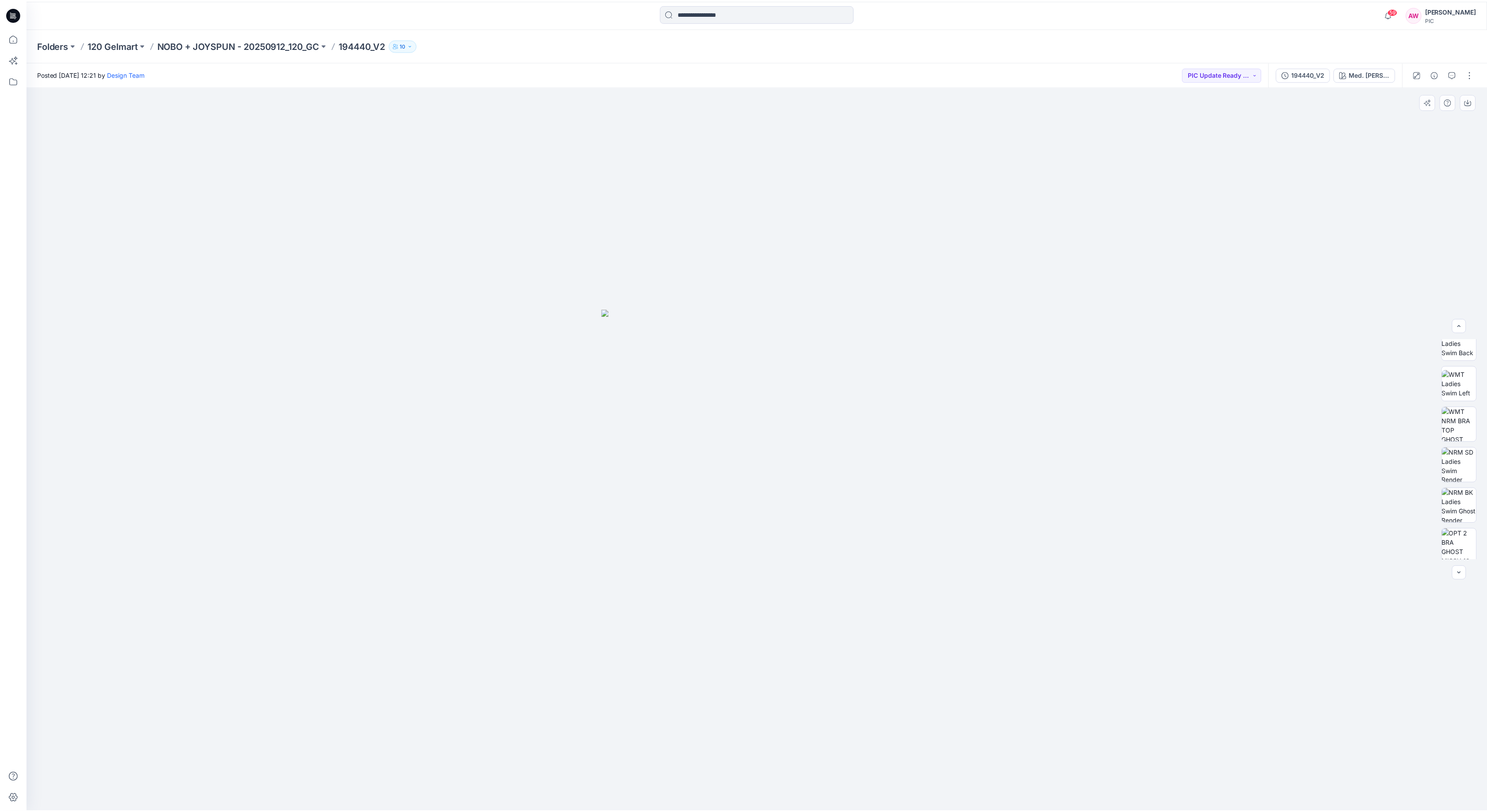
scroll to position [180, 0]
click at [1466, 428] on img at bounding box center [1465, 420] width 34 height 34
click at [1468, 544] on img at bounding box center [1465, 542] width 34 height 34
click at [1467, 423] on img at bounding box center [1465, 420] width 34 height 34
click at [1468, 101] on icon "button" at bounding box center [1474, 102] width 7 height 7
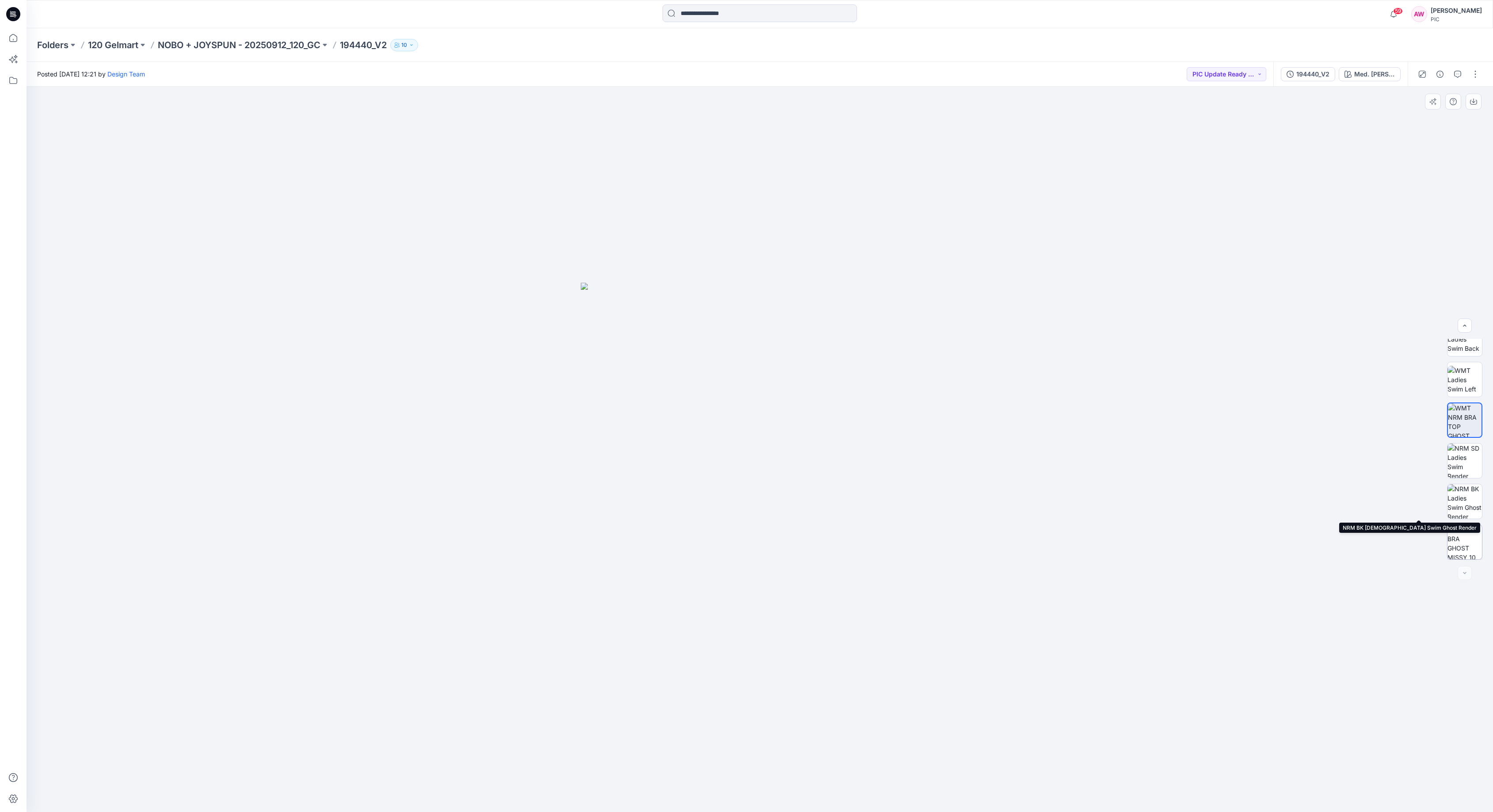
drag, startPoint x: 1469, startPoint y: 513, endPoint x: 1469, endPoint y: 527, distance: 14.0
click at [1468, 515] on img at bounding box center [1465, 501] width 34 height 34
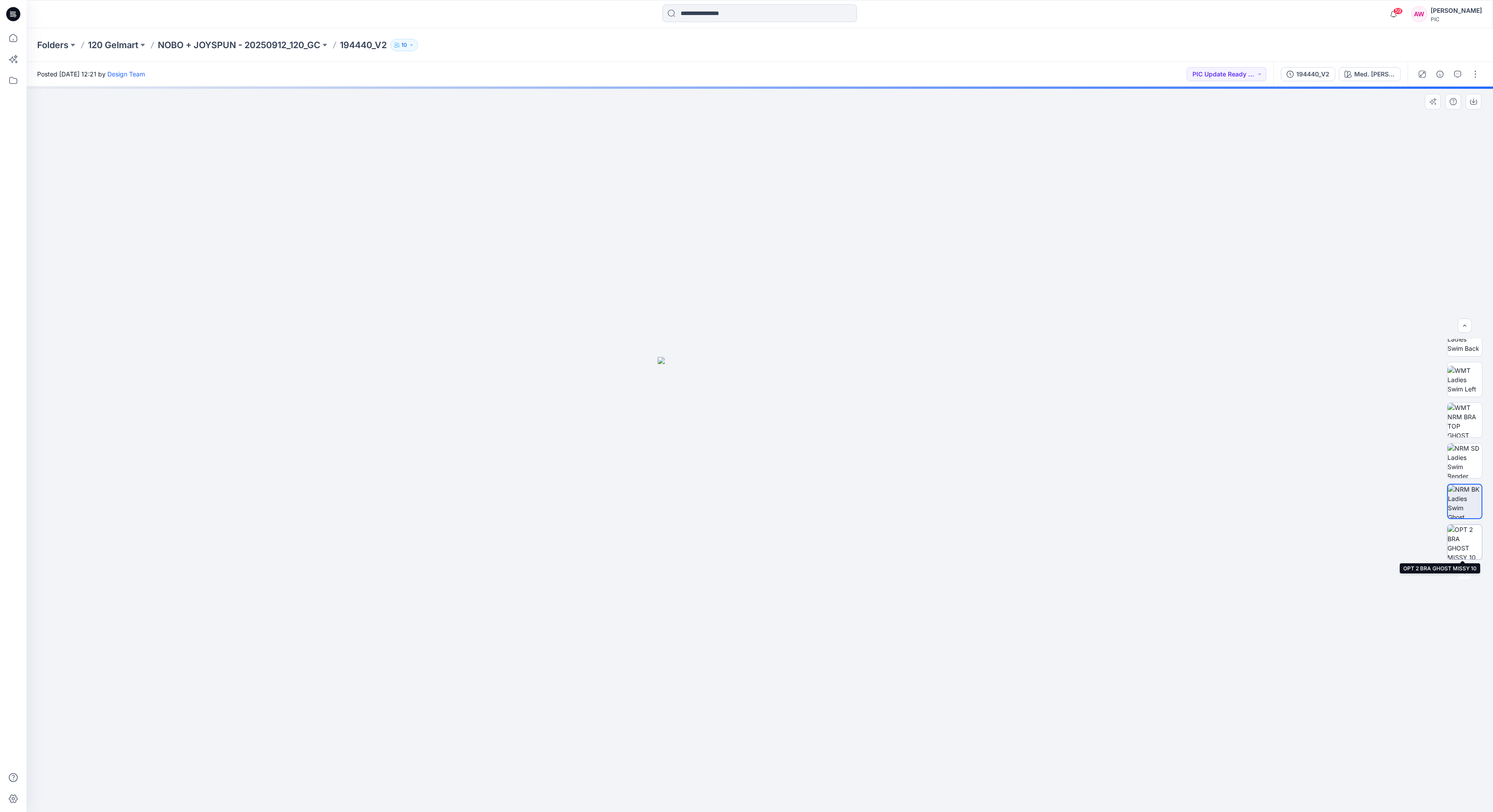
click at [1468, 544] on img at bounding box center [1465, 542] width 34 height 34
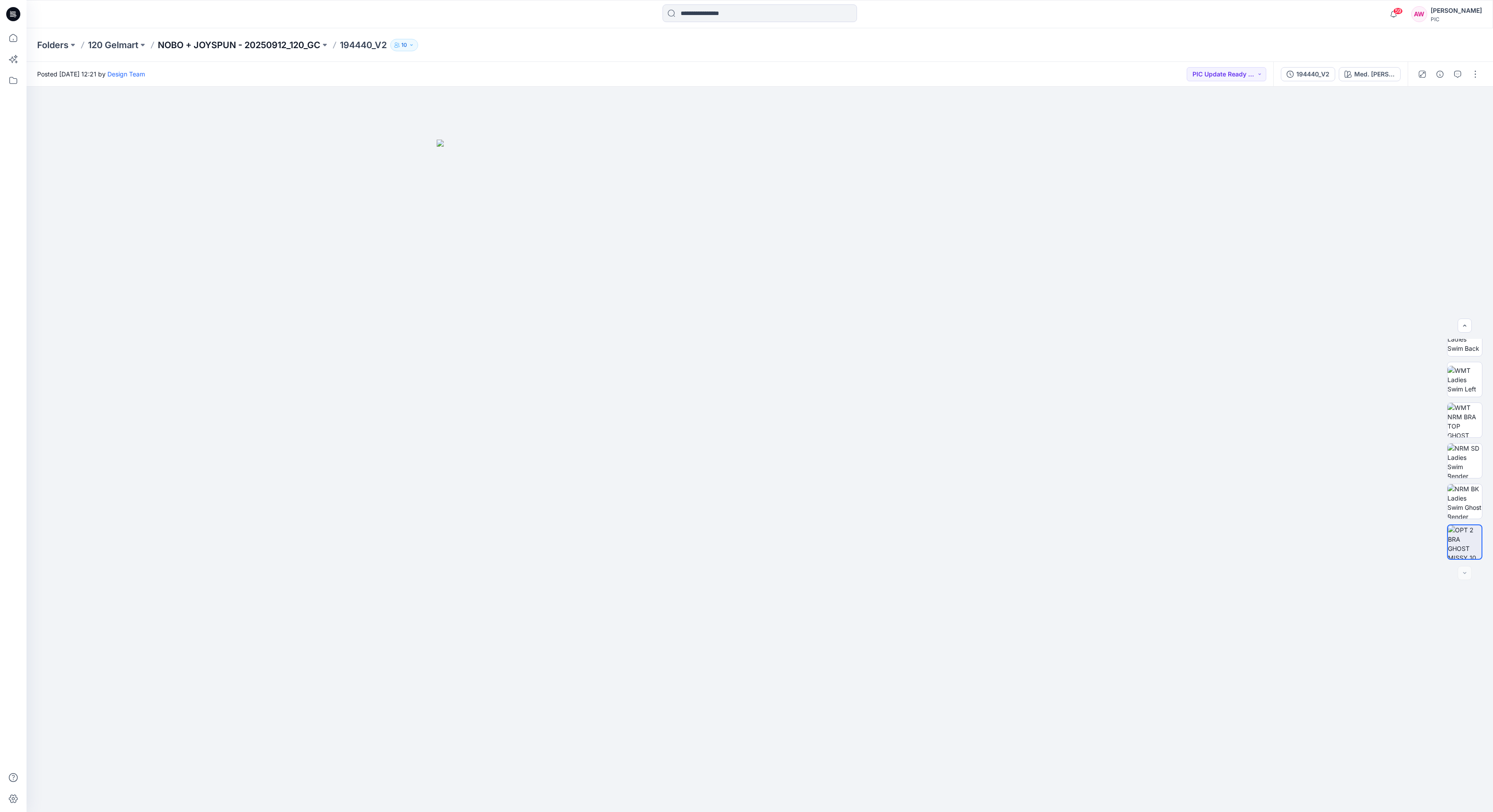
click at [287, 48] on p "NOBO + JOYSPUN - 20250912_120_GC" at bounding box center [239, 45] width 162 height 12
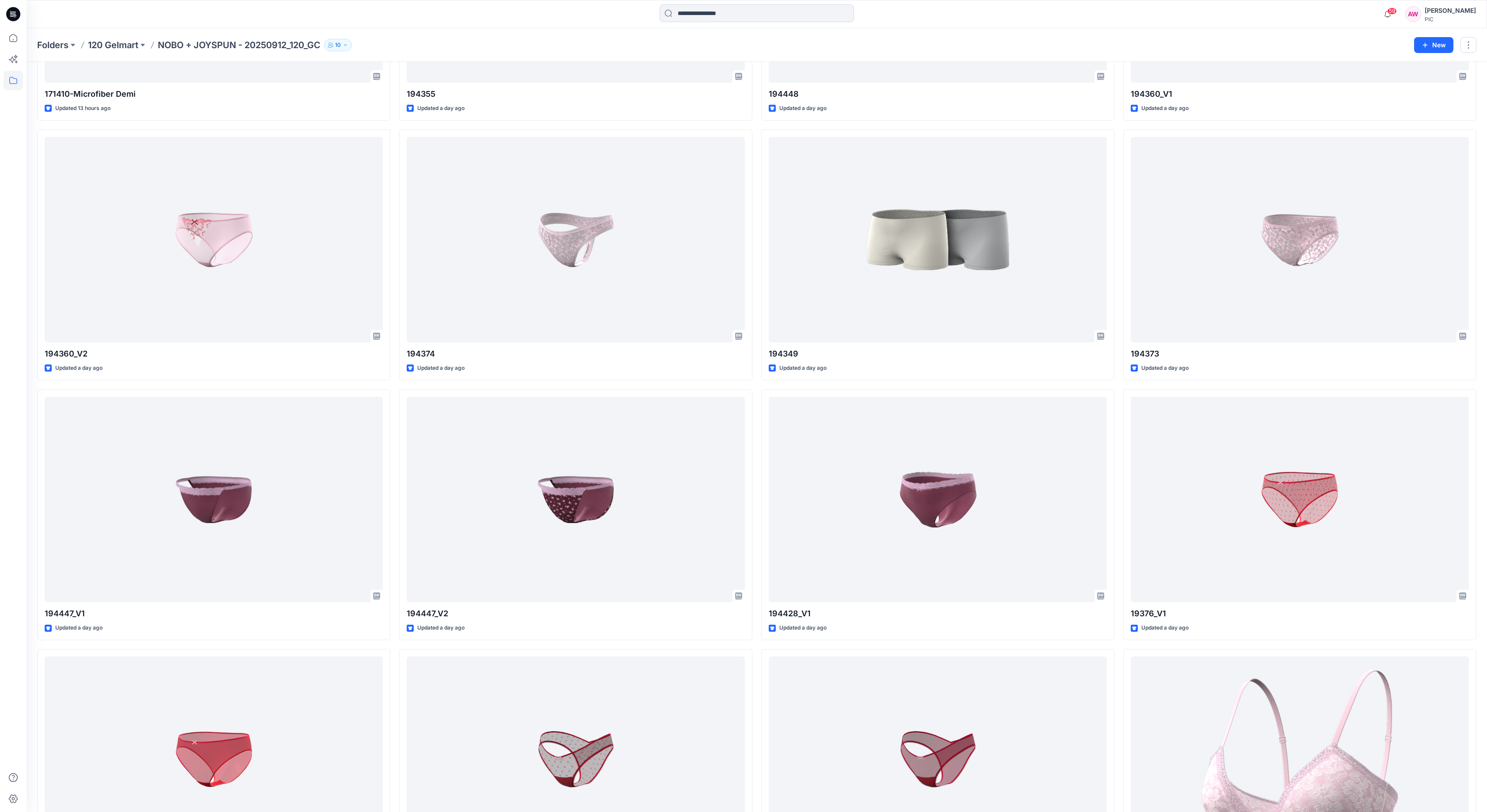
scroll to position [1288, 0]
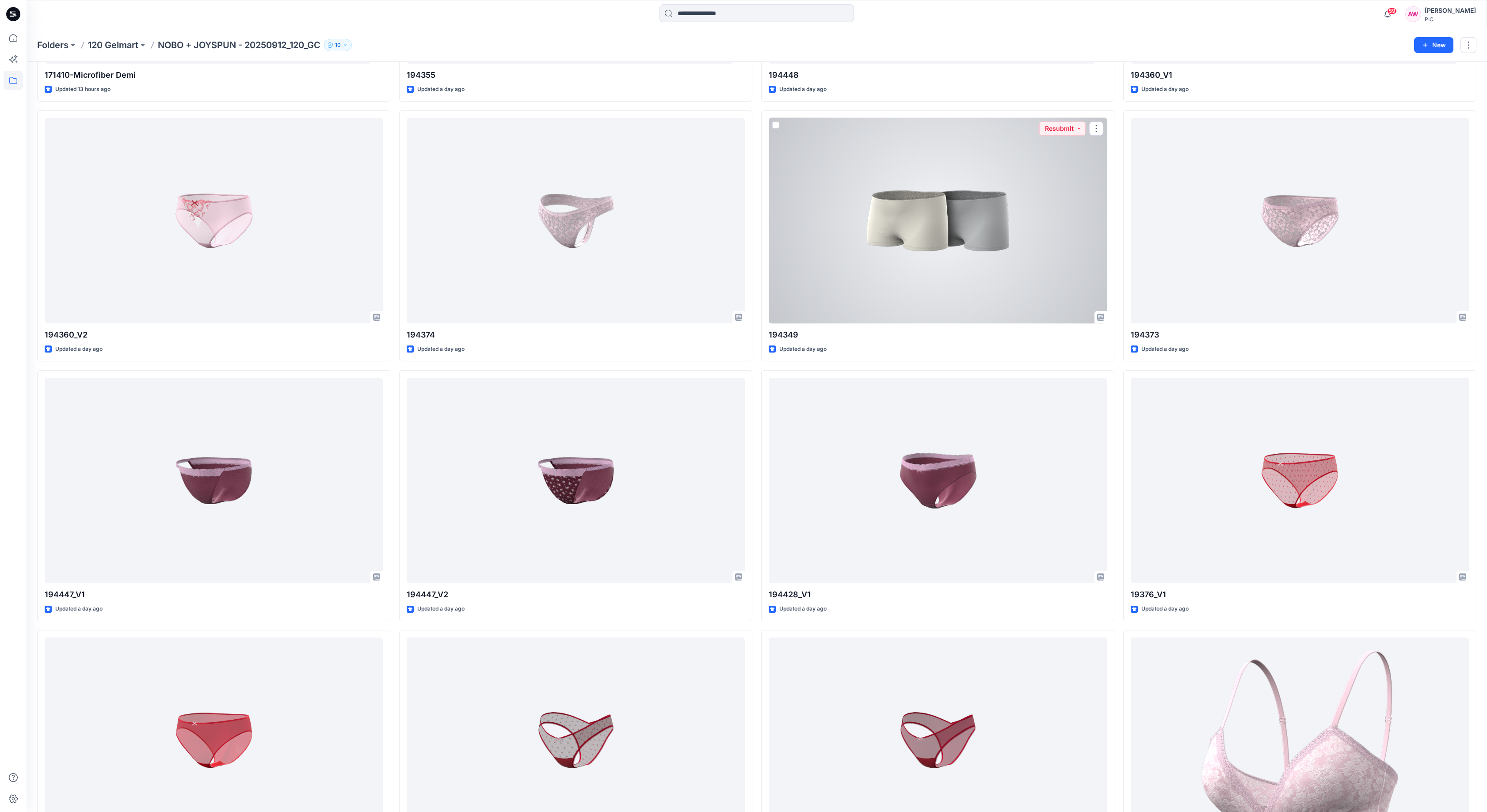
click at [1010, 216] on div at bounding box center [938, 220] width 338 height 206
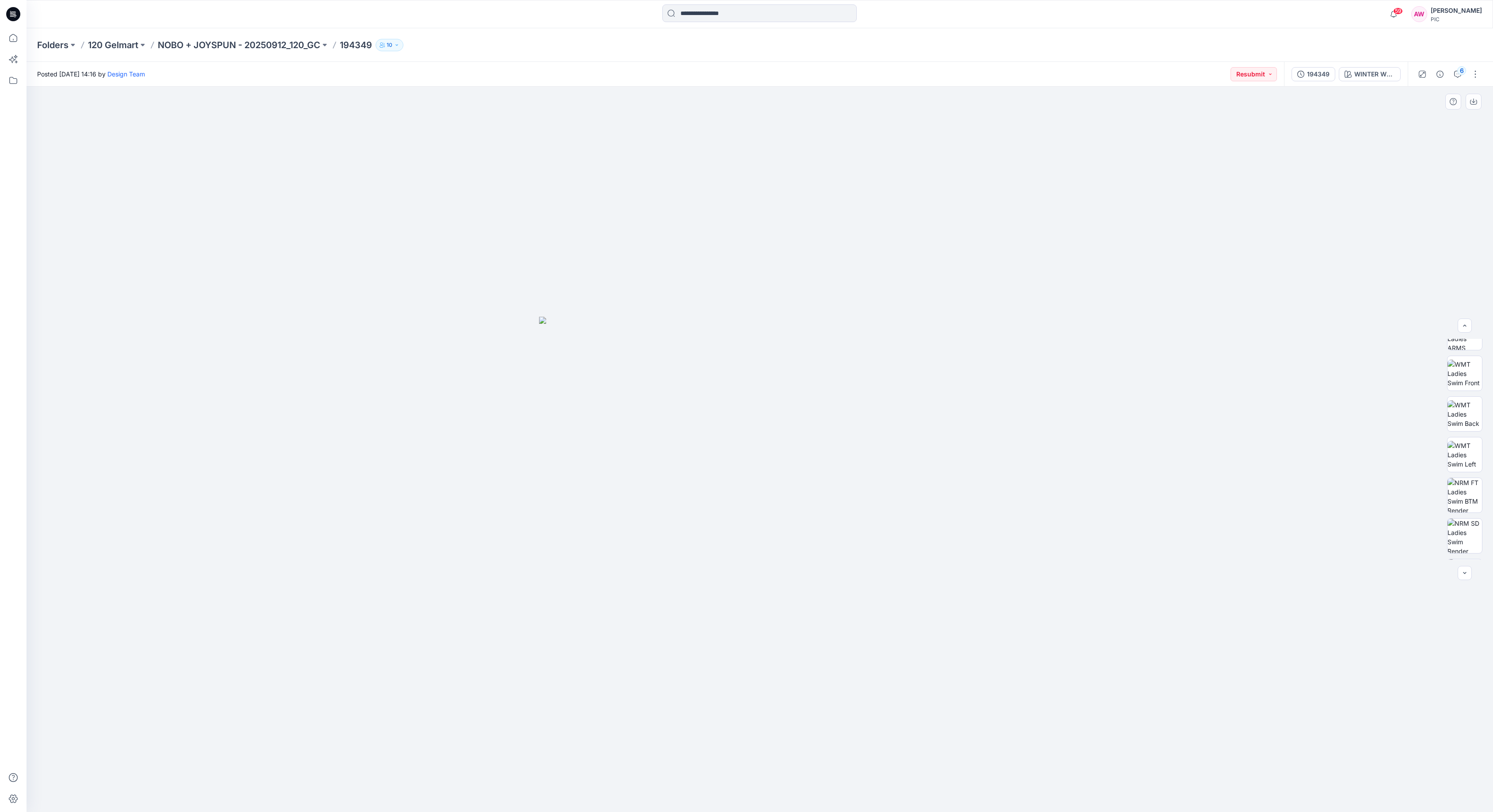
scroll to position [117, 0]
click at [1468, 485] on img at bounding box center [1465, 483] width 34 height 34
click at [1468, 97] on button "button" at bounding box center [1473, 101] width 16 height 16
click at [1468, 524] on img at bounding box center [1465, 523] width 34 height 34
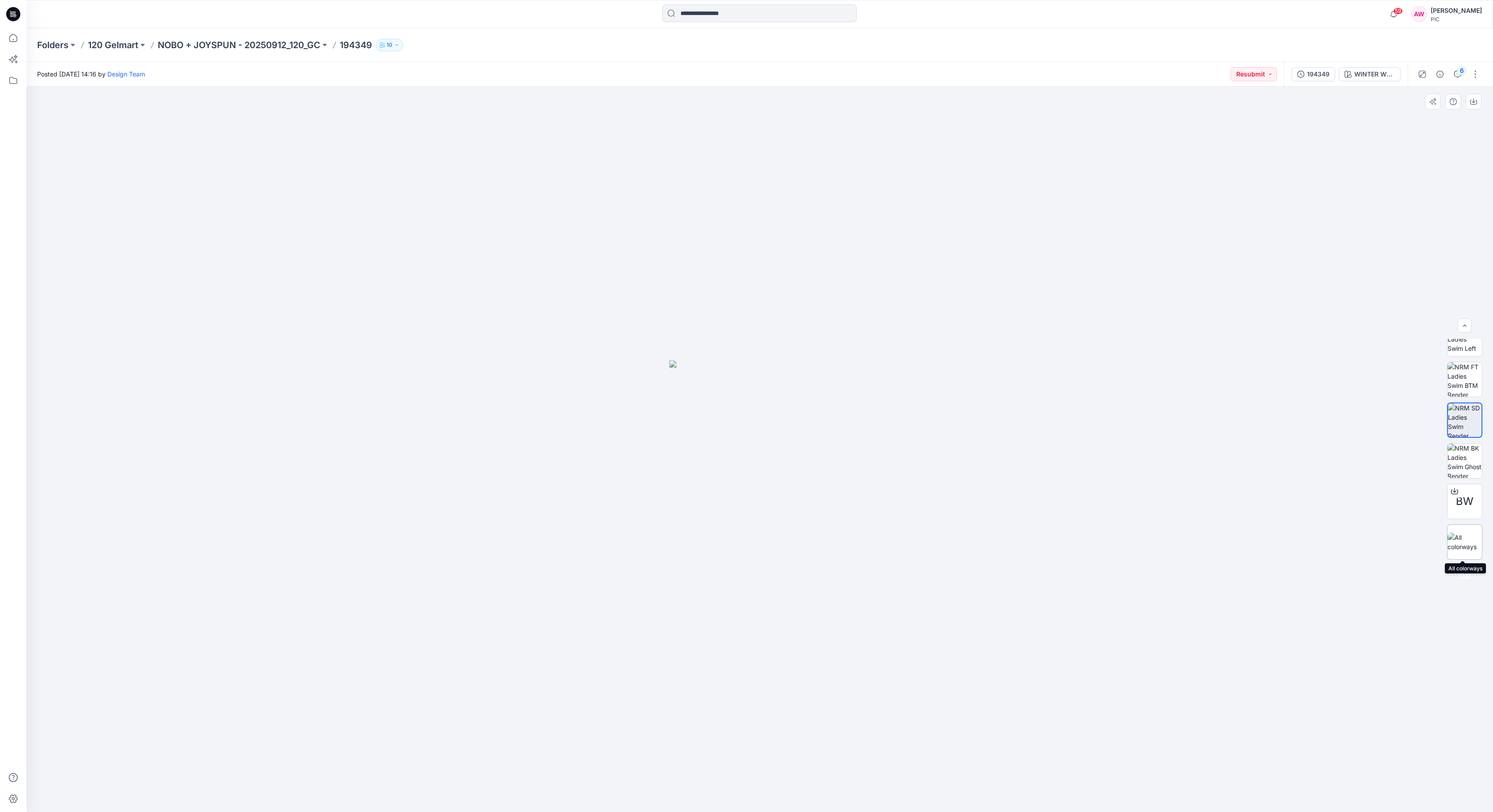
click at [1468, 546] on img at bounding box center [1465, 542] width 34 height 18
click at [1458, 417] on img at bounding box center [1465, 420] width 34 height 34
click at [1465, 383] on img at bounding box center [1465, 379] width 34 height 34
click at [282, 47] on p "NOBO + JOYSPUN - 20250912_120_GC" at bounding box center [239, 45] width 162 height 12
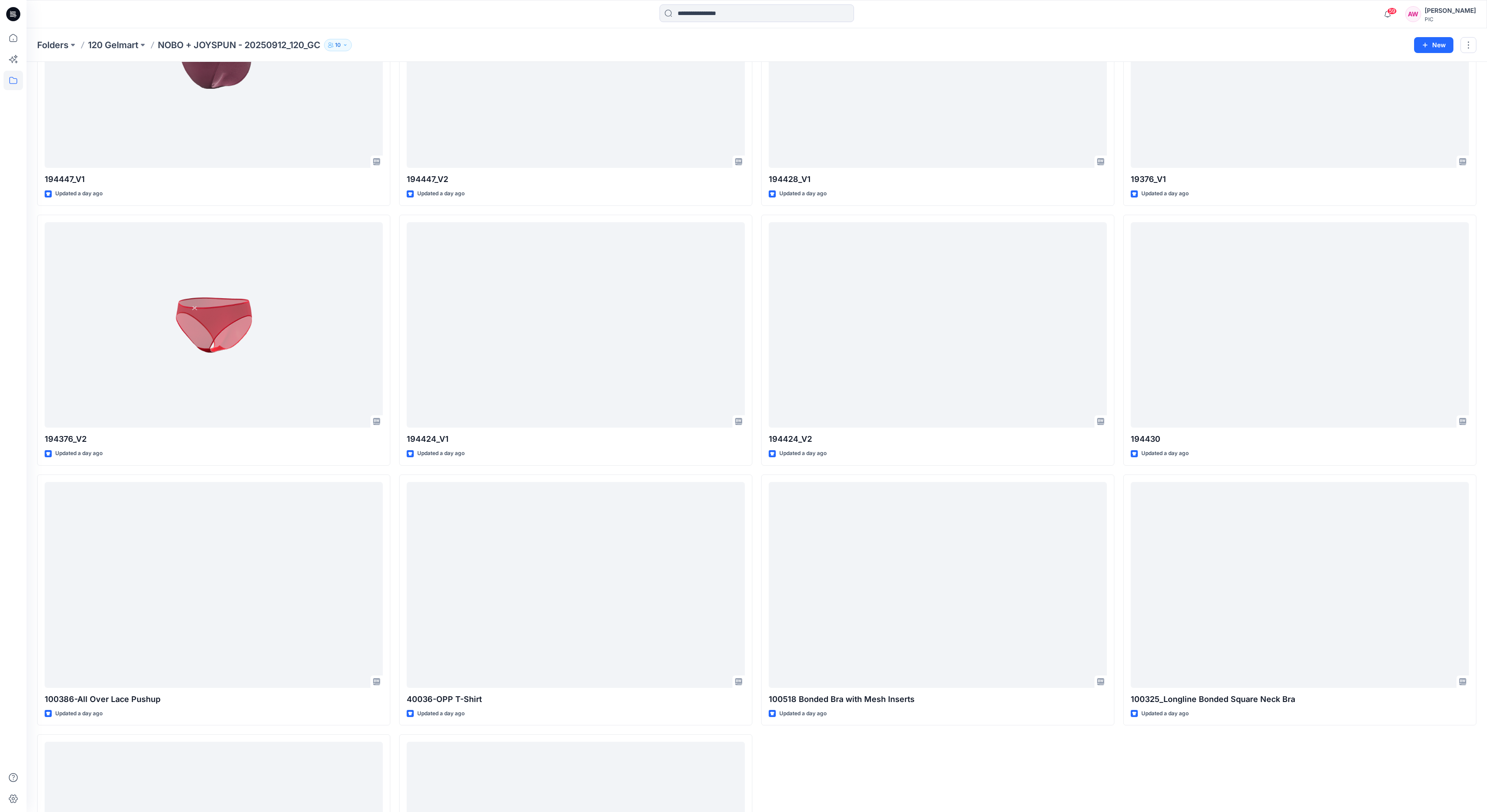
scroll to position [1887, 0]
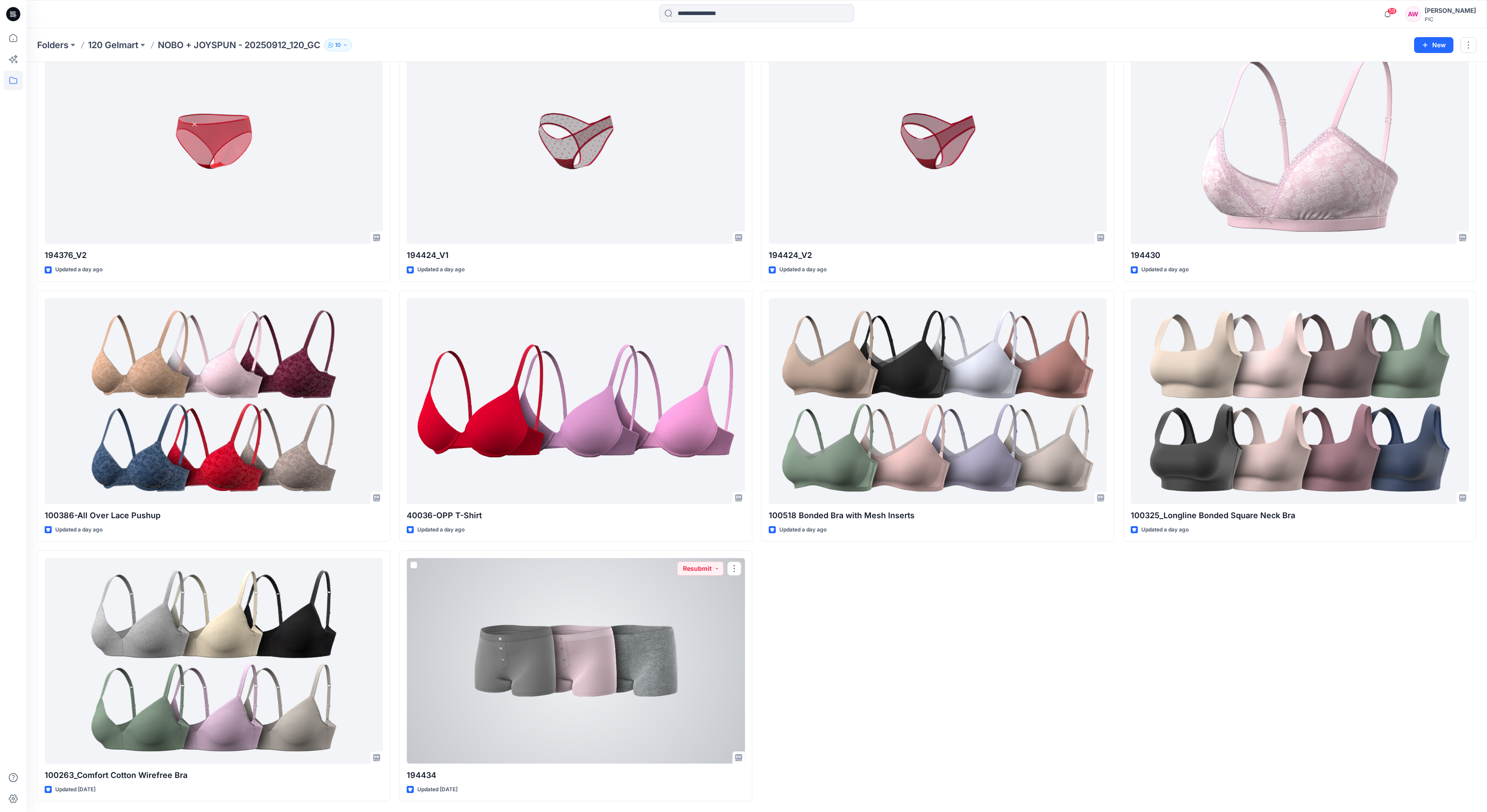
drag, startPoint x: 578, startPoint y: 651, endPoint x: 574, endPoint y: 648, distance: 5.0
click at [578, 651] on div at bounding box center [576, 661] width 338 height 206
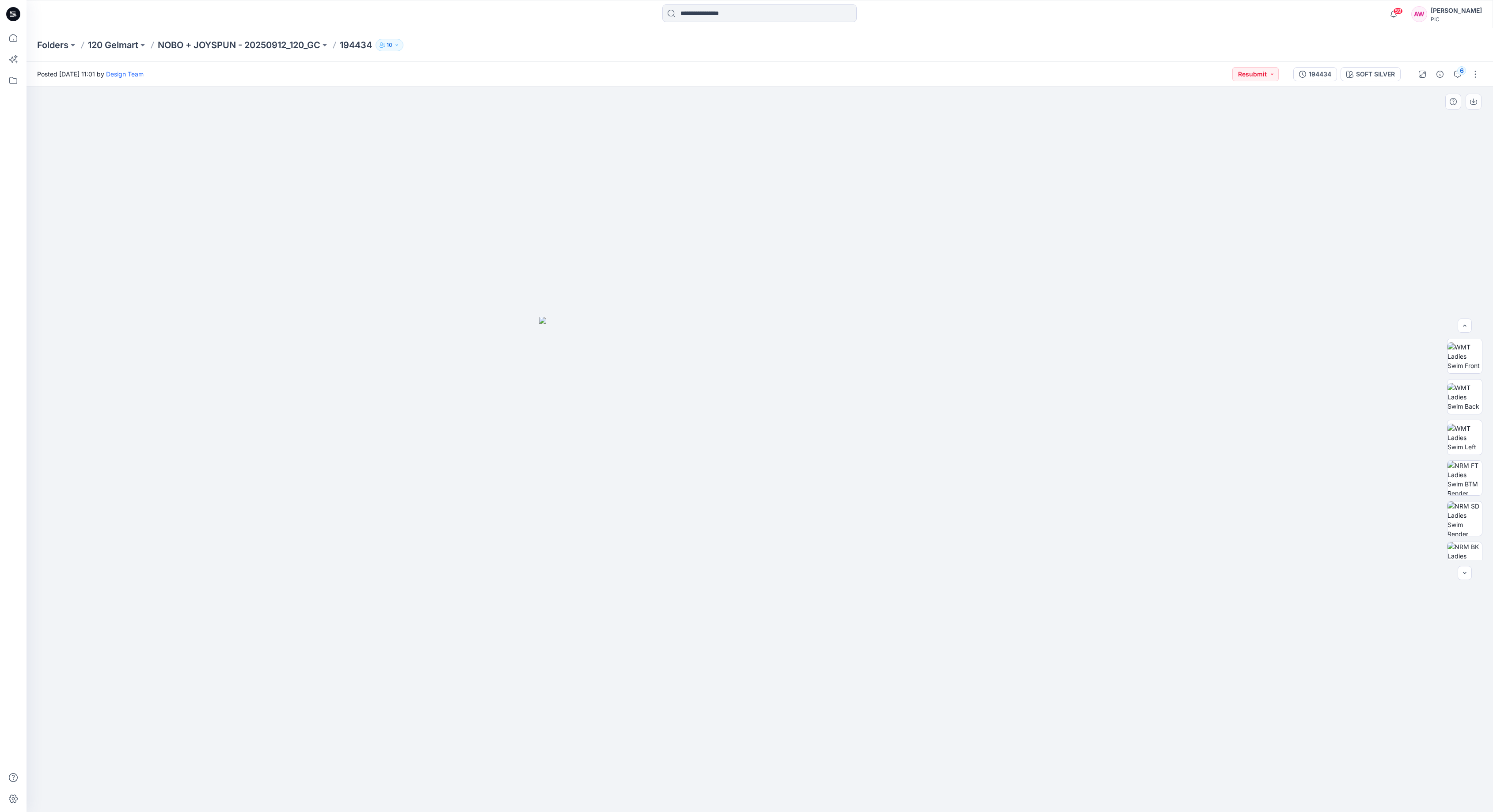
scroll to position [180, 0]
click at [1467, 420] on img at bounding box center [1465, 420] width 34 height 34
click at [1462, 357] on img at bounding box center [1465, 357] width 34 height 34
drag, startPoint x: 1475, startPoint y: 433, endPoint x: 1478, endPoint y: 437, distance: 5.0
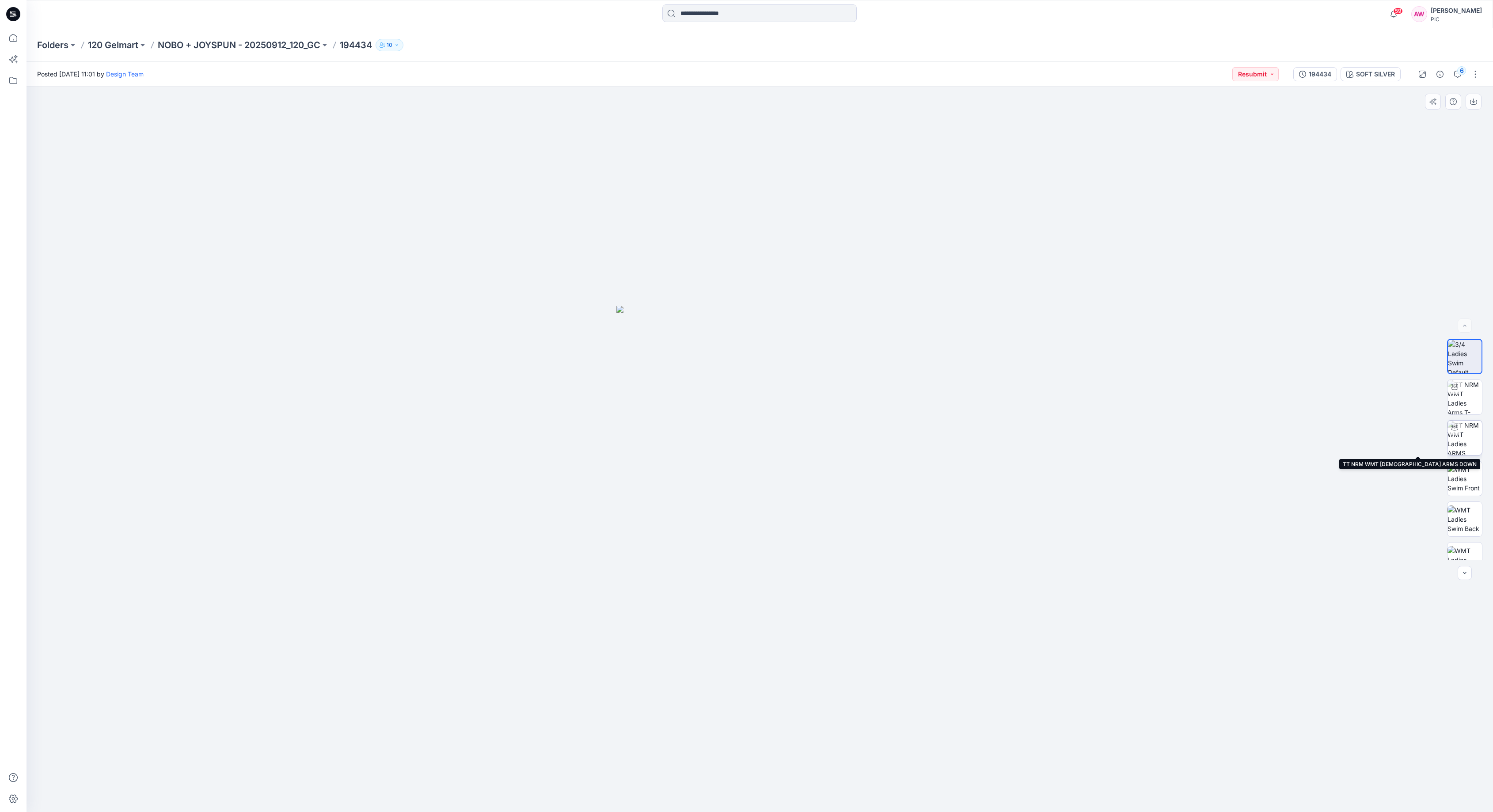
click at [1468, 434] on img at bounding box center [1465, 438] width 34 height 34
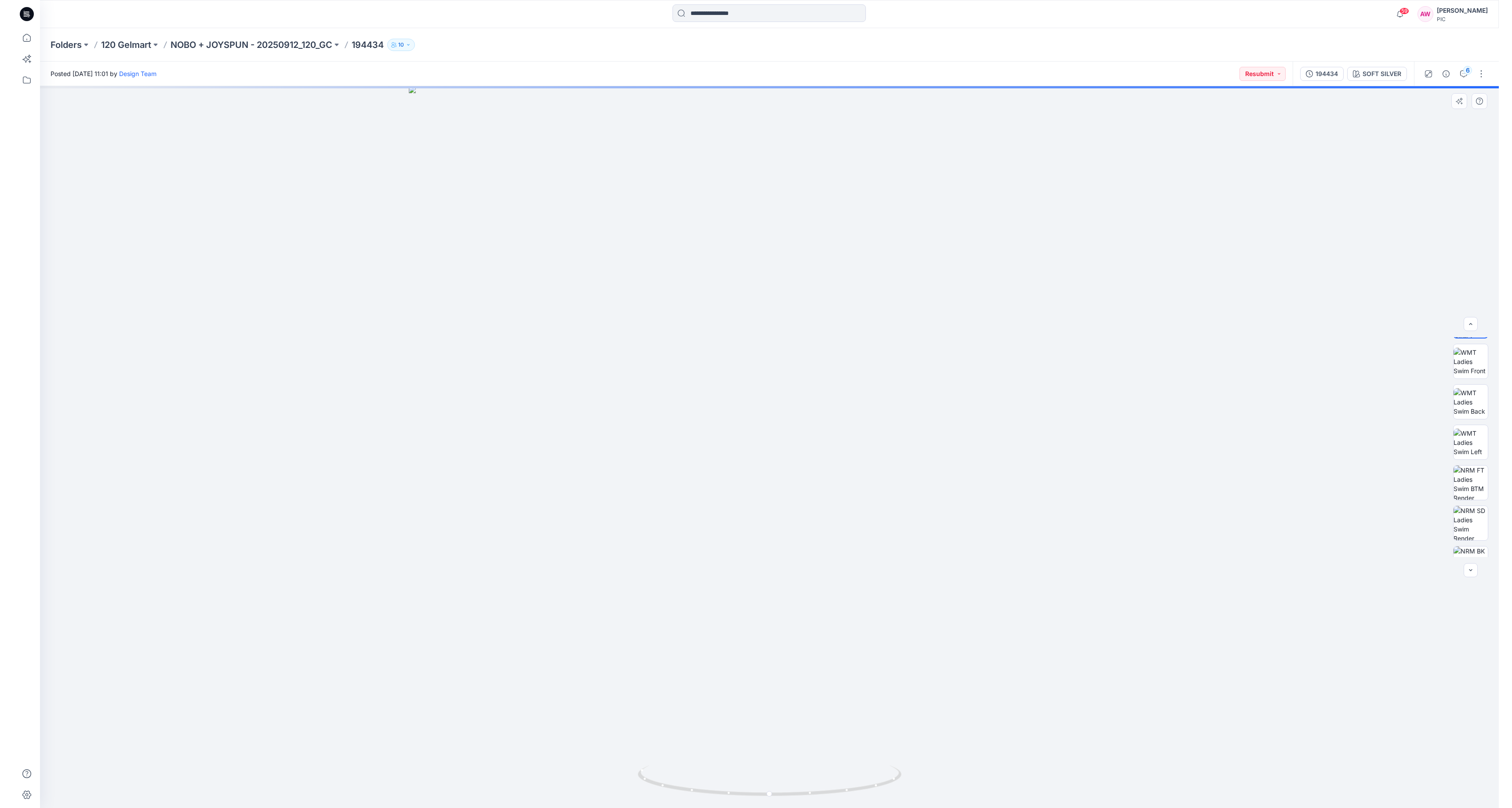
scroll to position [179, 0]
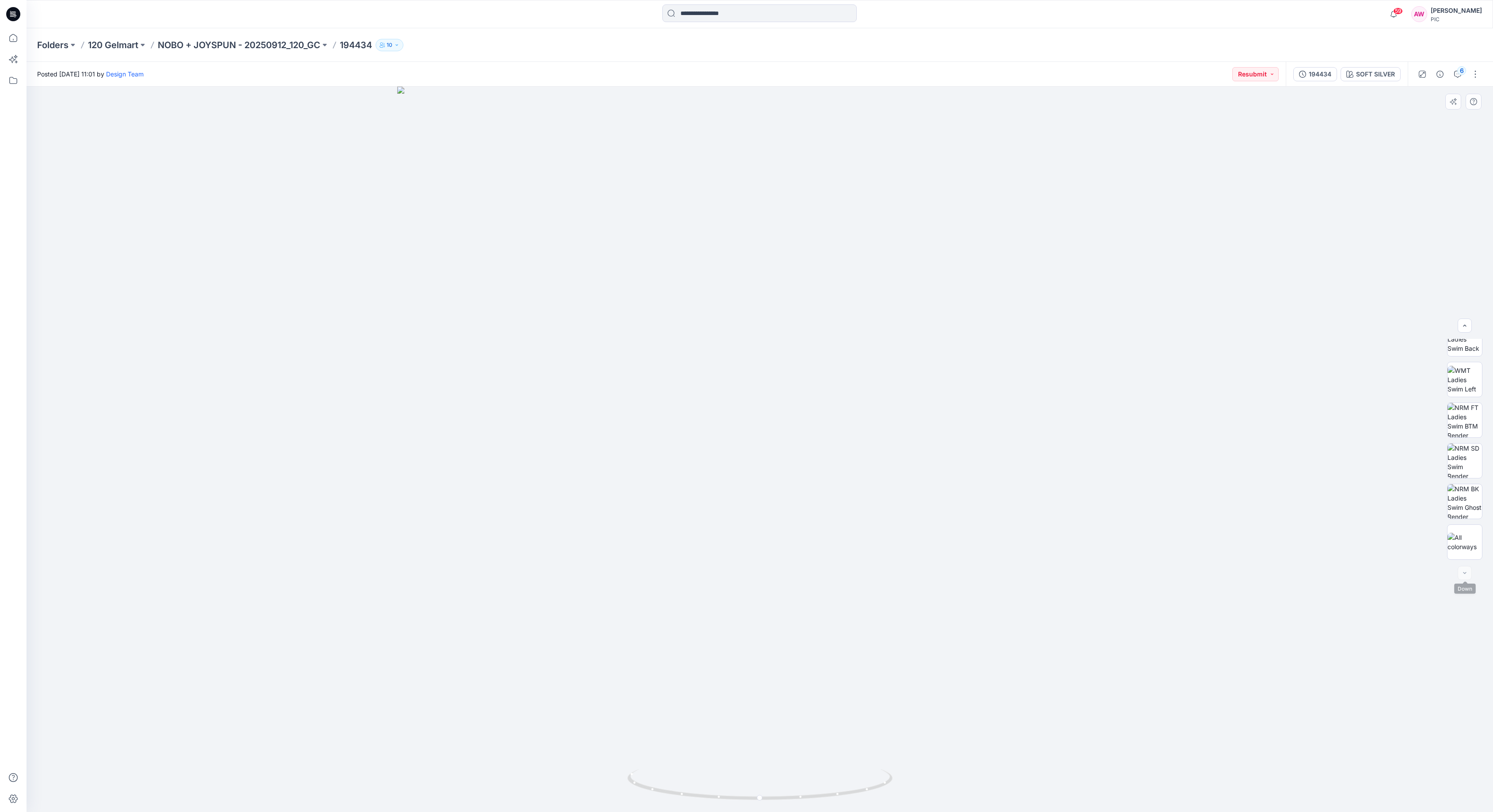
click at [1468, 575] on div at bounding box center [1465, 573] width 14 height 14
click at [1463, 546] on img at bounding box center [1465, 542] width 34 height 18
click at [1373, 72] on div "SOFT SILVER" at bounding box center [1376, 74] width 39 height 9
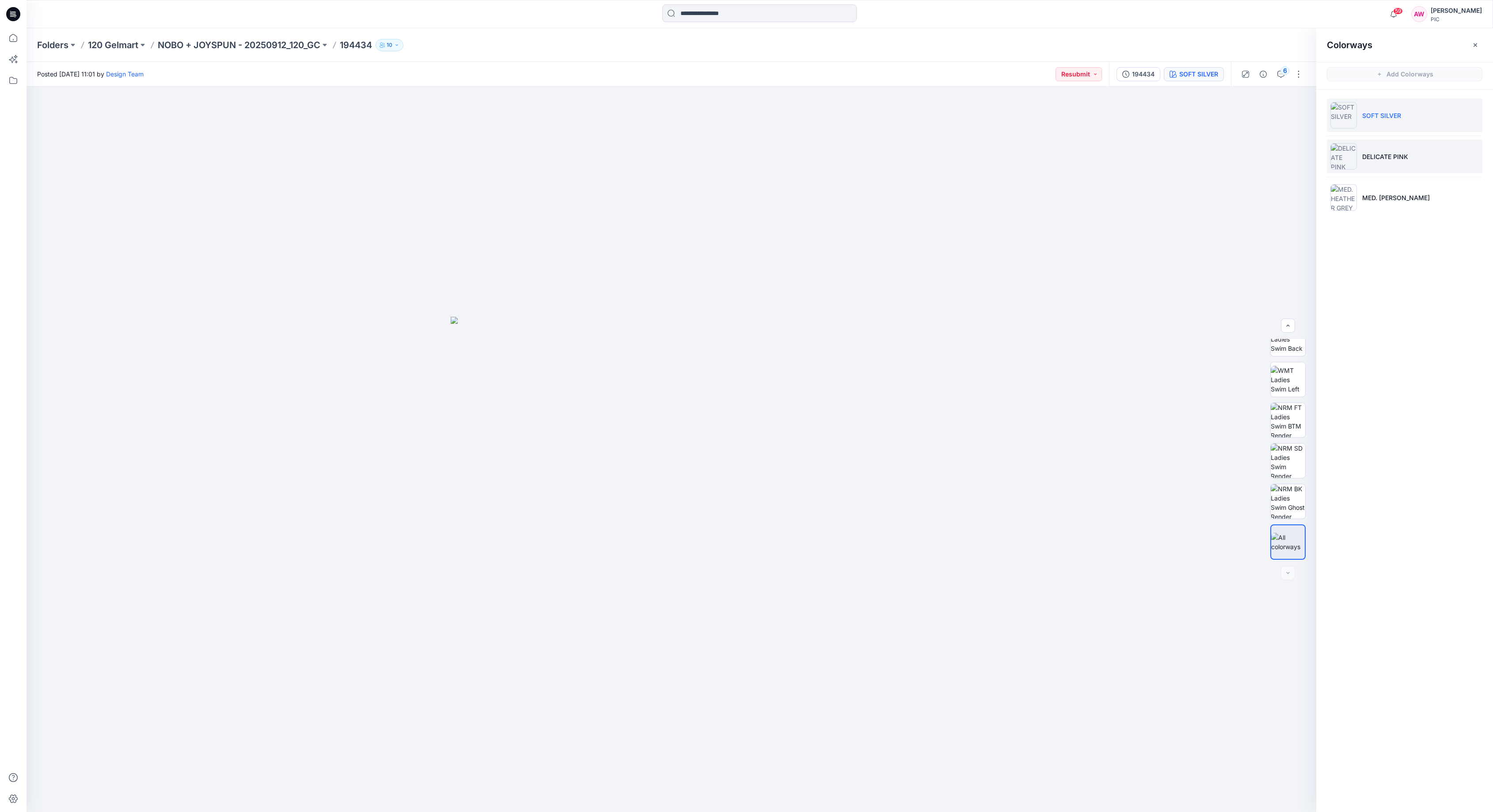
click at [1398, 155] on p "DELICATE PINK" at bounding box center [1386, 156] width 46 height 9
click at [1354, 192] on img at bounding box center [1344, 197] width 27 height 27
click at [1373, 111] on p "SOFT SILVER" at bounding box center [1382, 116] width 39 height 9
click at [1296, 419] on img at bounding box center [1288, 420] width 34 height 34
click at [1283, 421] on img at bounding box center [1288, 420] width 34 height 34
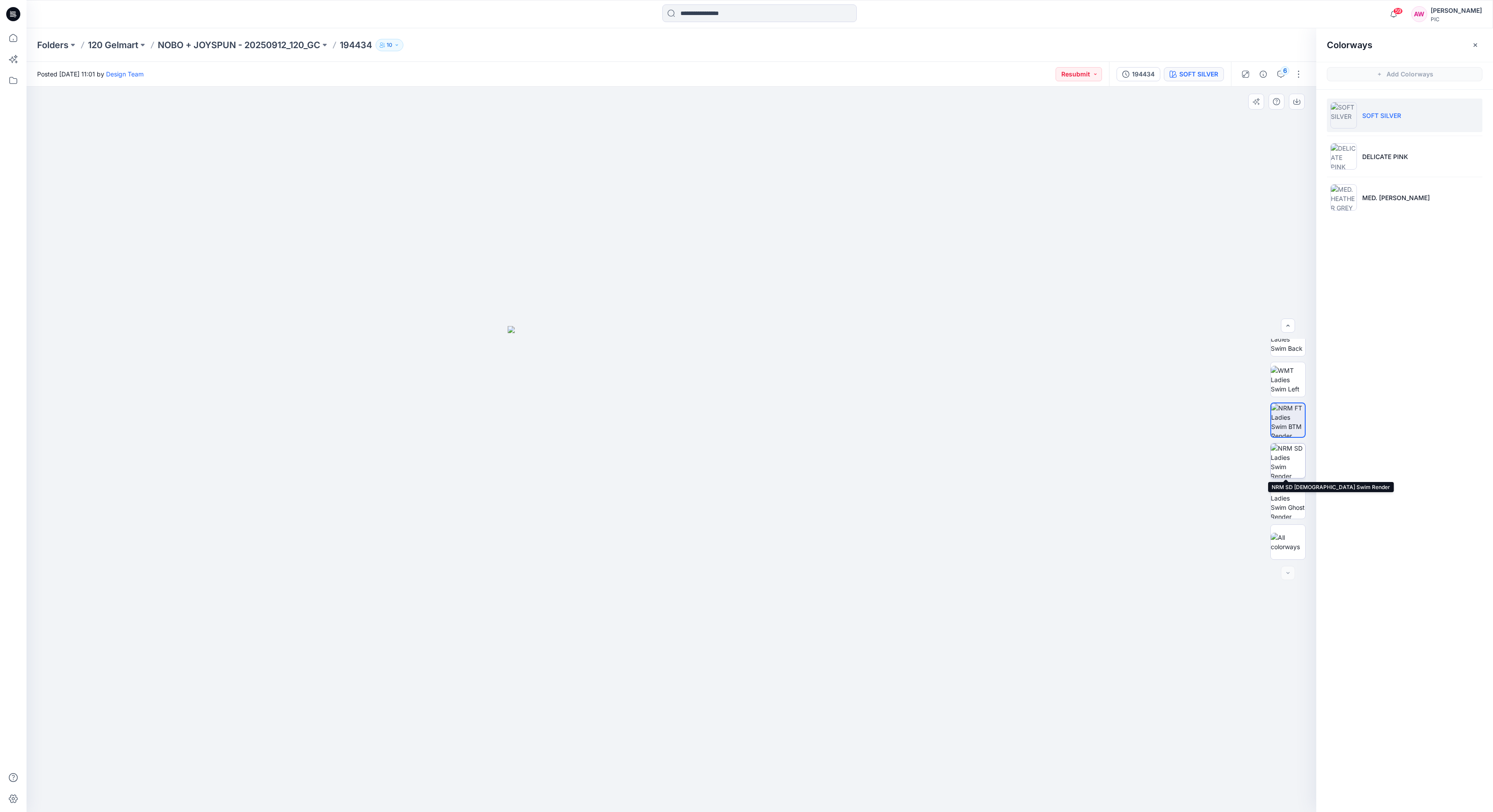
click at [1291, 454] on img at bounding box center [1288, 461] width 34 height 34
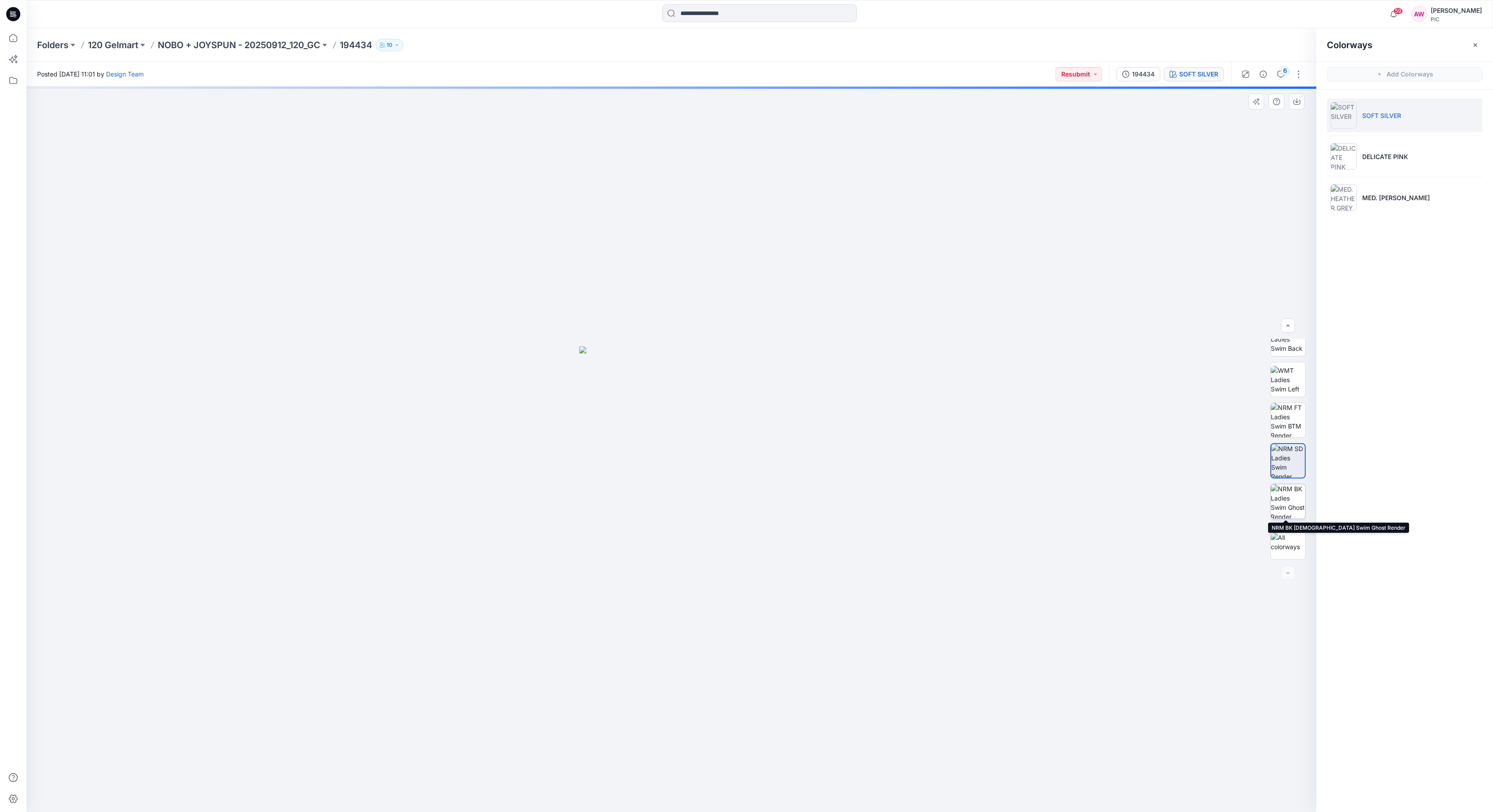
click at [1300, 493] on img at bounding box center [1288, 501] width 34 height 34
click at [1290, 421] on img at bounding box center [1288, 420] width 34 height 34
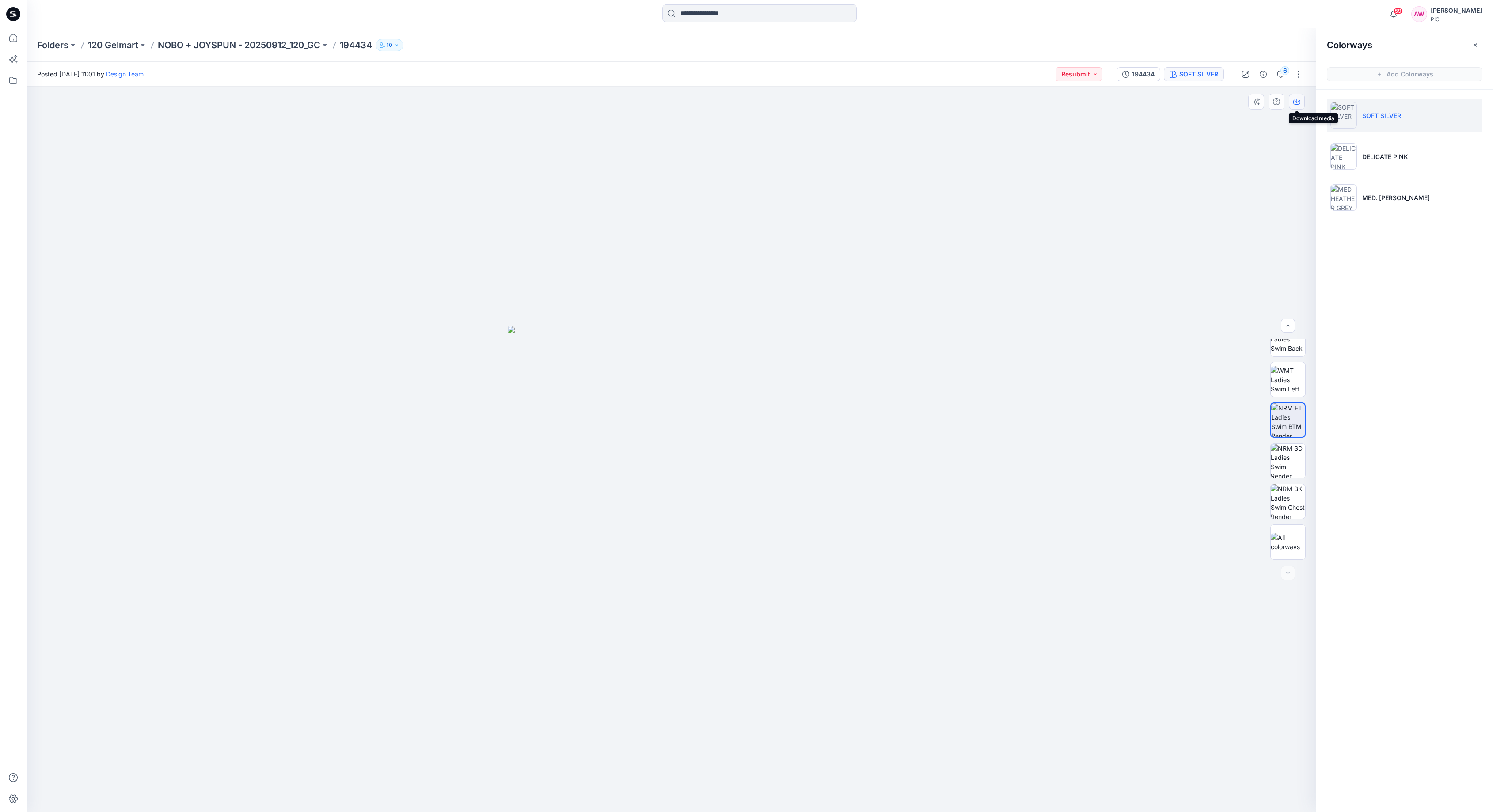
click at [1300, 103] on icon "button" at bounding box center [1297, 102] width 7 height 7
click at [1344, 148] on img at bounding box center [1344, 156] width 27 height 27
click at [1284, 418] on img at bounding box center [1288, 420] width 34 height 34
click at [1299, 102] on icon "button" at bounding box center [1297, 102] width 7 height 7
click at [1345, 194] on img at bounding box center [1344, 197] width 27 height 27
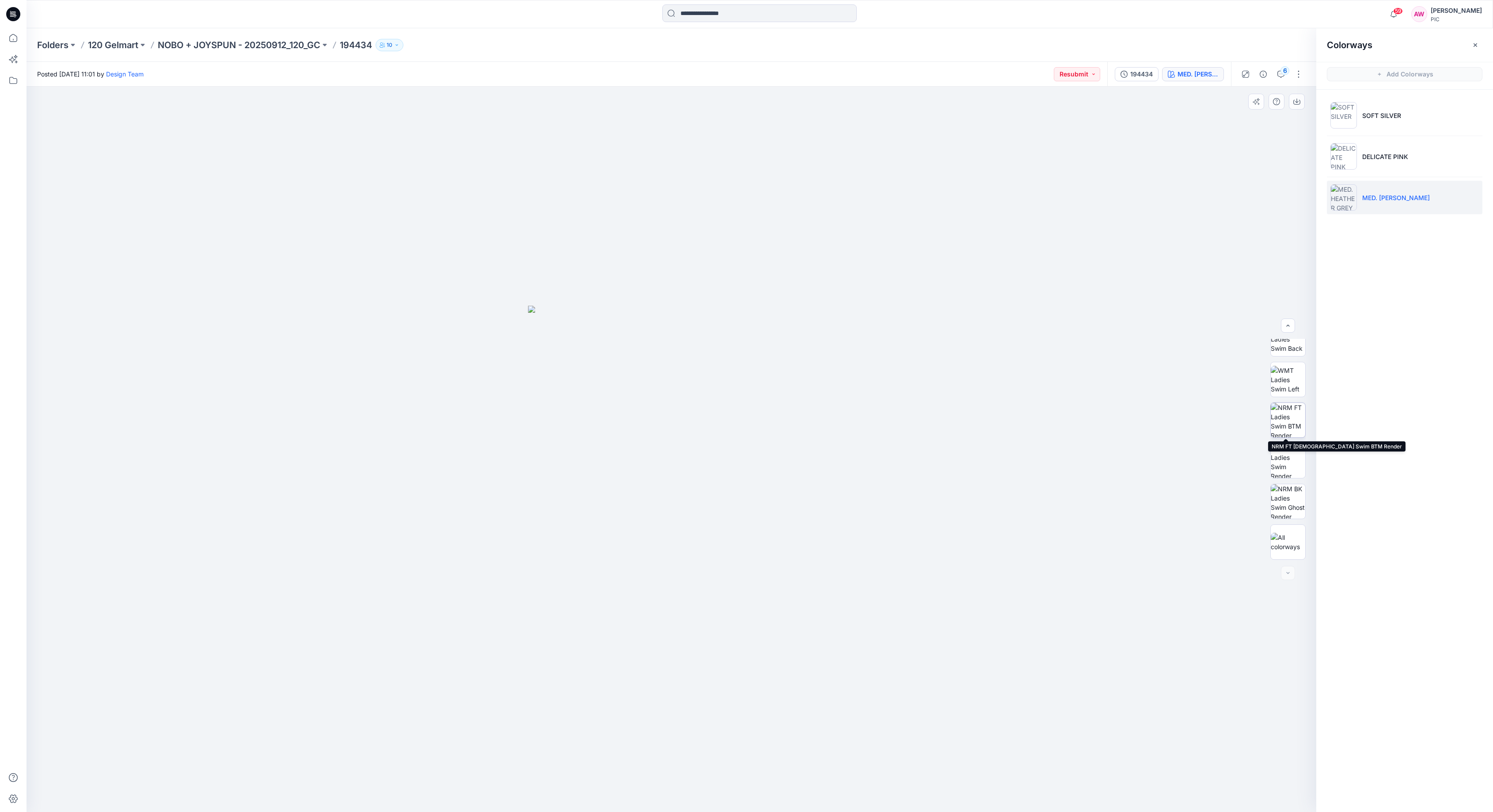
click at [1297, 429] on img at bounding box center [1288, 420] width 34 height 34
click at [1302, 101] on button "button" at bounding box center [1297, 101] width 16 height 16
click at [268, 44] on p "NOBO + JOYSPUN - 20250912_120_GC" at bounding box center [239, 45] width 162 height 12
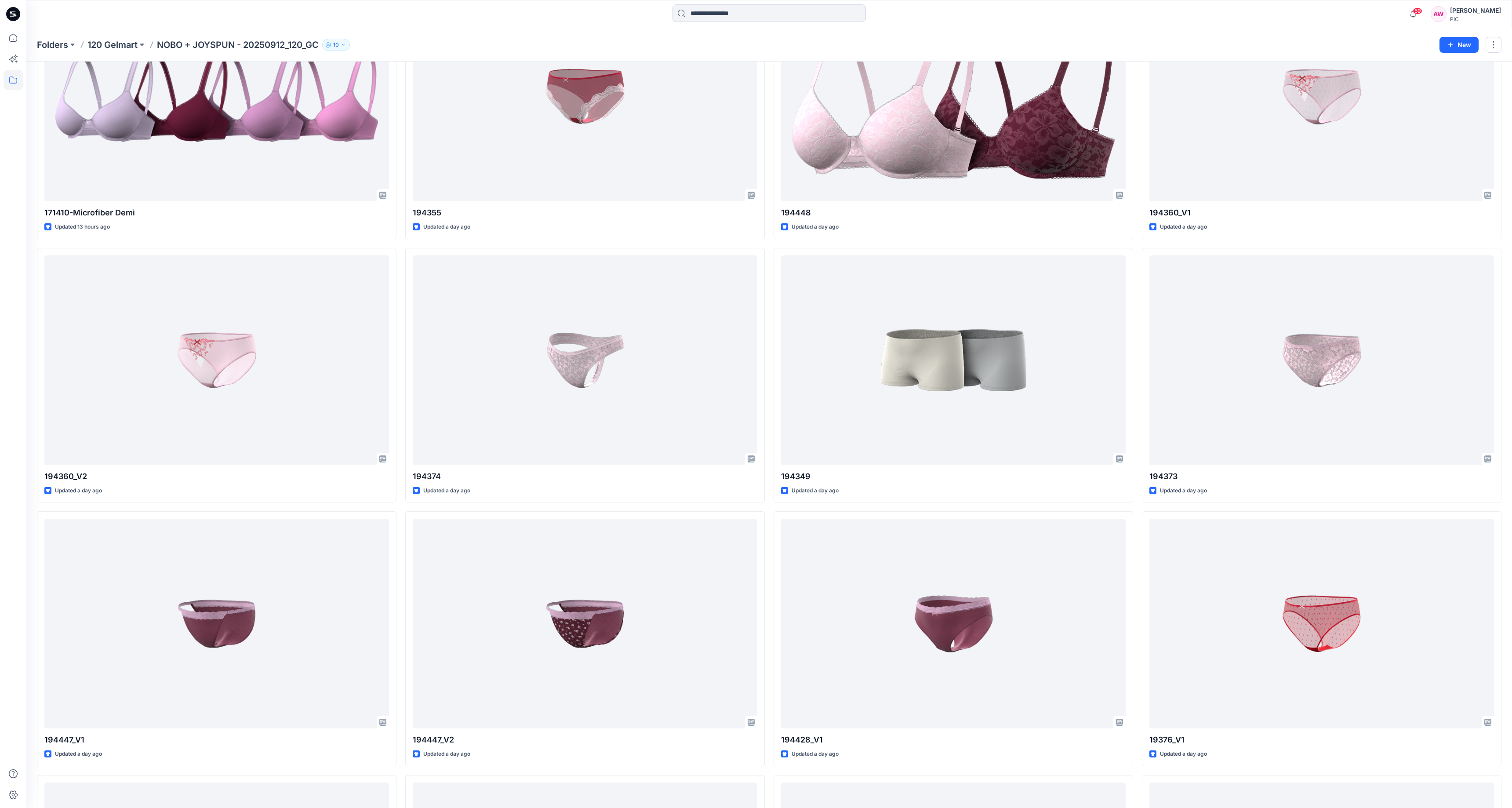
scroll to position [1371, 0]
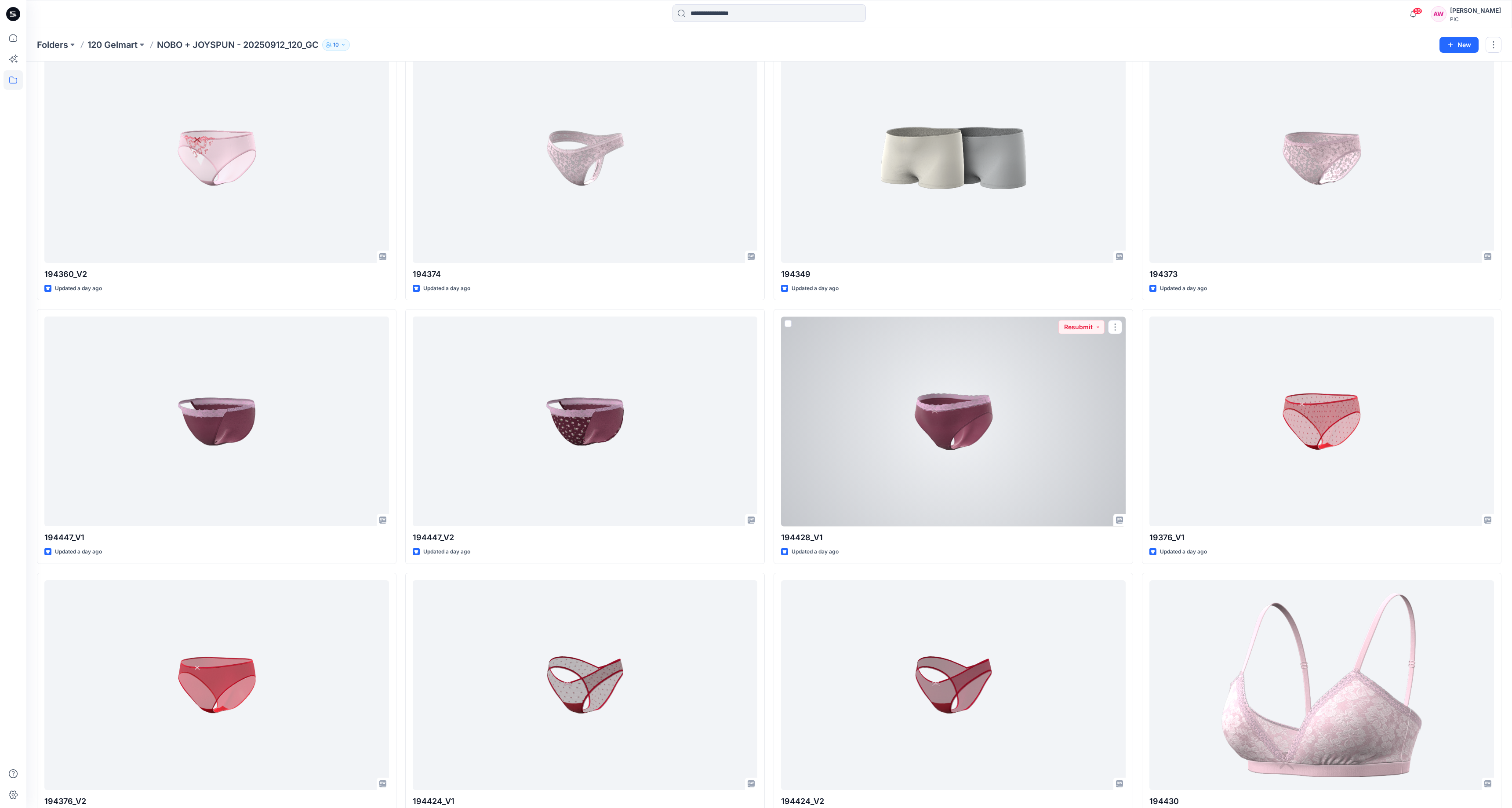
click at [969, 417] on div at bounding box center [953, 422] width 345 height 210
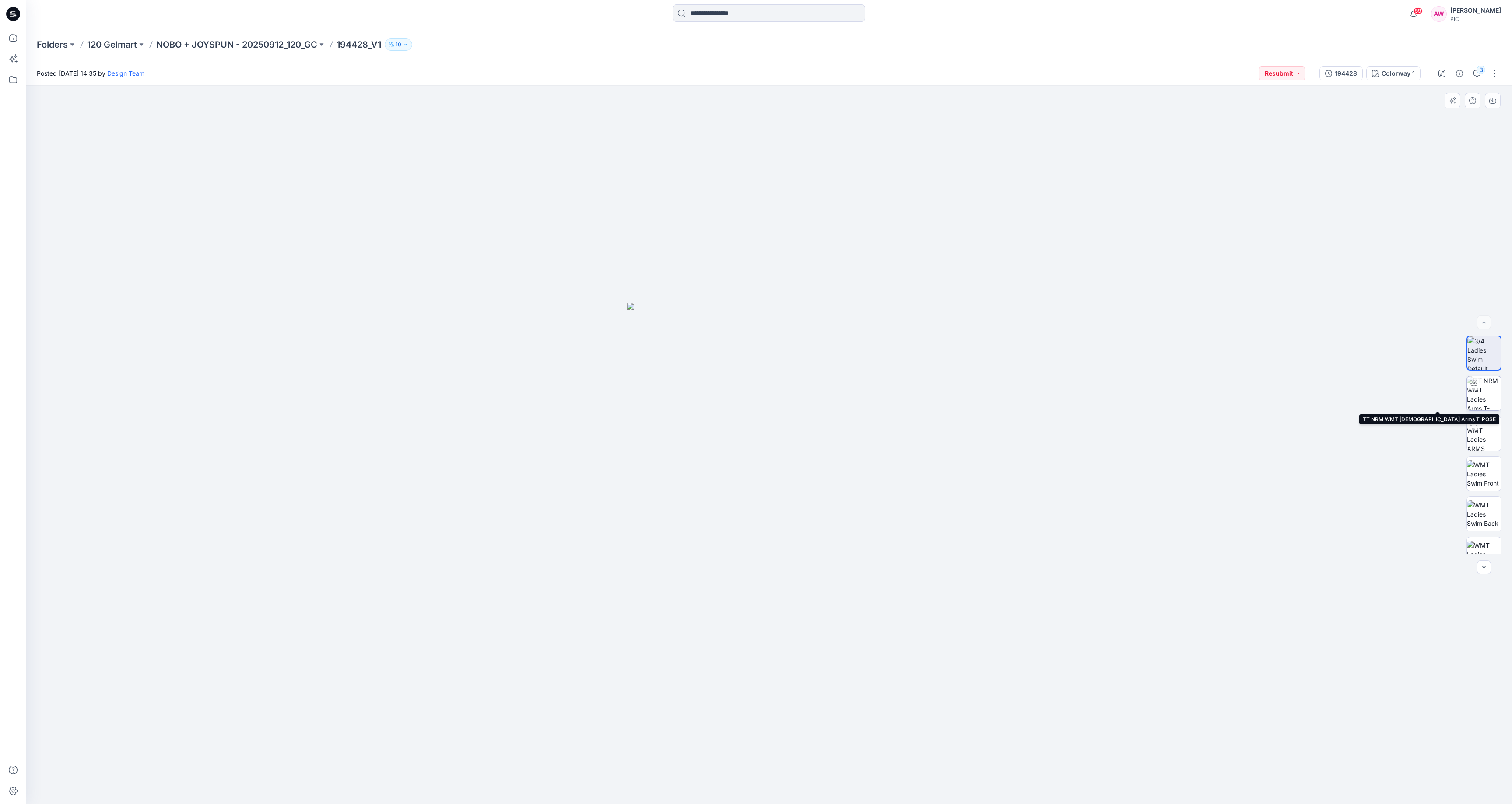
drag, startPoint x: 1487, startPoint y: 389, endPoint x: 1486, endPoint y: 396, distance: 7.1
click at [1453, 389] on img at bounding box center [1484, 393] width 34 height 34
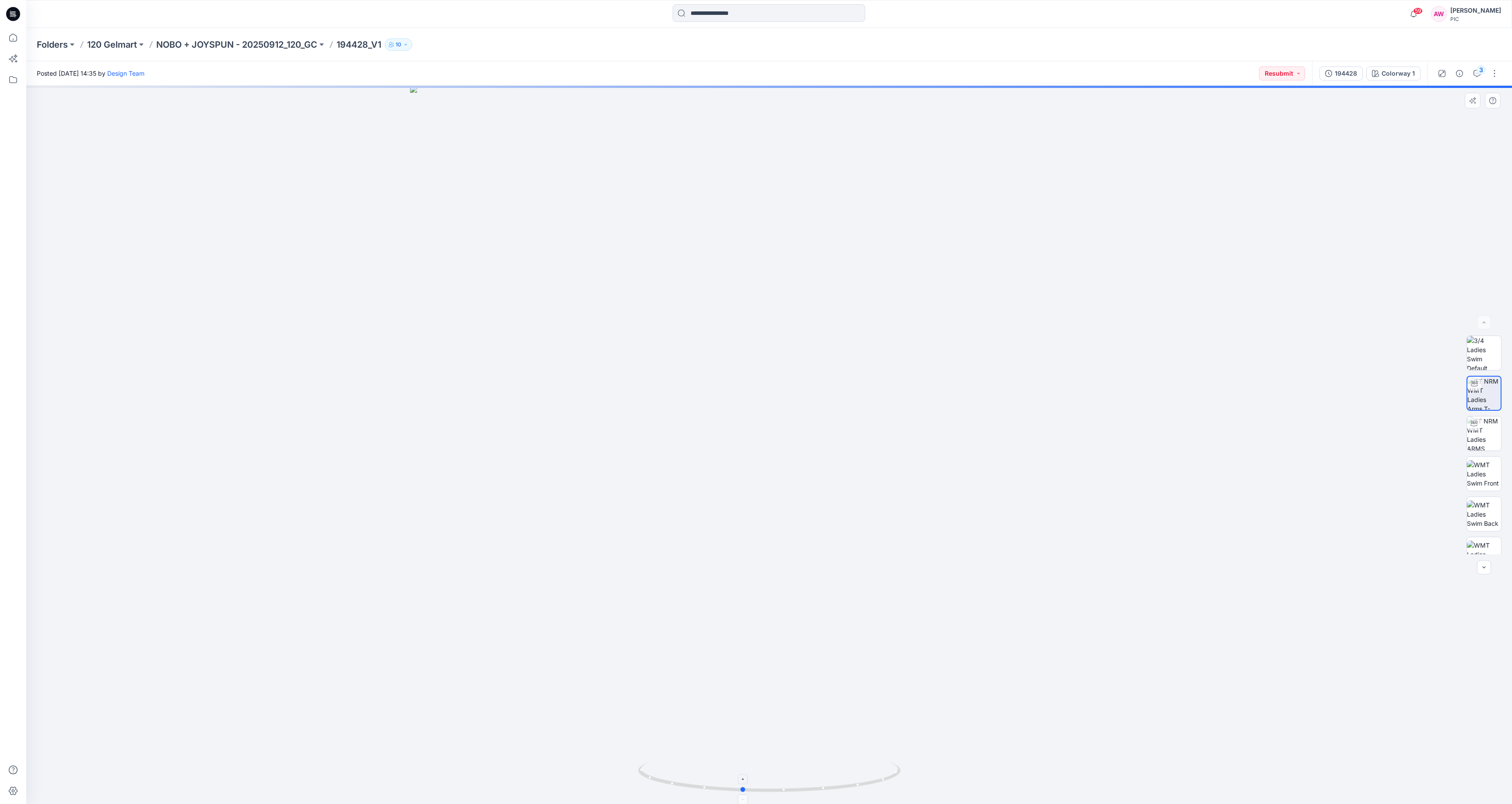
drag, startPoint x: 882, startPoint y: 780, endPoint x: 804, endPoint y: 780, distance: 78.0
click at [782, 789] on icon at bounding box center [770, 778] width 265 height 33
drag, startPoint x: 882, startPoint y: 785, endPoint x: 780, endPoint y: 789, distance: 102.1
click at [787, 792] on icon at bounding box center [770, 778] width 265 height 33
drag, startPoint x: 854, startPoint y: 785, endPoint x: 829, endPoint y: 787, distance: 25.1
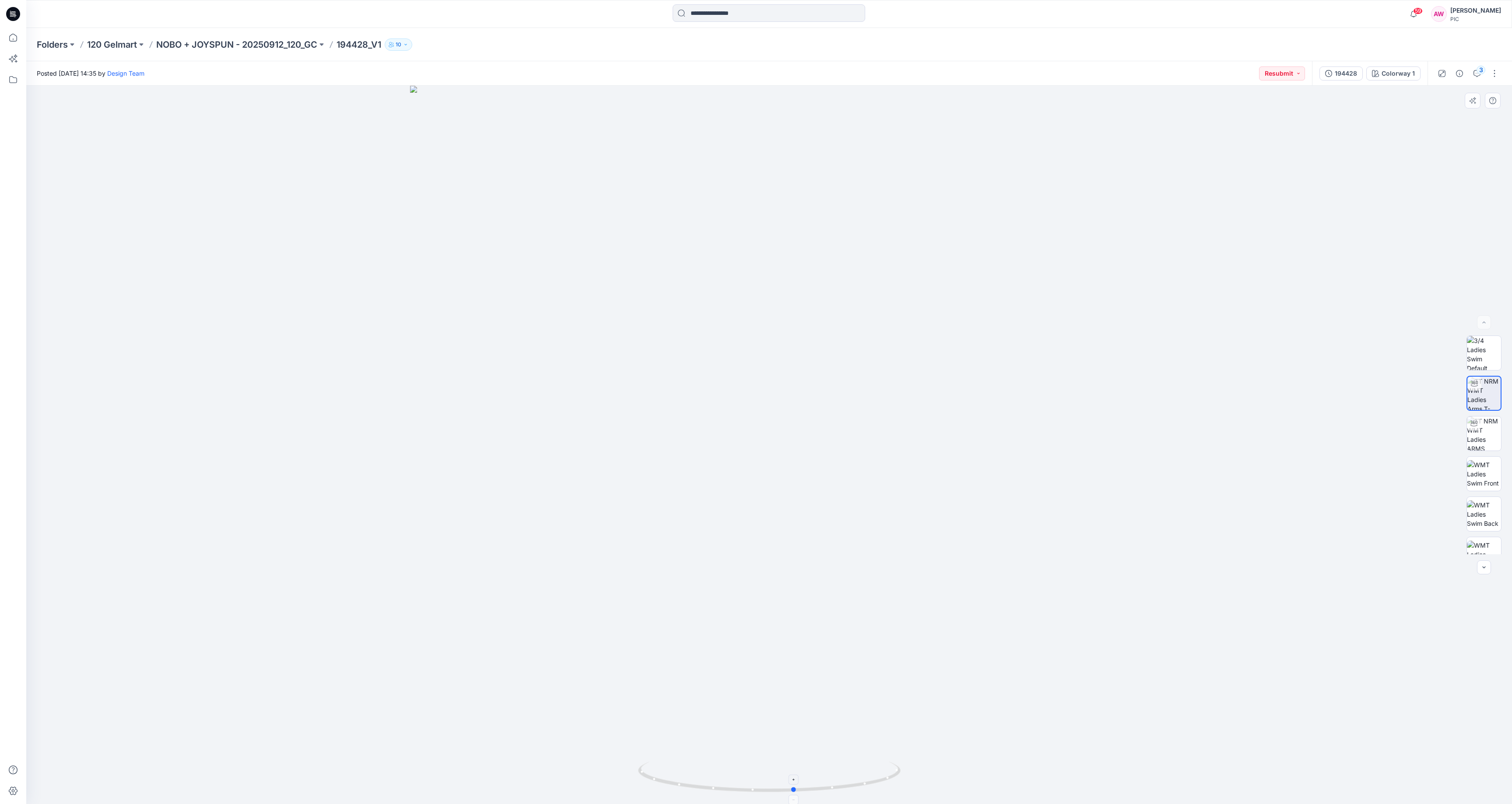
click at [828, 787] on icon at bounding box center [770, 778] width 265 height 33
click at [1453, 472] on img at bounding box center [1484, 468] width 34 height 34
drag, startPoint x: 1492, startPoint y: 102, endPoint x: 1493, endPoint y: 98, distance: 4.1
click at [1453, 102] on icon "button" at bounding box center [1493, 101] width 7 height 7
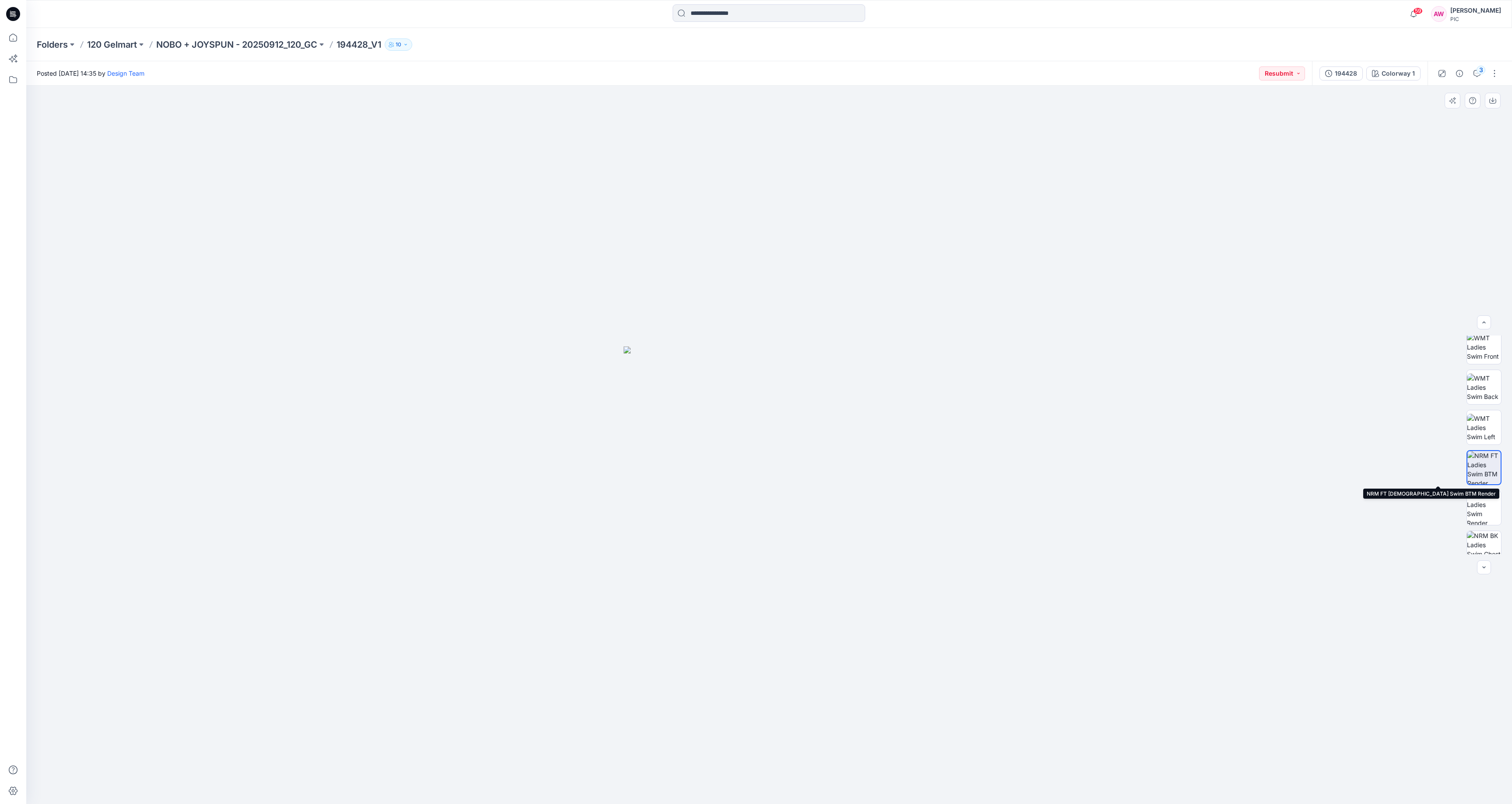
click at [1453, 464] on img at bounding box center [1484, 468] width 33 height 33
click at [271, 45] on p "NOBO + JOYSPUN - 20250912_120_GC" at bounding box center [237, 45] width 161 height 12
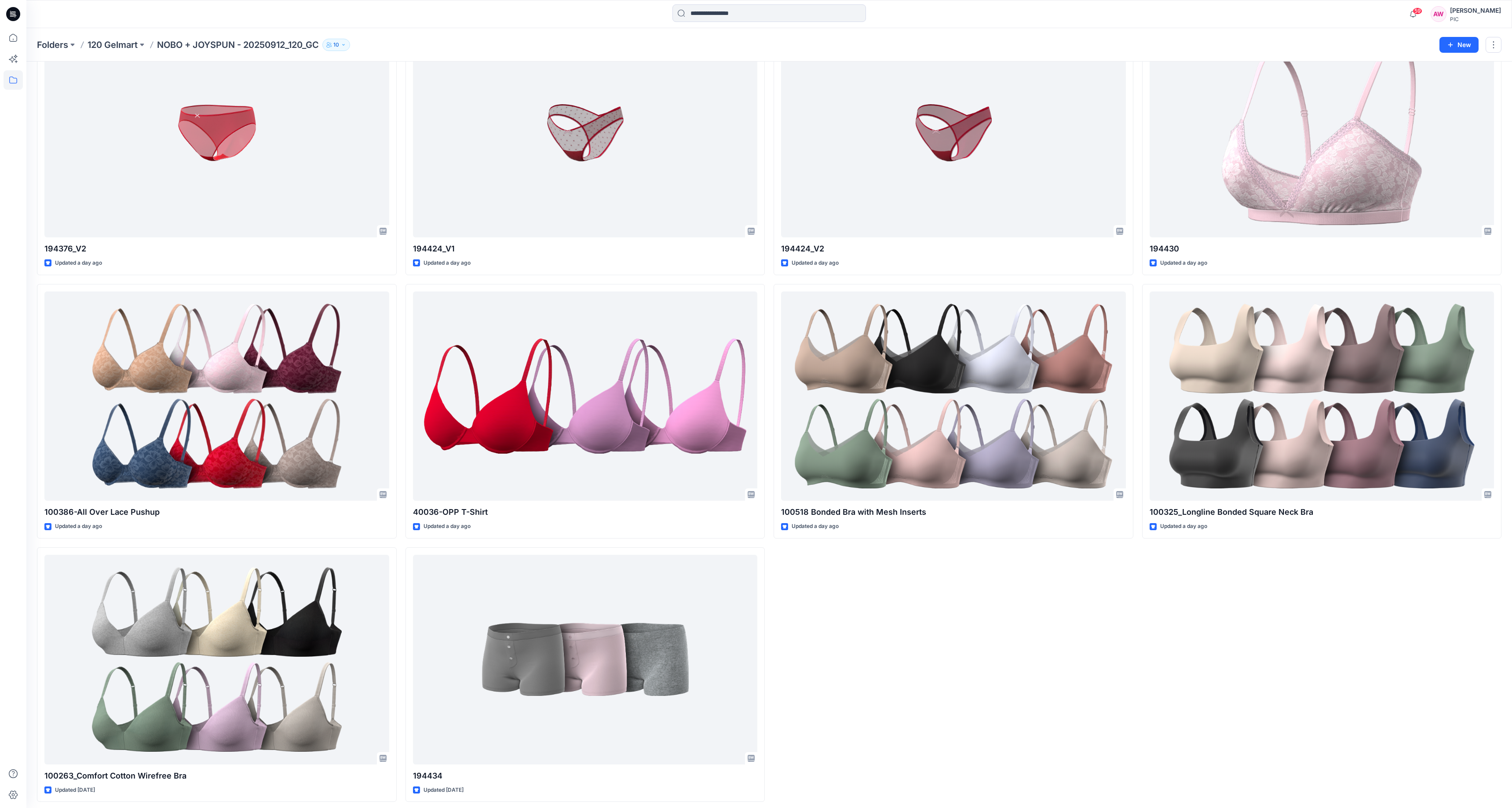
scroll to position [1927, 0]
